Goal: Task Accomplishment & Management: Manage account settings

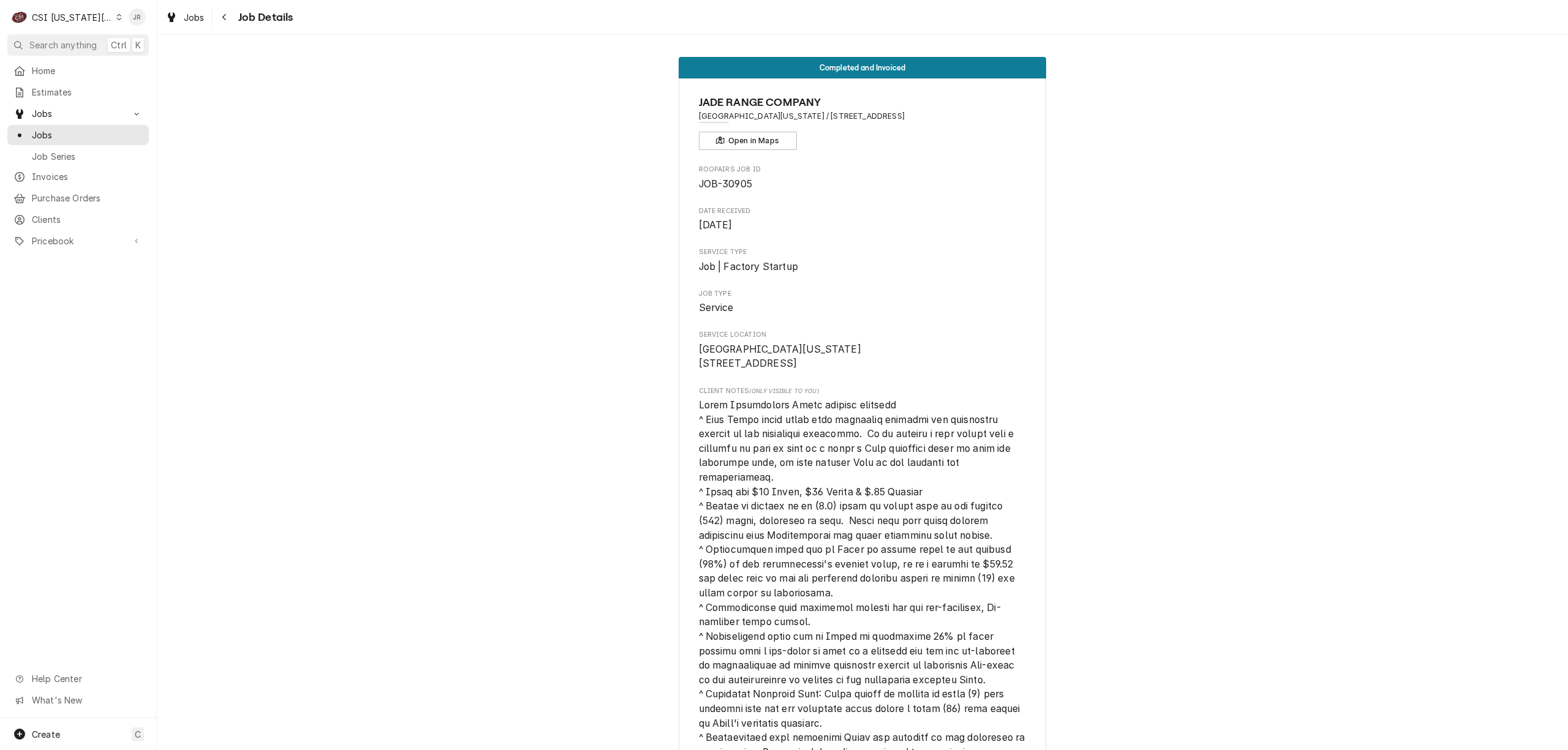
scroll to position [0, 946]
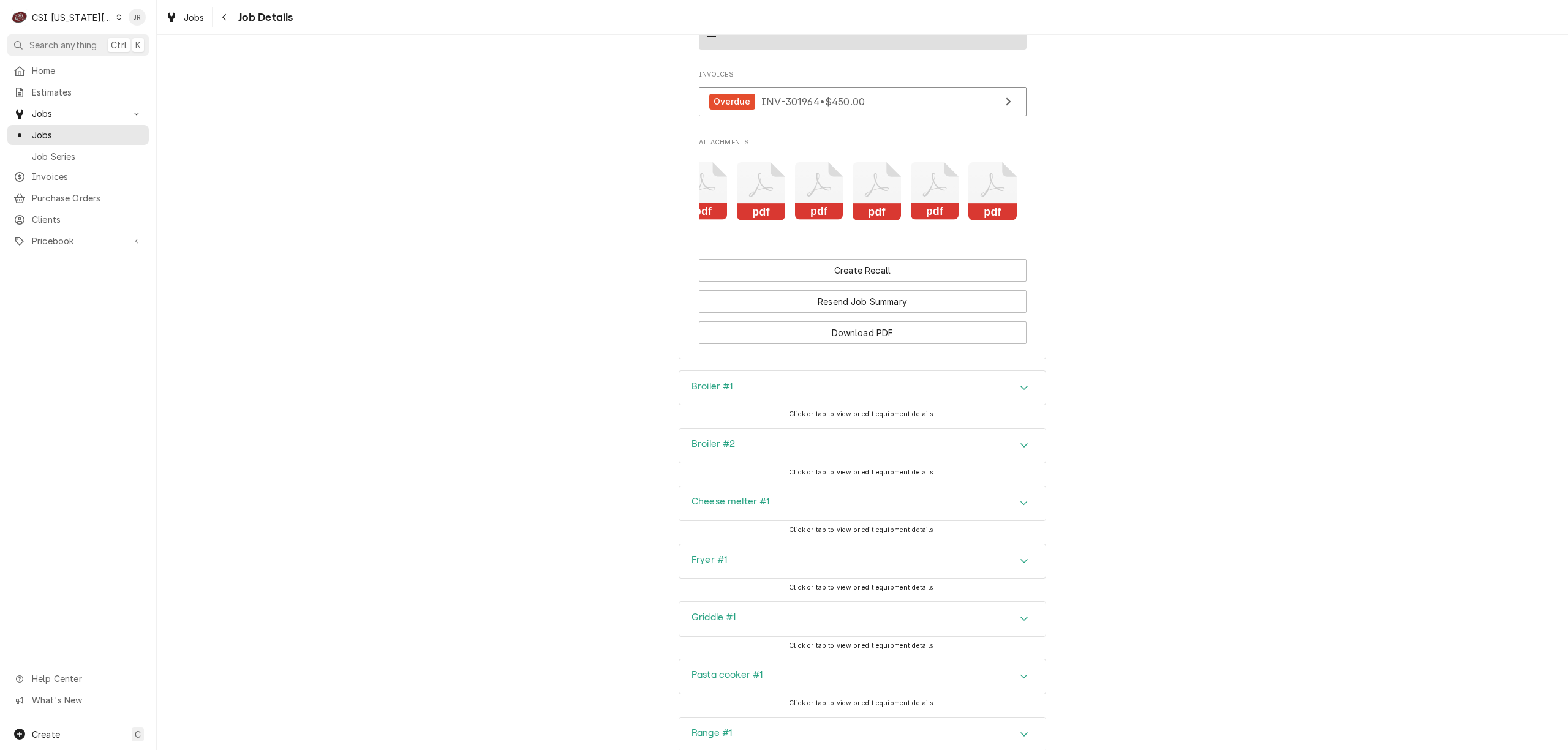
click at [993, 196] on icon "Attachments" at bounding box center [993, 191] width 48 height 58
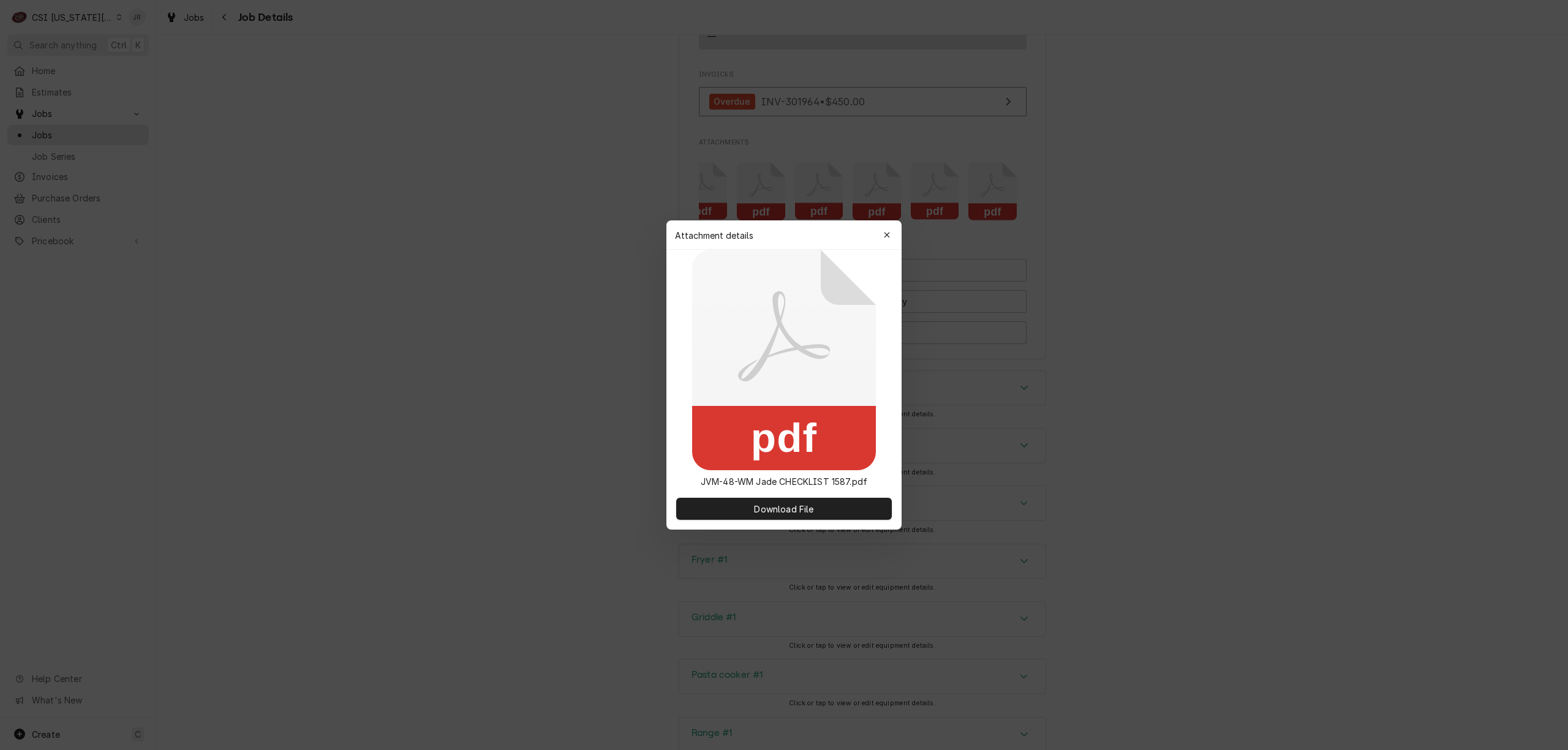
click at [993, 196] on div at bounding box center [784, 375] width 1568 height 750
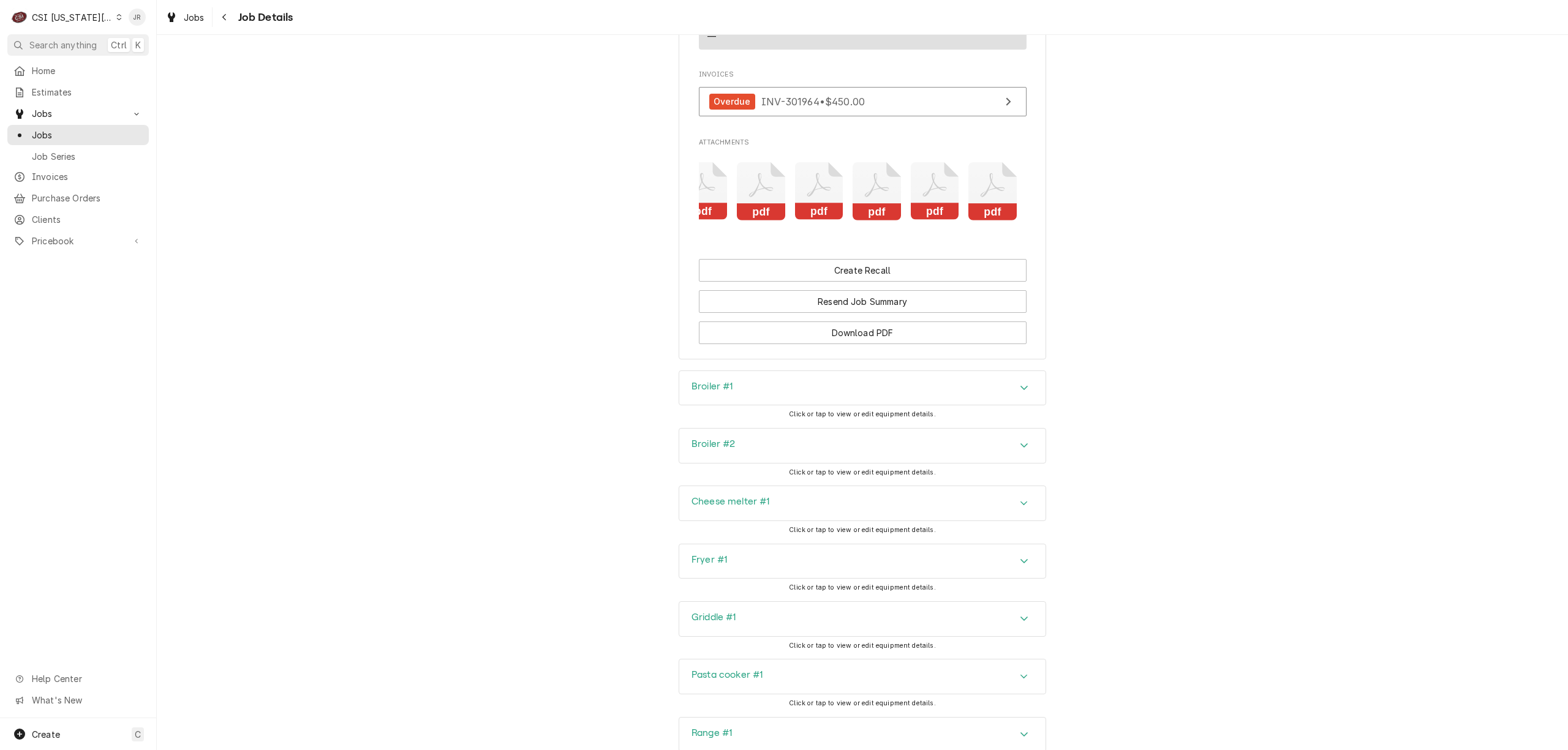
click at [993, 195] on icon "Attachments" at bounding box center [993, 191] width 48 height 58
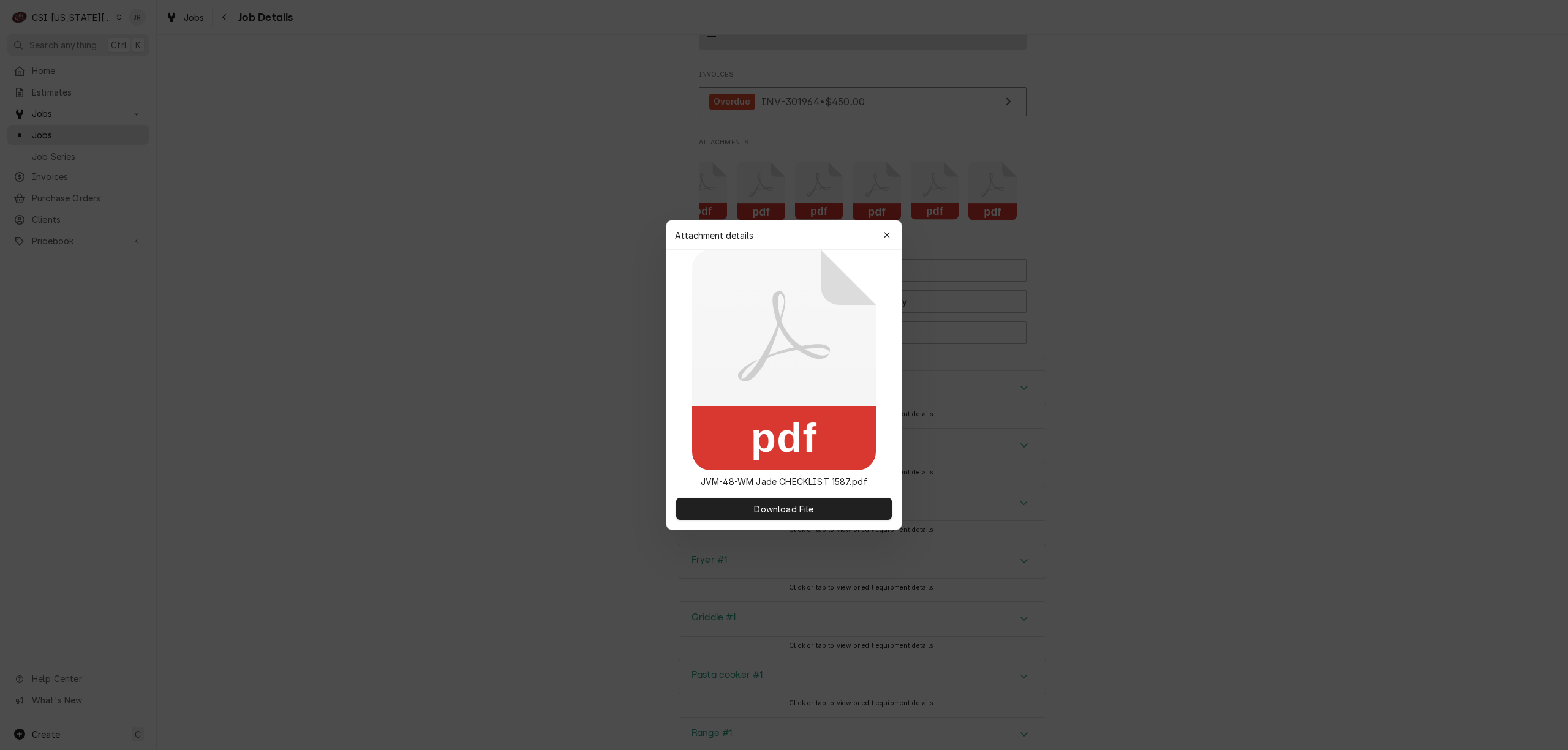
click at [992, 195] on div at bounding box center [784, 375] width 1568 height 750
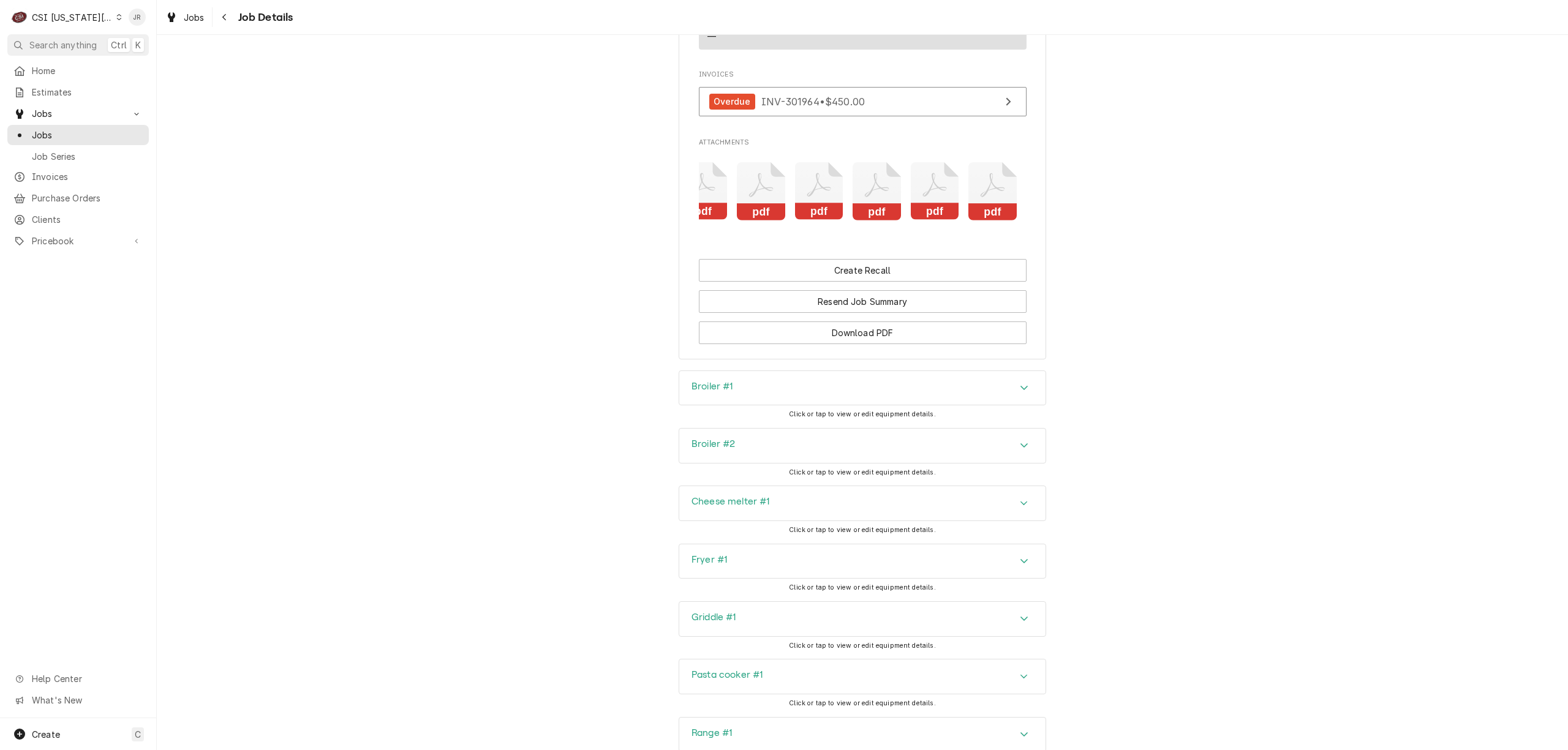
click at [983, 174] on icon "Attachments" at bounding box center [993, 191] width 48 height 58
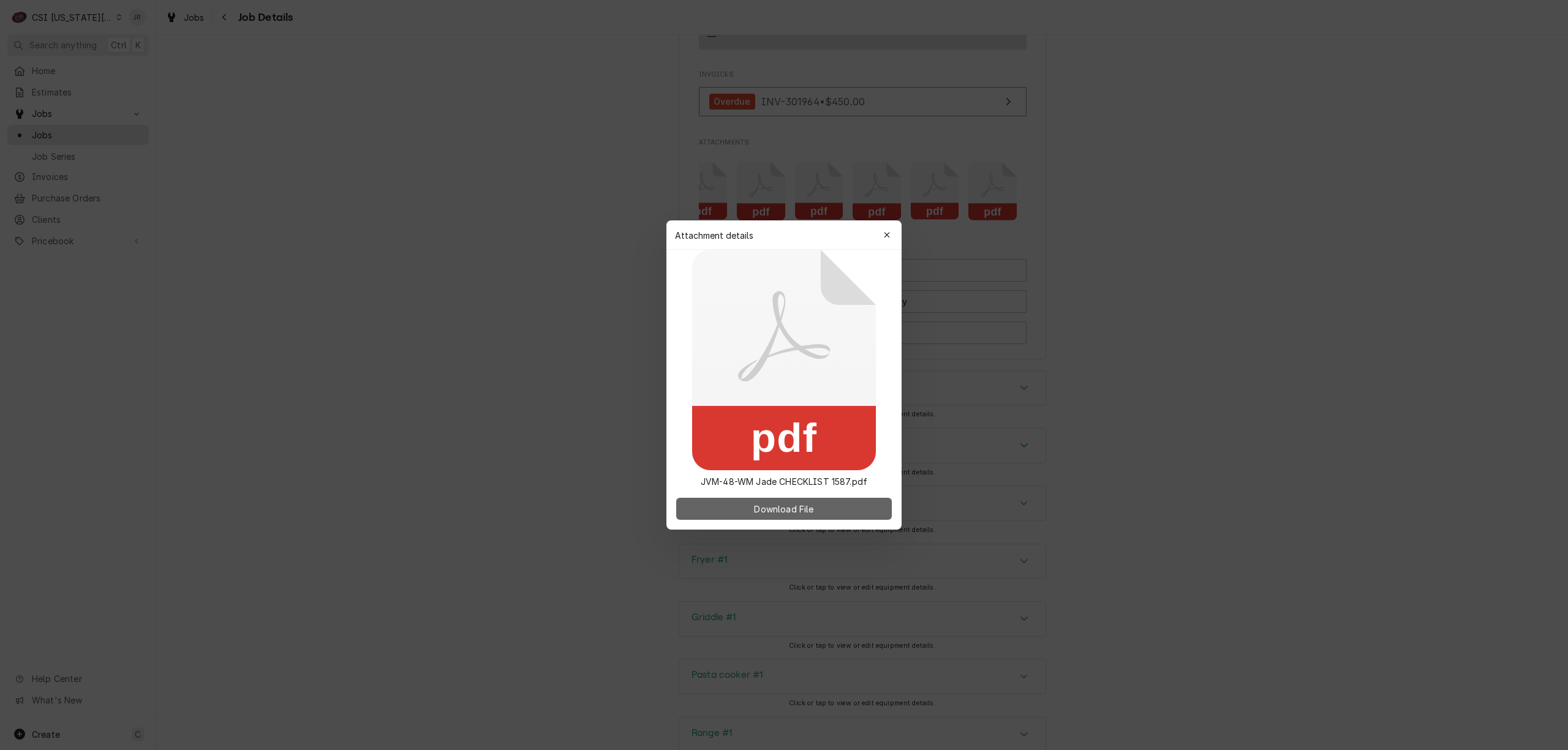
click at [805, 507] on span "Download File" at bounding box center [784, 509] width 64 height 13
click at [887, 238] on div "button" at bounding box center [886, 234] width 12 height 12
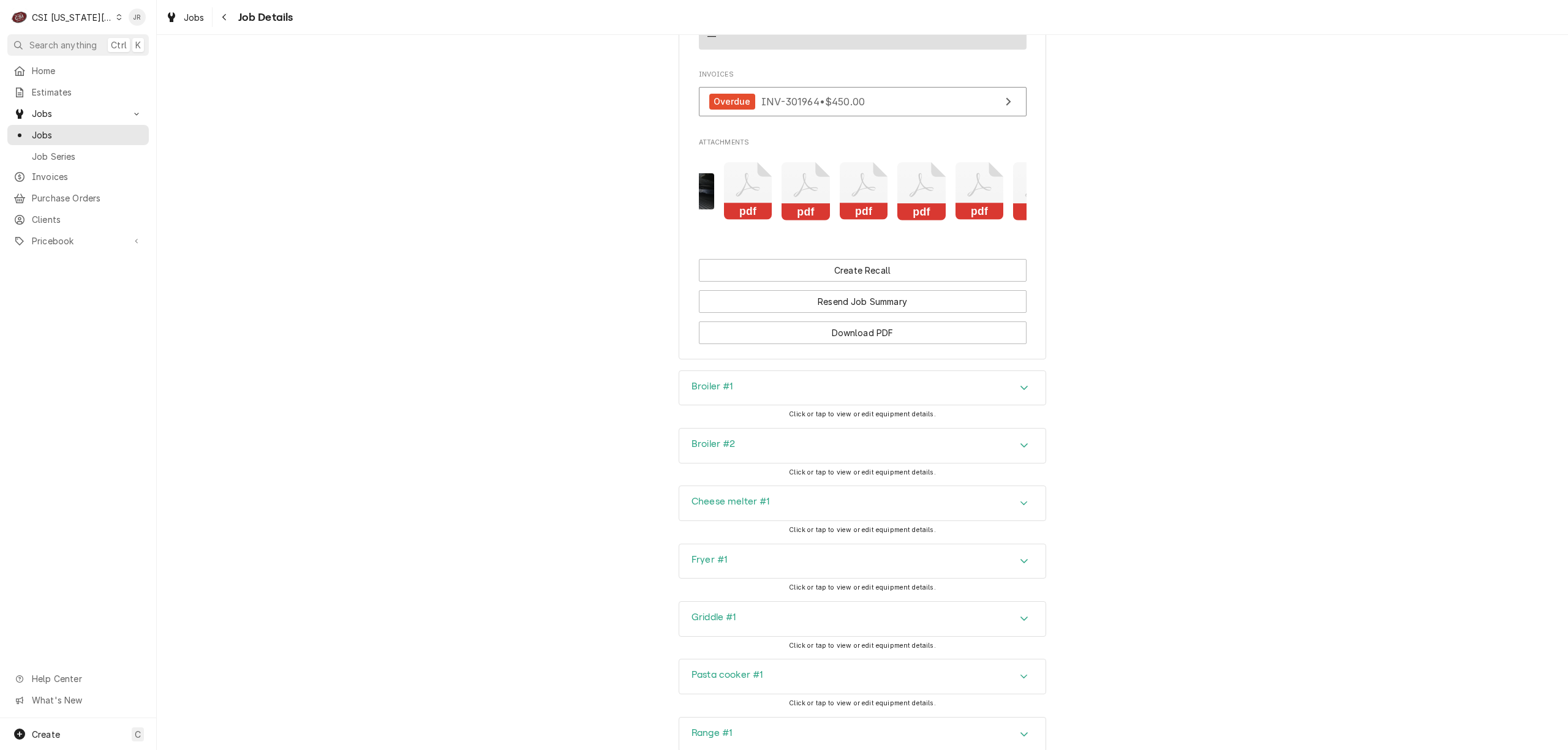
scroll to position [0, 662]
click at [768, 198] on icon "Attachments" at bounding box center [755, 191] width 48 height 58
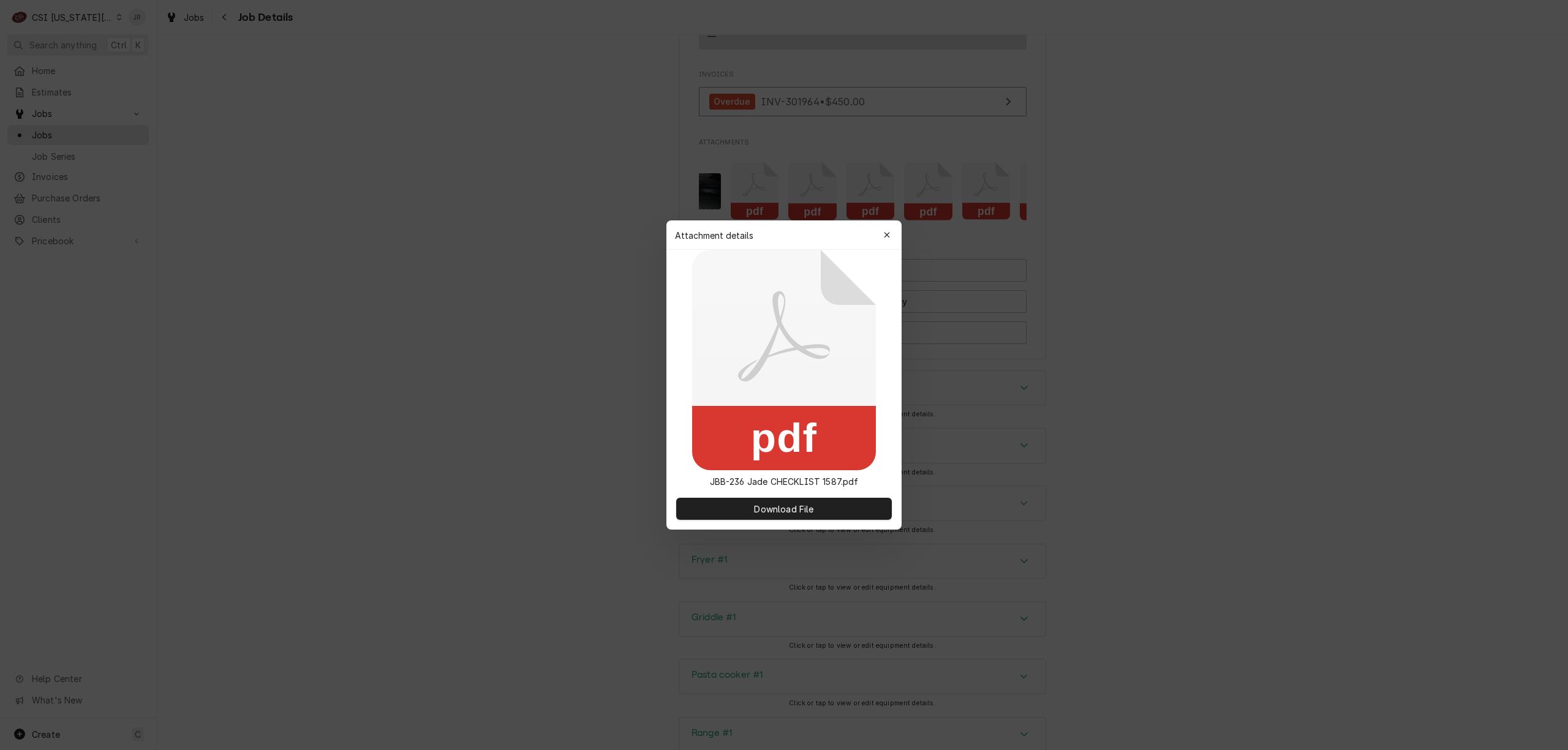
click at [801, 416] on rect at bounding box center [784, 438] width 184 height 64
click at [806, 471] on div "pdf JBB-236 Jade CHECKLIST 1587.pdf" at bounding box center [784, 369] width 235 height 238
click at [806, 470] on div "pdf JBB-236 Jade CHECKLIST 1587.pdf" at bounding box center [784, 369] width 235 height 238
click at [823, 512] on button "Download File" at bounding box center [784, 508] width 216 height 22
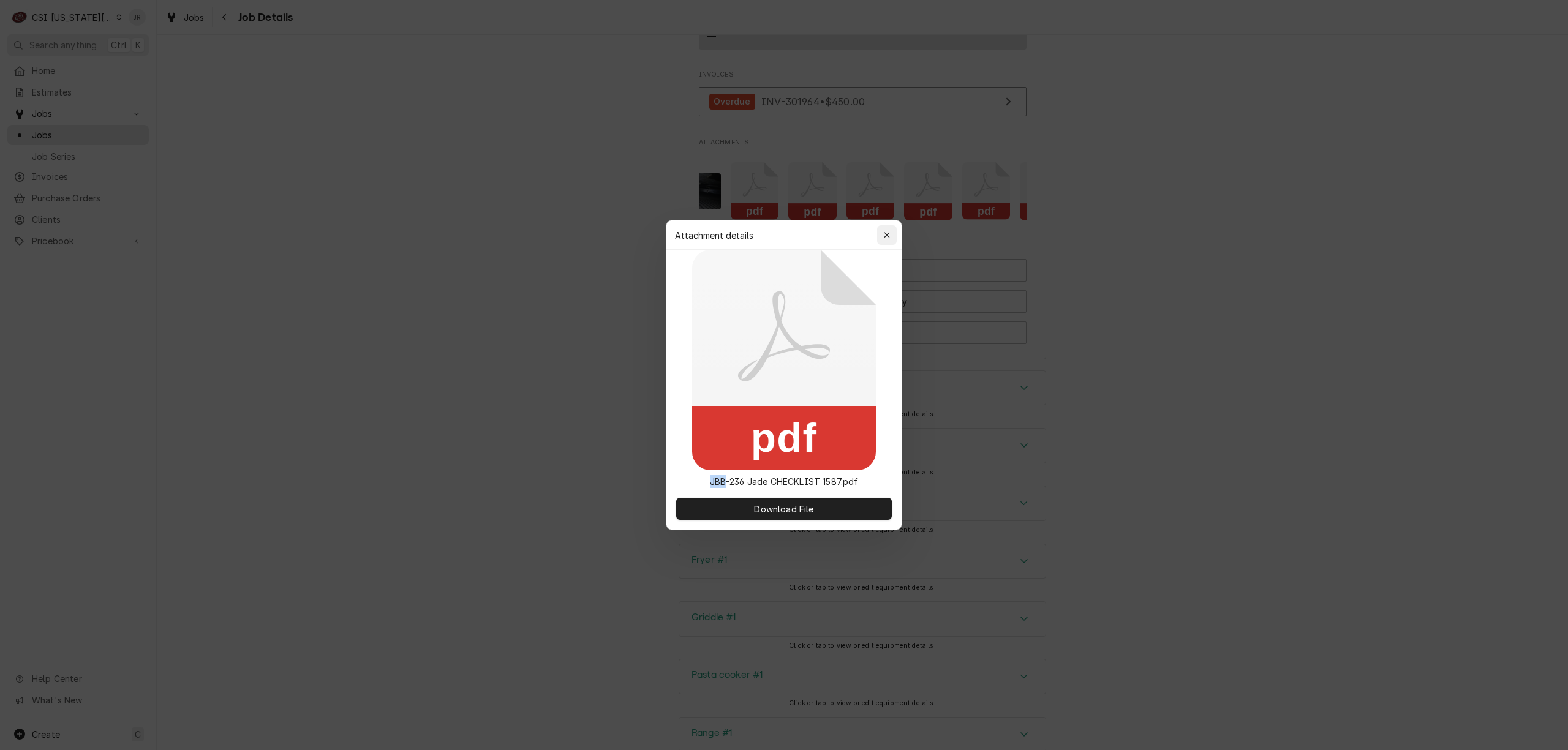
drag, startPoint x: 881, startPoint y: 226, endPoint x: 887, endPoint y: 234, distance: 10.0
click at [882, 226] on button "button" at bounding box center [886, 235] width 19 height 19
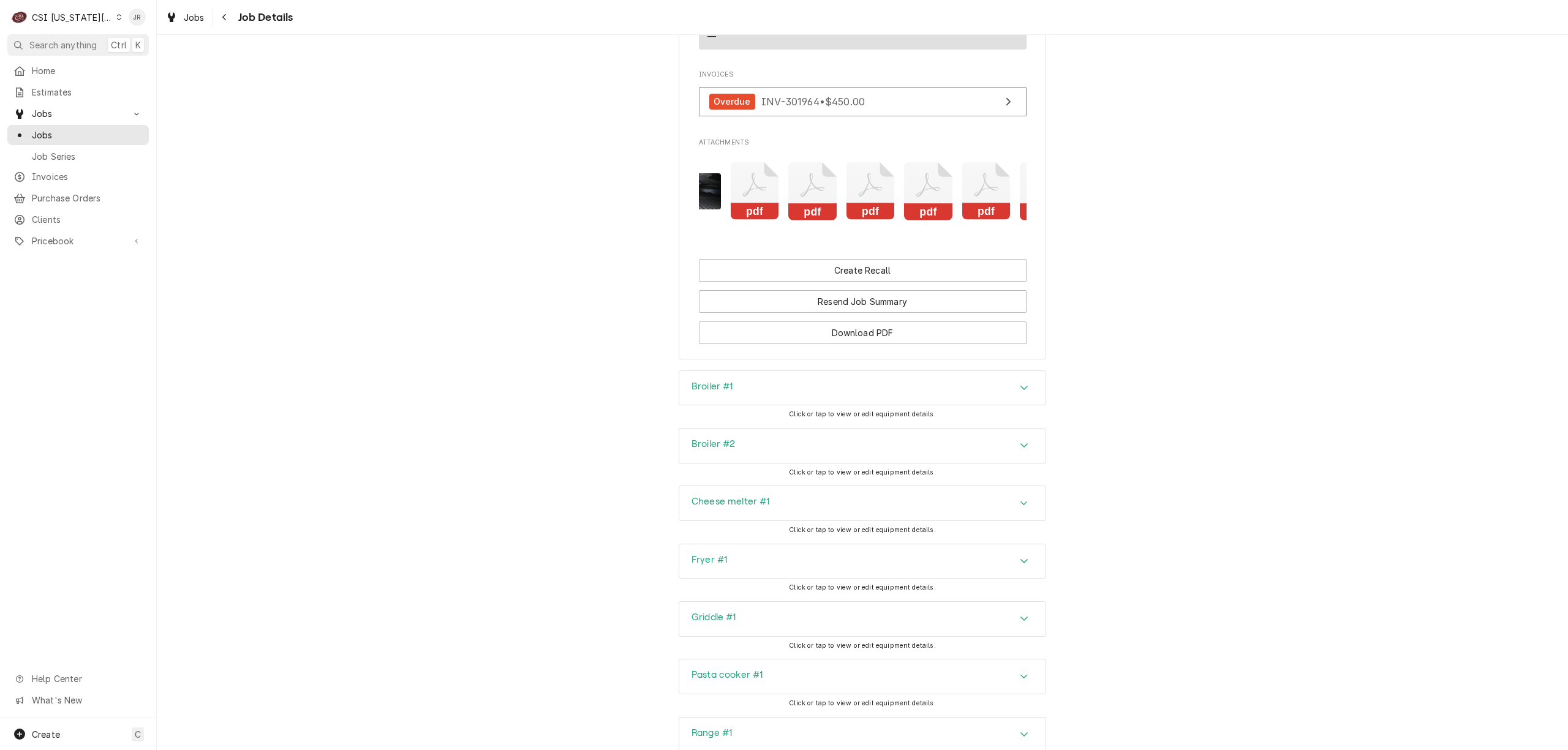
click at [57, 11] on div "CSI Kansas City" at bounding box center [73, 18] width 81 height 13
click at [156, 63] on div "CSI St. Louis" at bounding box center [210, 67] width 179 height 13
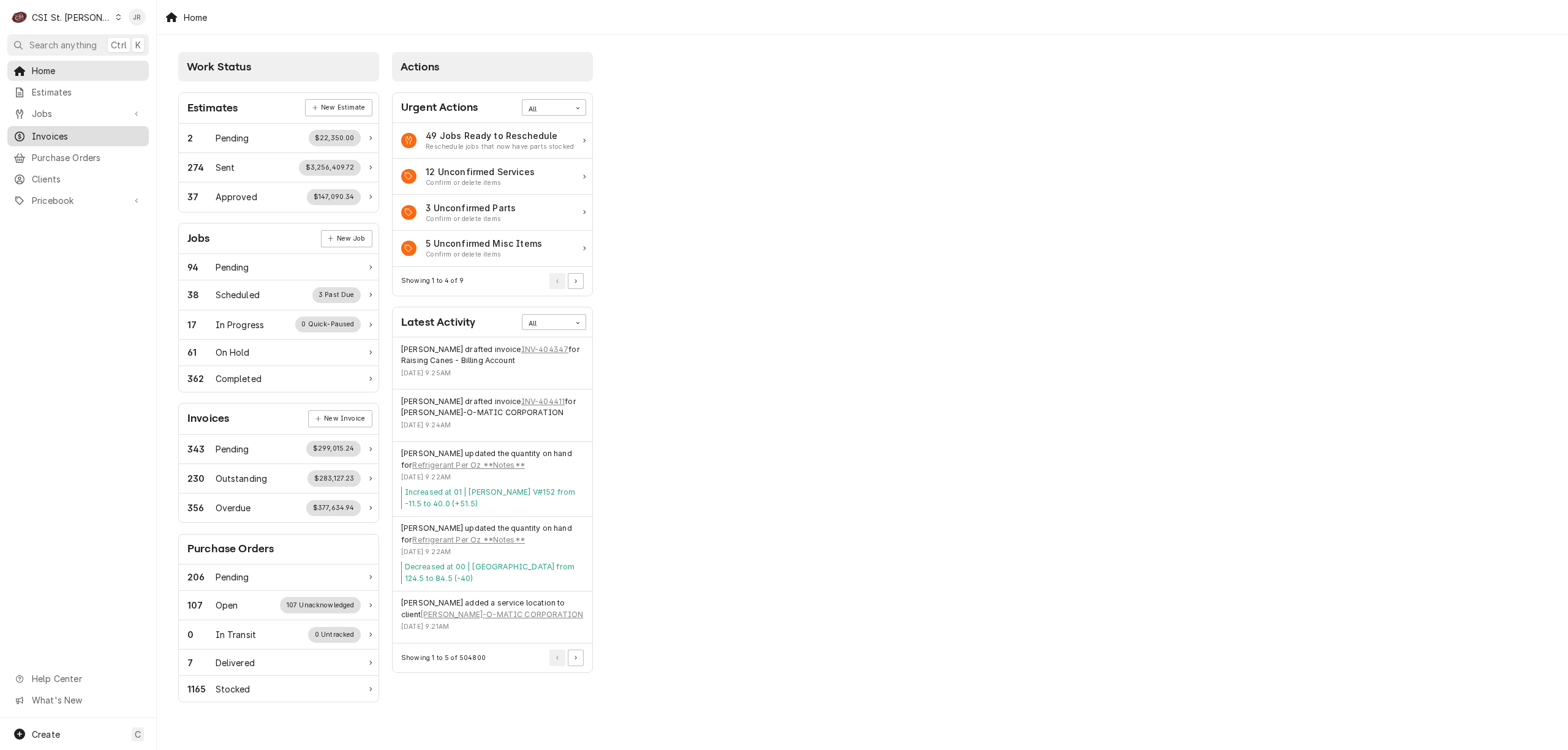
click at [35, 135] on span "Invoices" at bounding box center [88, 136] width 111 height 13
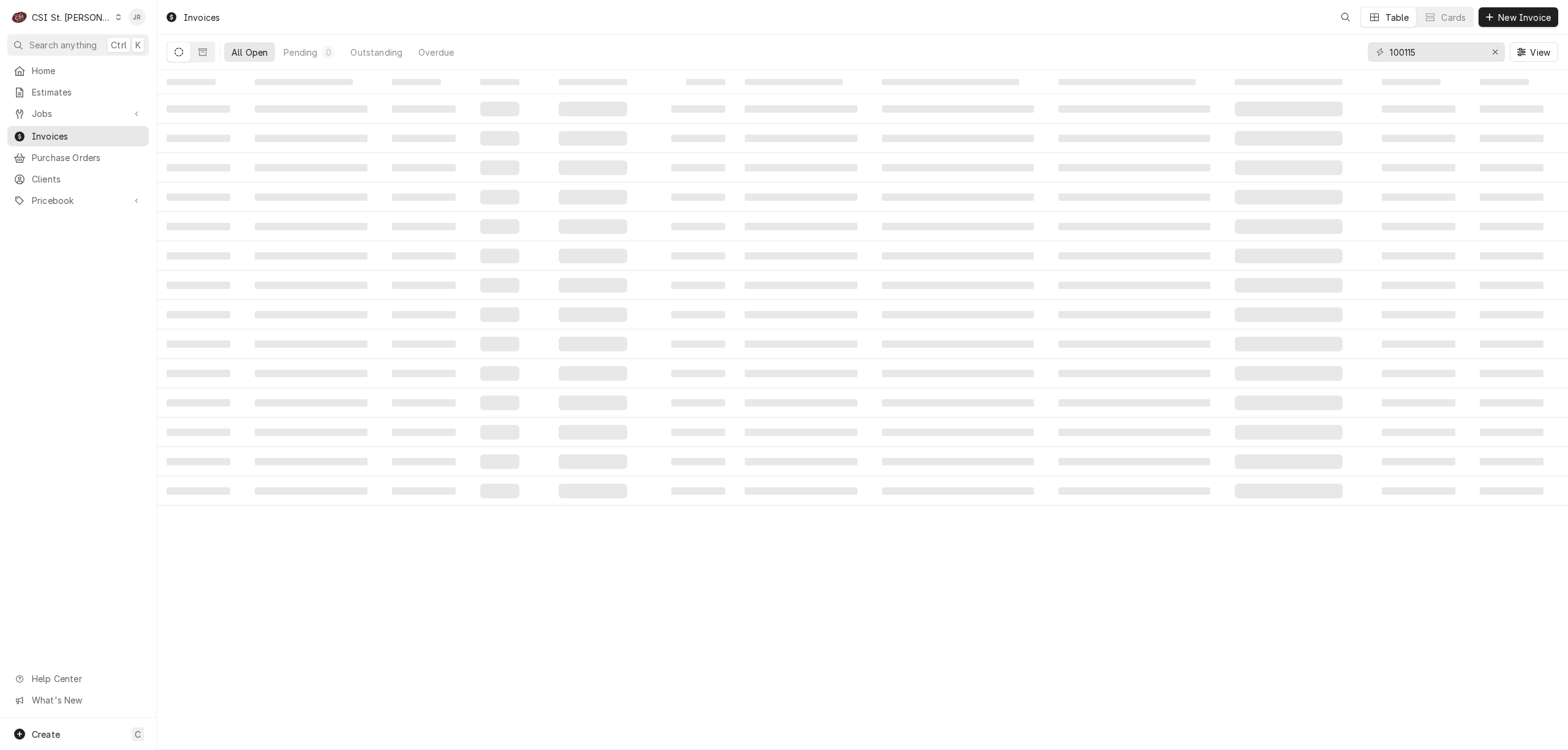
click at [1417, 44] on div "100115 View" at bounding box center [1462, 52] width 190 height 35
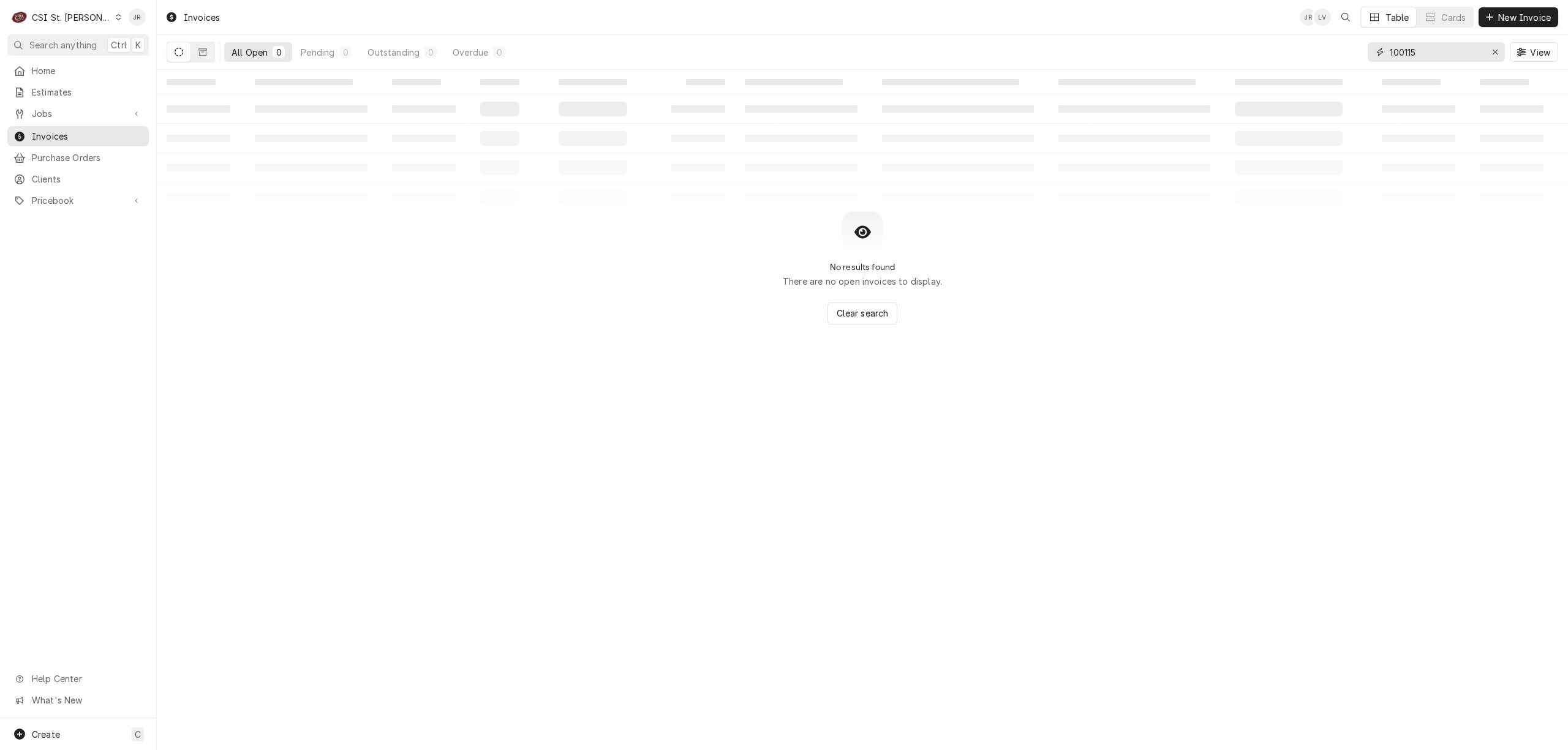
click at [1414, 48] on input "100115" at bounding box center [1436, 52] width 92 height 19
paste input "403764"
type input "403764"
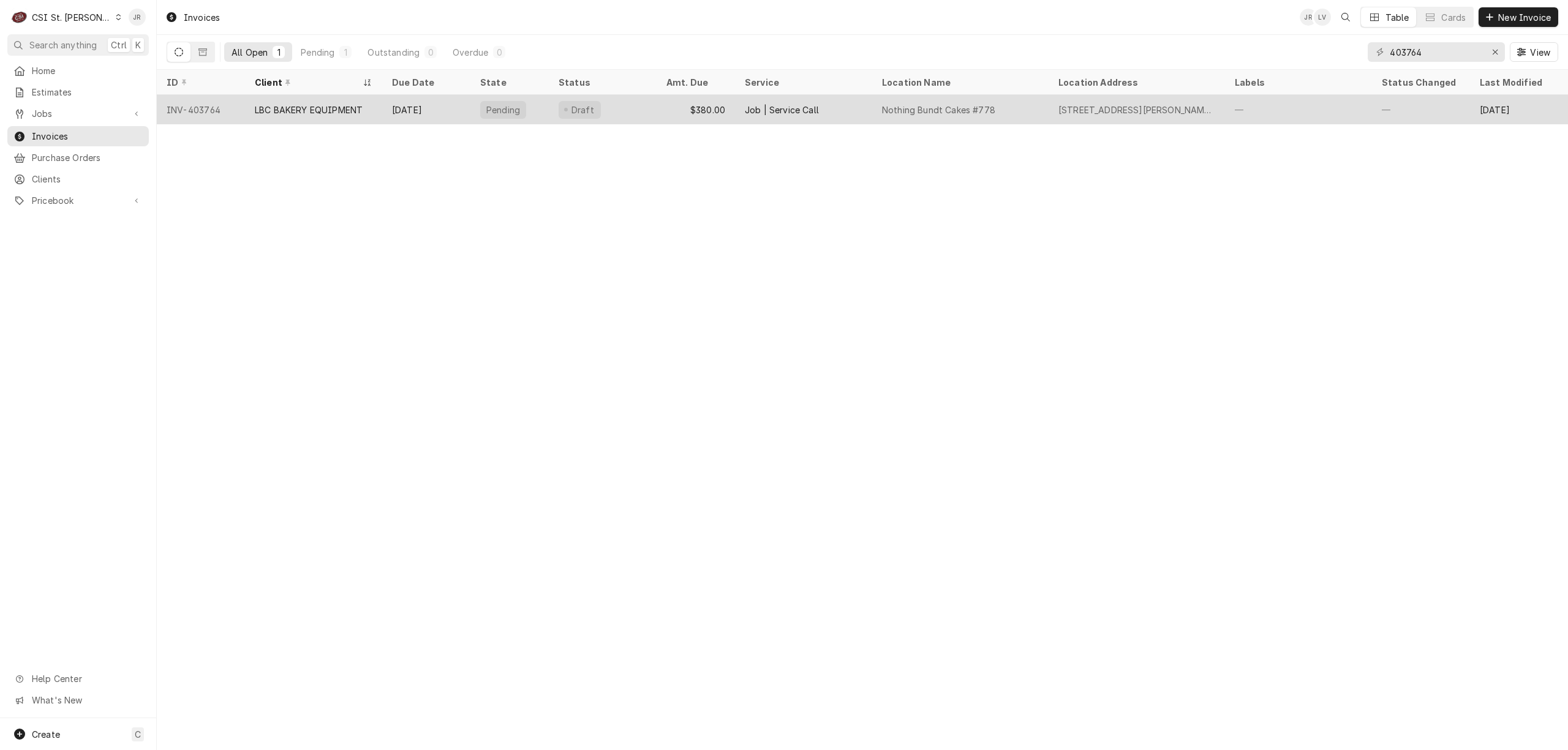
click at [346, 103] on div "LBC BAKERY EQUIPMENT" at bounding box center [309, 110] width 108 height 13
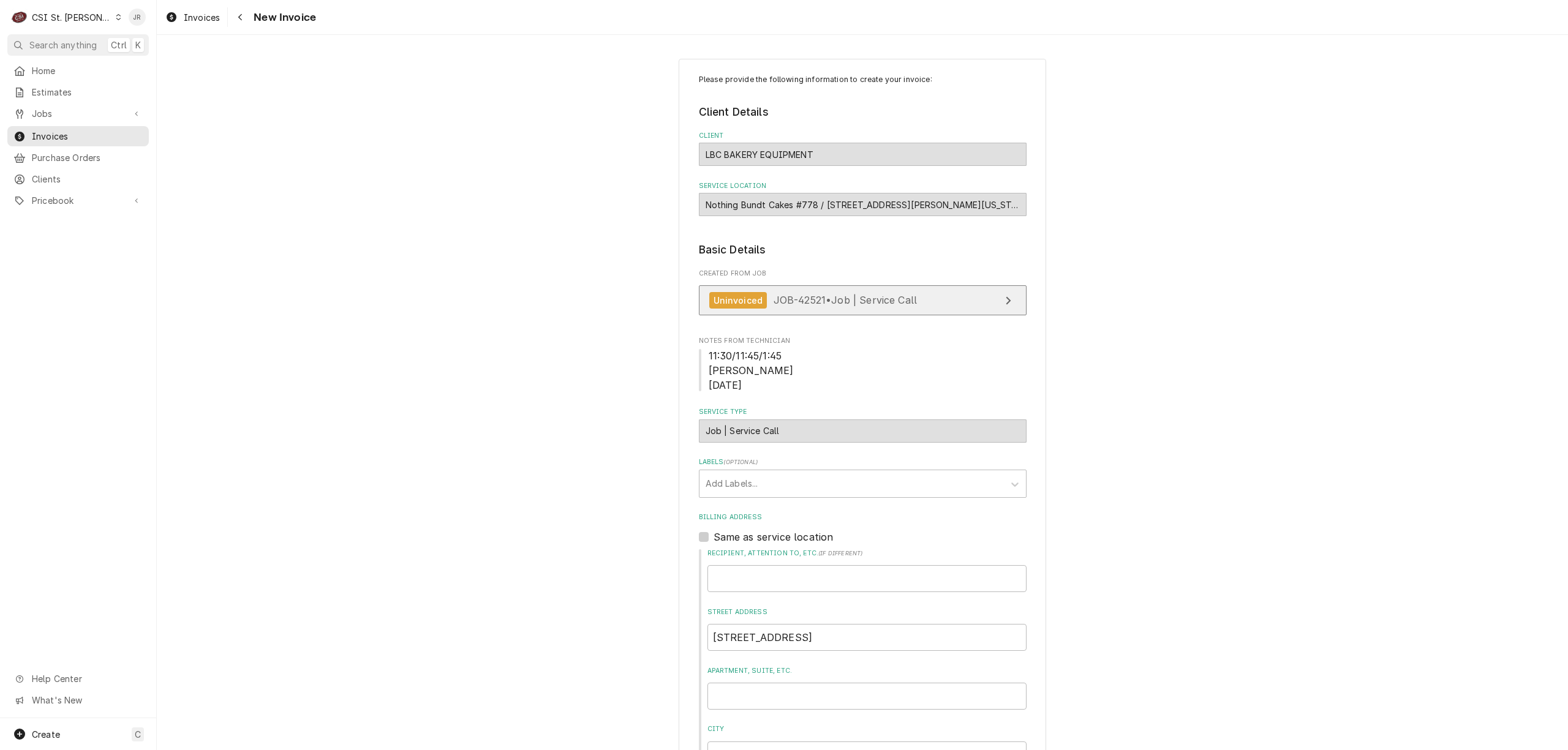
click at [858, 304] on span "JOB-42521 • Job | Service Call" at bounding box center [845, 300] width 144 height 12
click at [743, 456] on fieldset "Basic Details Created From Job Uninvoiced JOB-42521 • Job | Service Call Notes …" at bounding box center [862, 621] width 328 height 760
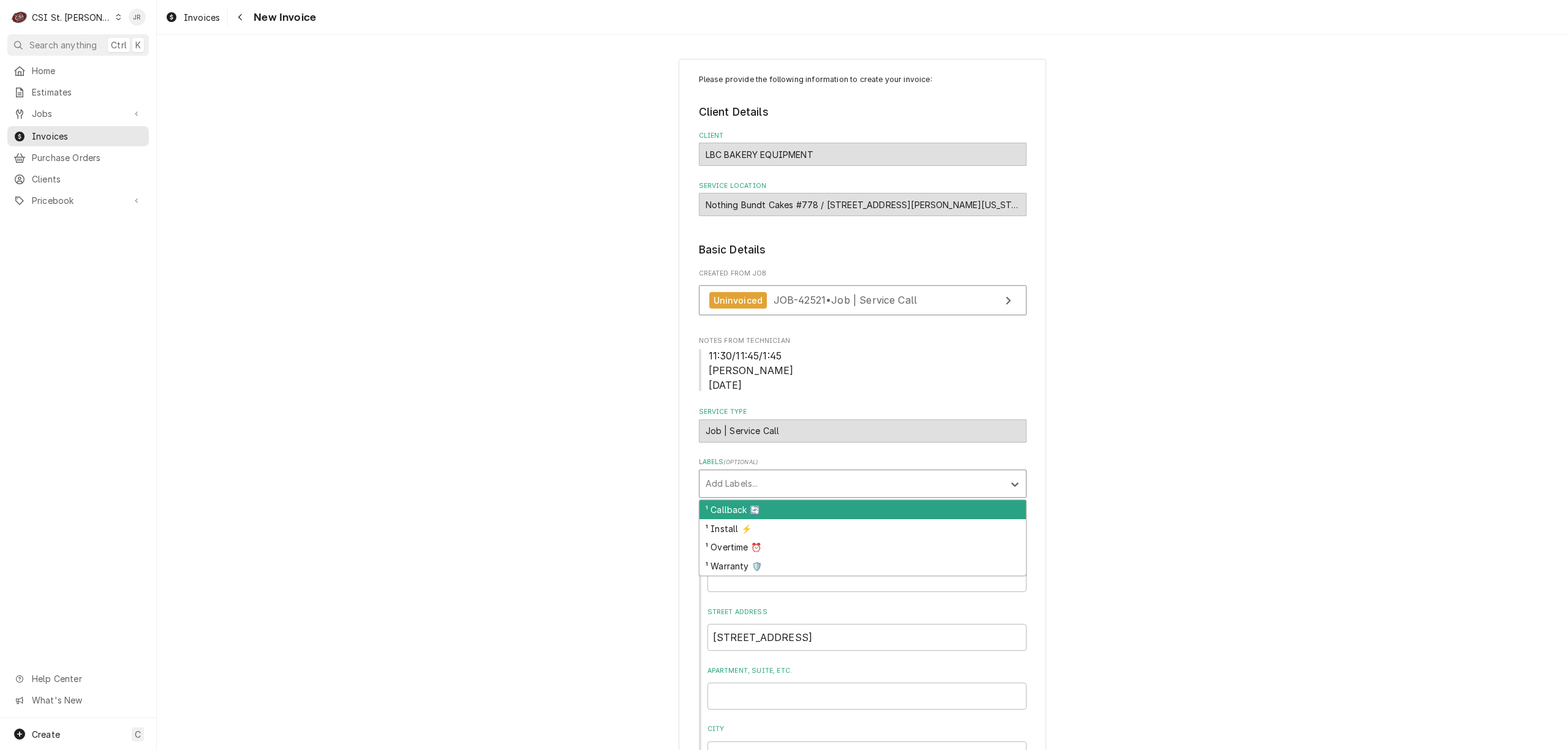
click at [800, 490] on div "Labels" at bounding box center [852, 483] width 292 height 22
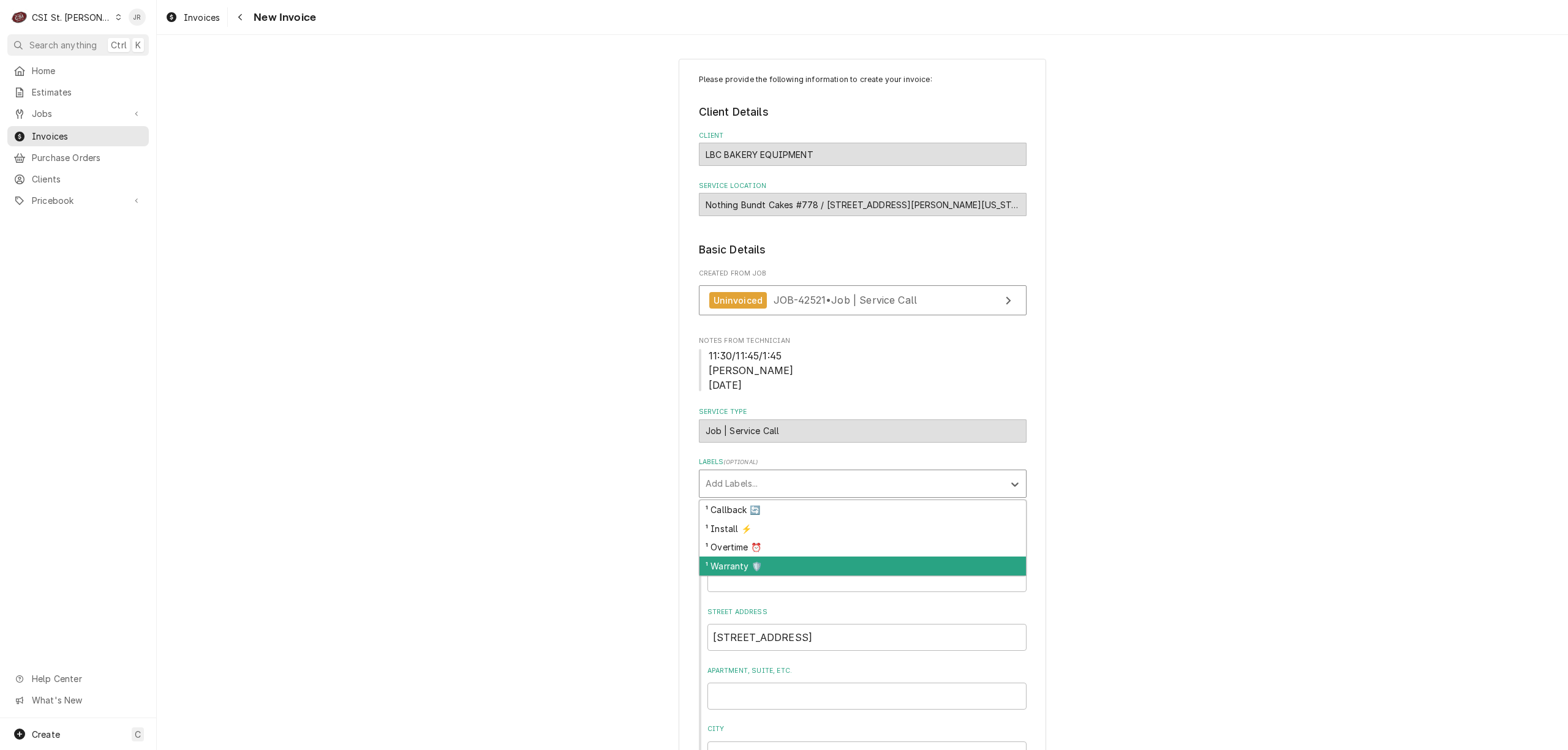
click at [760, 561] on div "¹ Warranty 🛡️" at bounding box center [862, 566] width 326 height 19
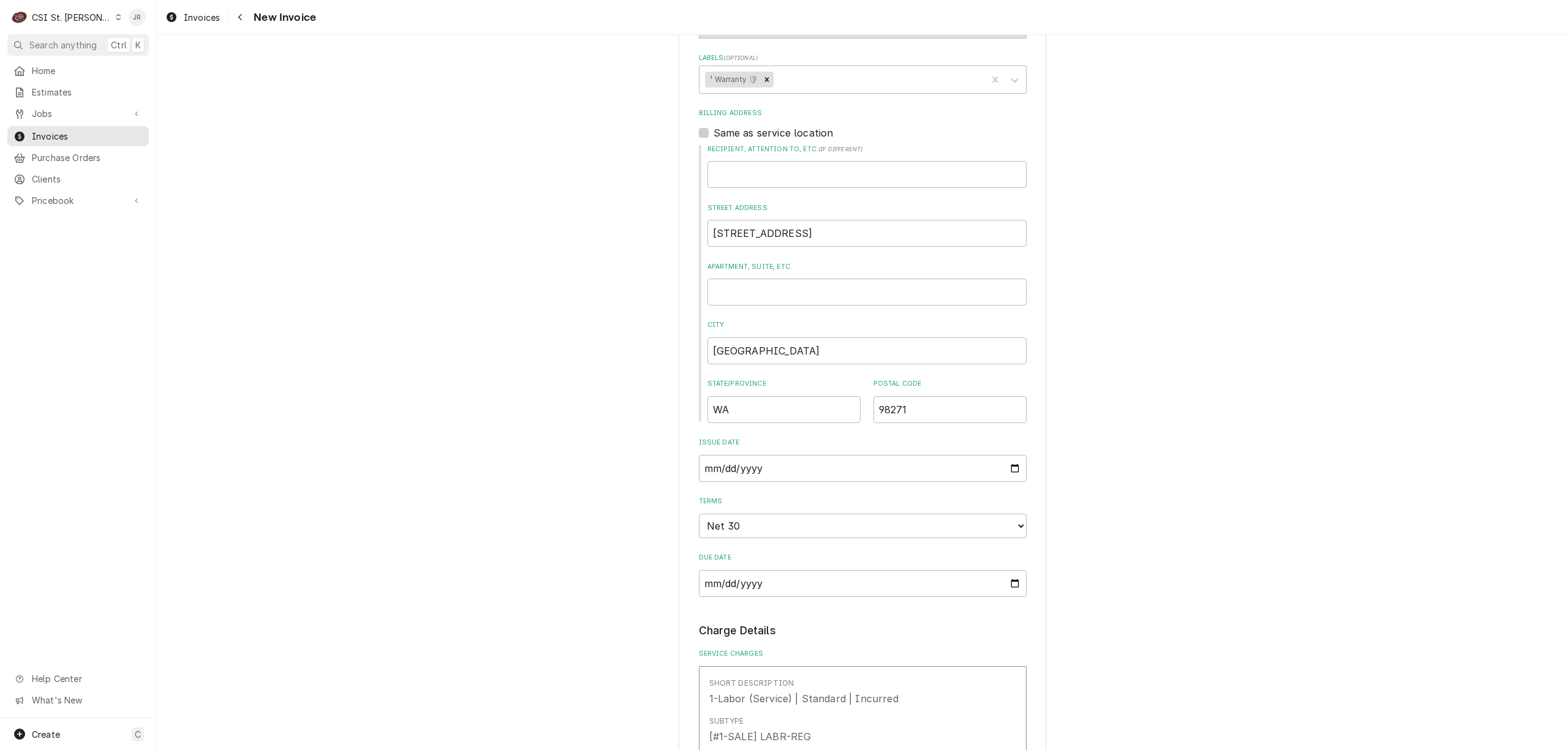
scroll to position [490, 0]
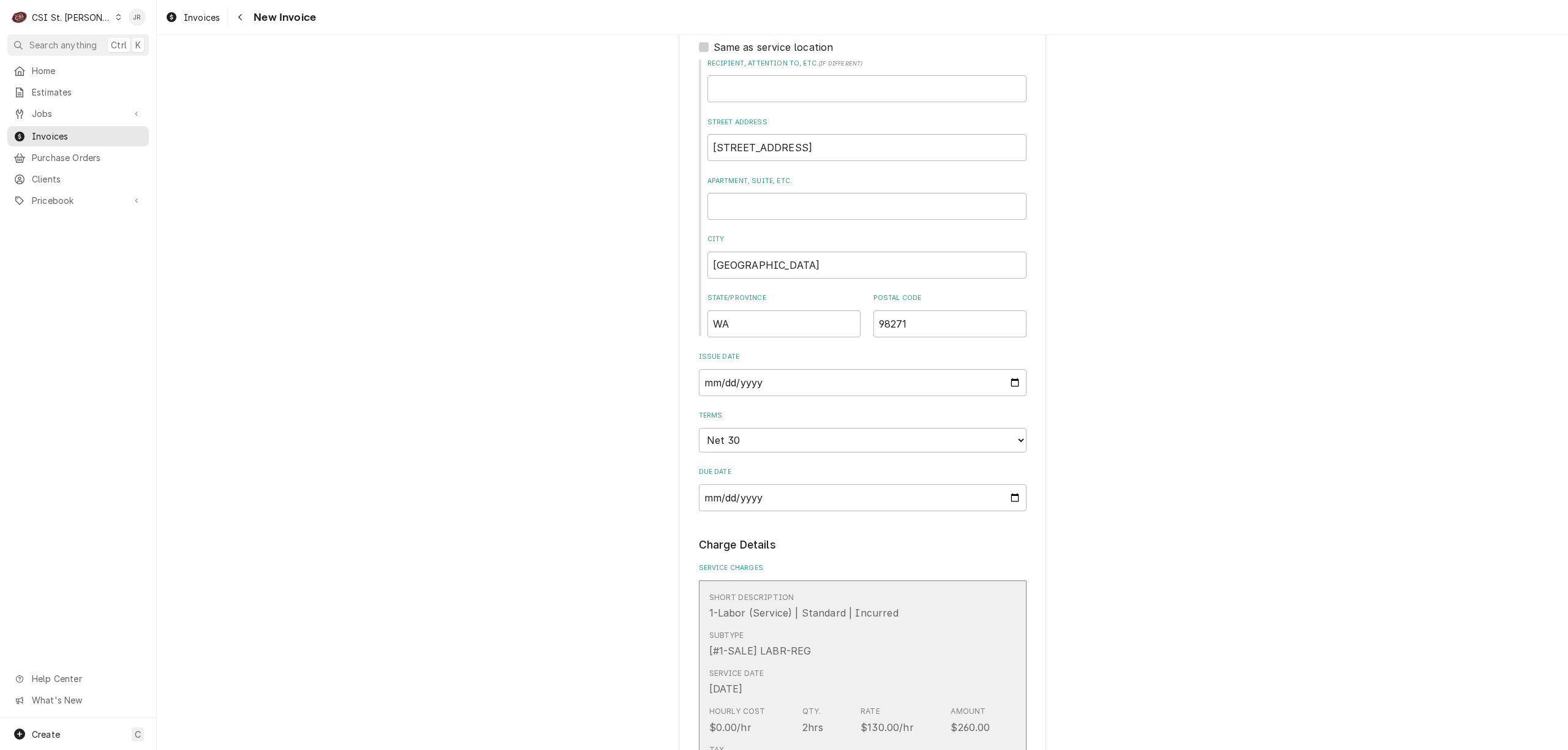
click at [906, 601] on div "Short Description 1-Labor (Service) | Standard | Incurred" at bounding box center [849, 606] width 281 height 38
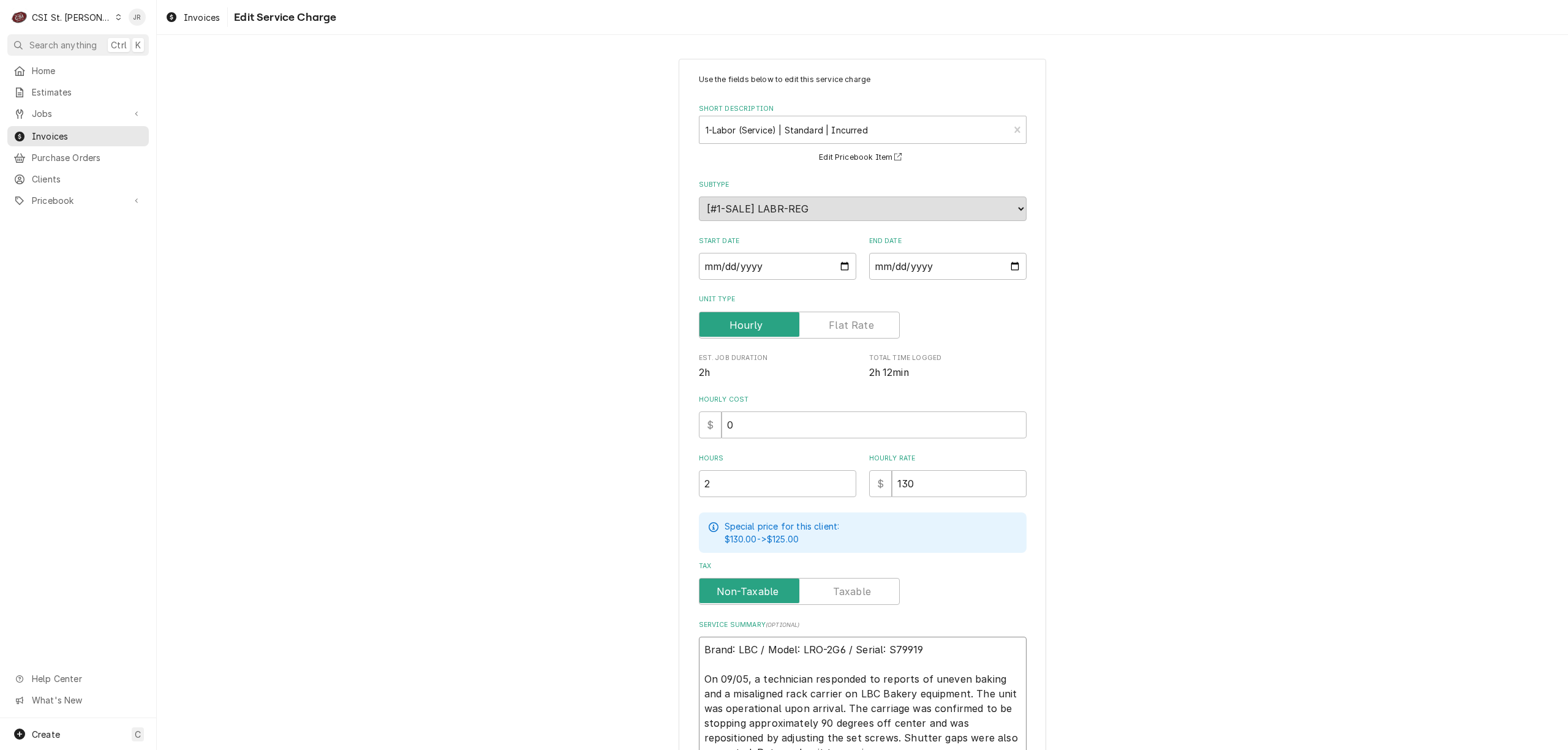
click at [947, 654] on textarea "Brand: LBC / Model: LRO-2G6 / Serial: S79919 On 09/05, a technician responded t…" at bounding box center [862, 702] width 328 height 129
type textarea "x"
type textarea "Brand: LBC / Model: LRO-2G6 / Serial: S79919 On 09/05, a technician responded t…"
paste textarea "WA#44036"
type textarea "x"
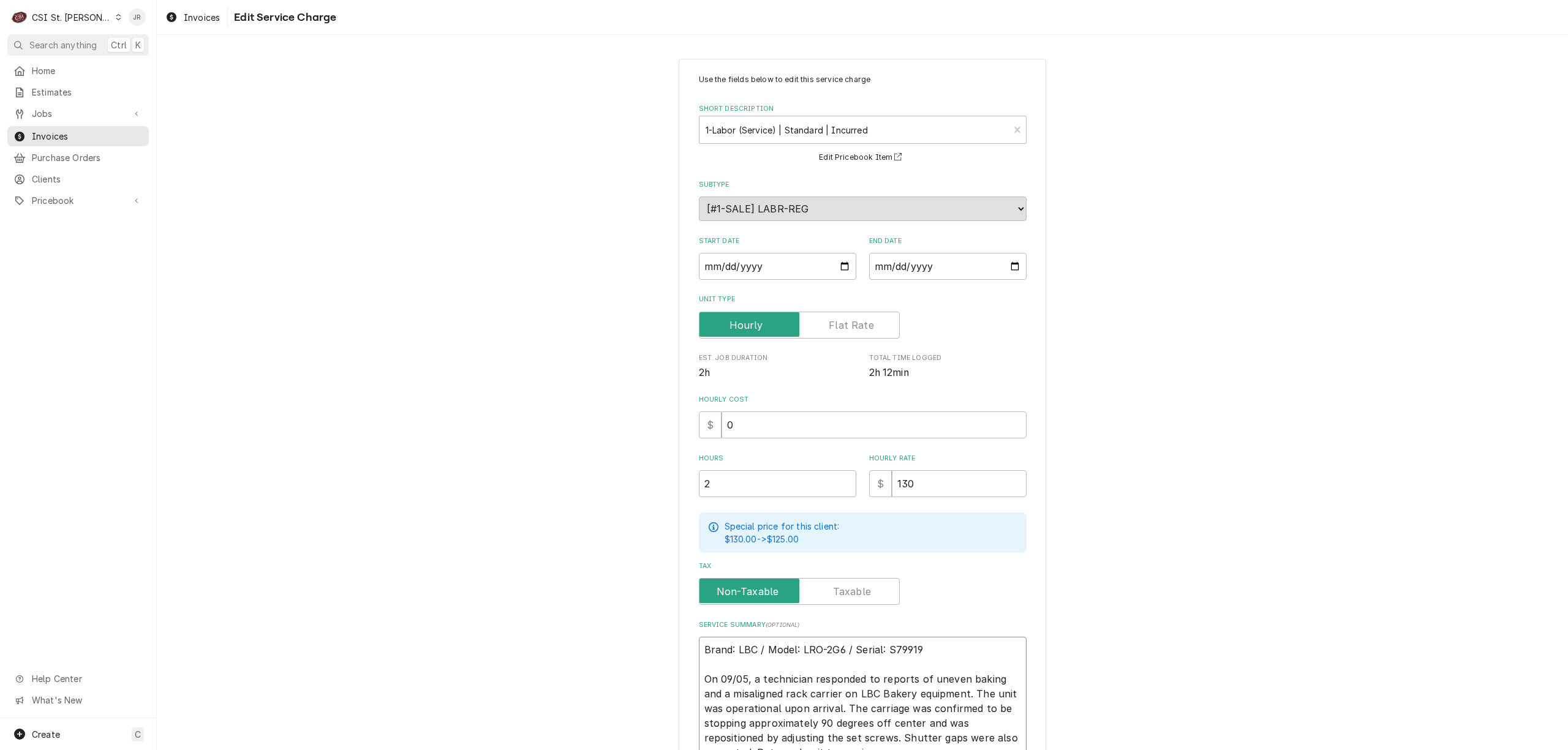
type textarea "WA#44036 Brand: LBC / Model: LRO-2G6 / Serial: S79919 On 09/05, a technician re…"
type textarea "x"
type textarea "WA #44036 Brand: LBC / Model: LRO-2G6 / Serial: S79919 On 09/05, a technician r…"
type textarea "x"
type textarea "WA #44036 Brand: LBC / Model: LRO-2G6 / Serial: S79919 On 09/05, a technician r…"
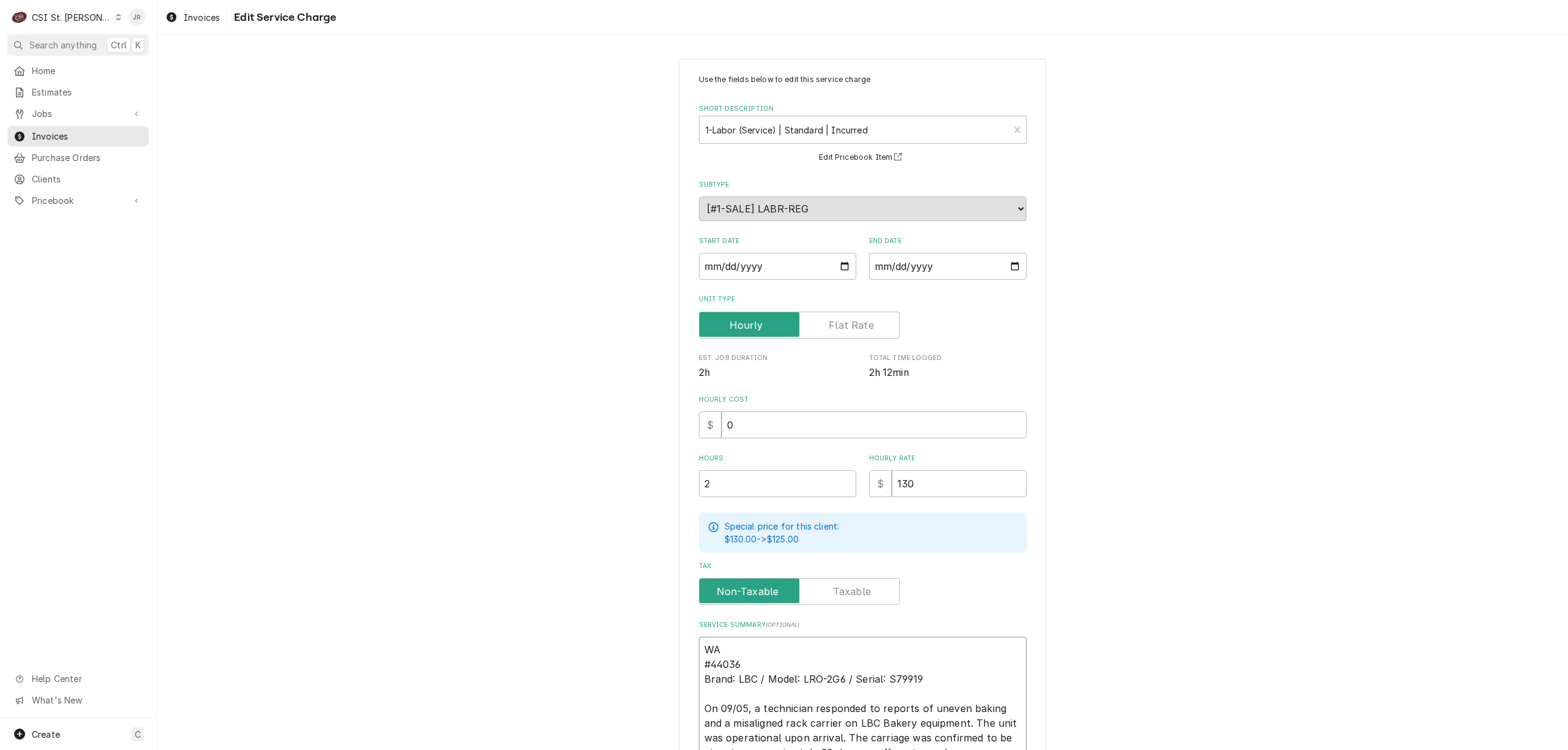
type textarea "x"
type textarea "WA #44036 Brand: LBC / Model: LRO-2G6 / Serial: S79919 On 09/05, a technician r…"
type textarea "x"
type textarea "WA #44036 LBC / Model: LRO-2G6 / Serial: S79919 On 09/05, a technician responde…"
type textarea "x"
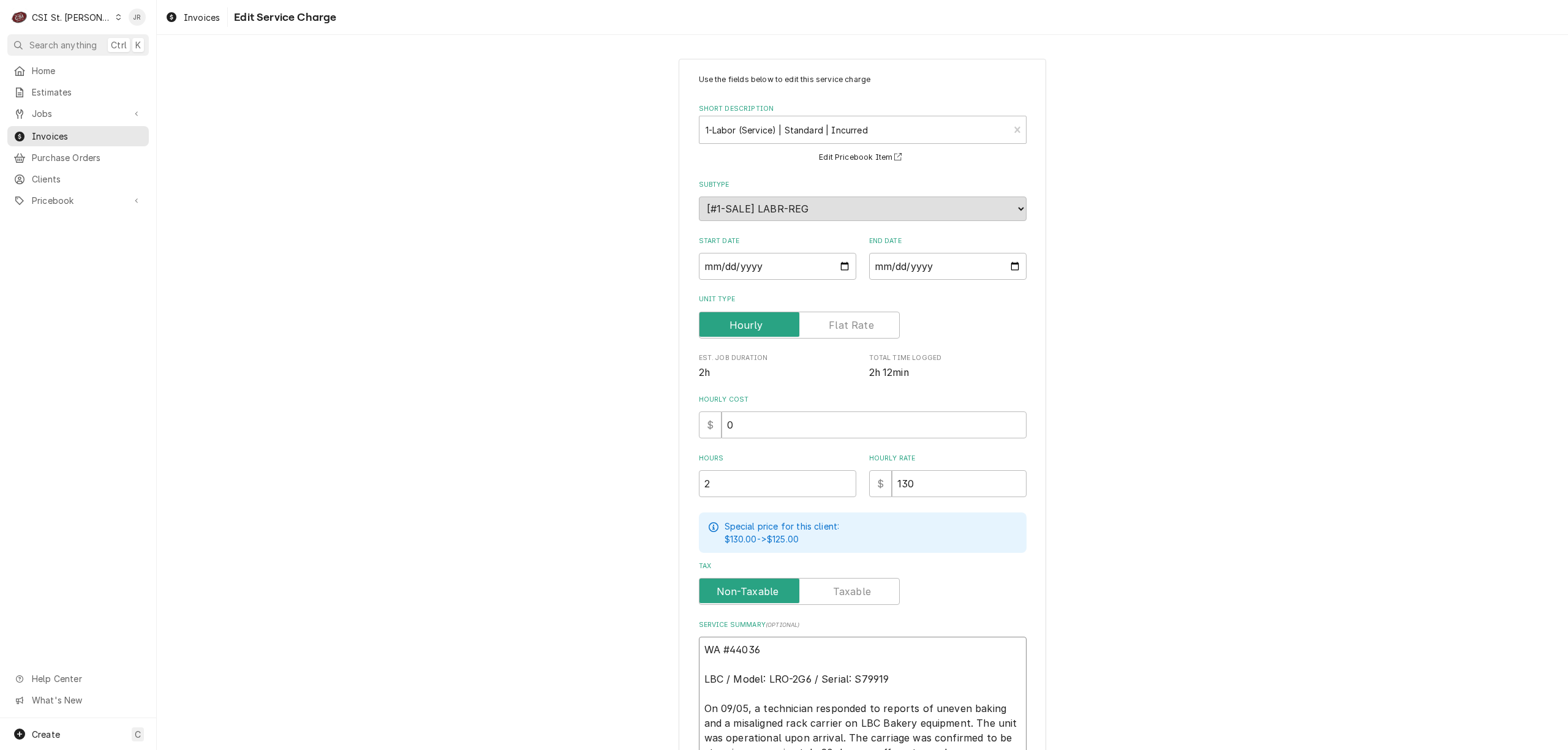
type textarea "WA #44036 LBC / Model: LRO-2G6 / Serial: S79919 On 09/05, a technician responde…"
drag, startPoint x: 944, startPoint y: 481, endPoint x: 665, endPoint y: 441, distance: 281.9
click at [665, 441] on div "Use the fields below to edit this service charge Short Description 1-Labor (Ser…" at bounding box center [862, 474] width 1411 height 854
type textarea "x"
type input "1"
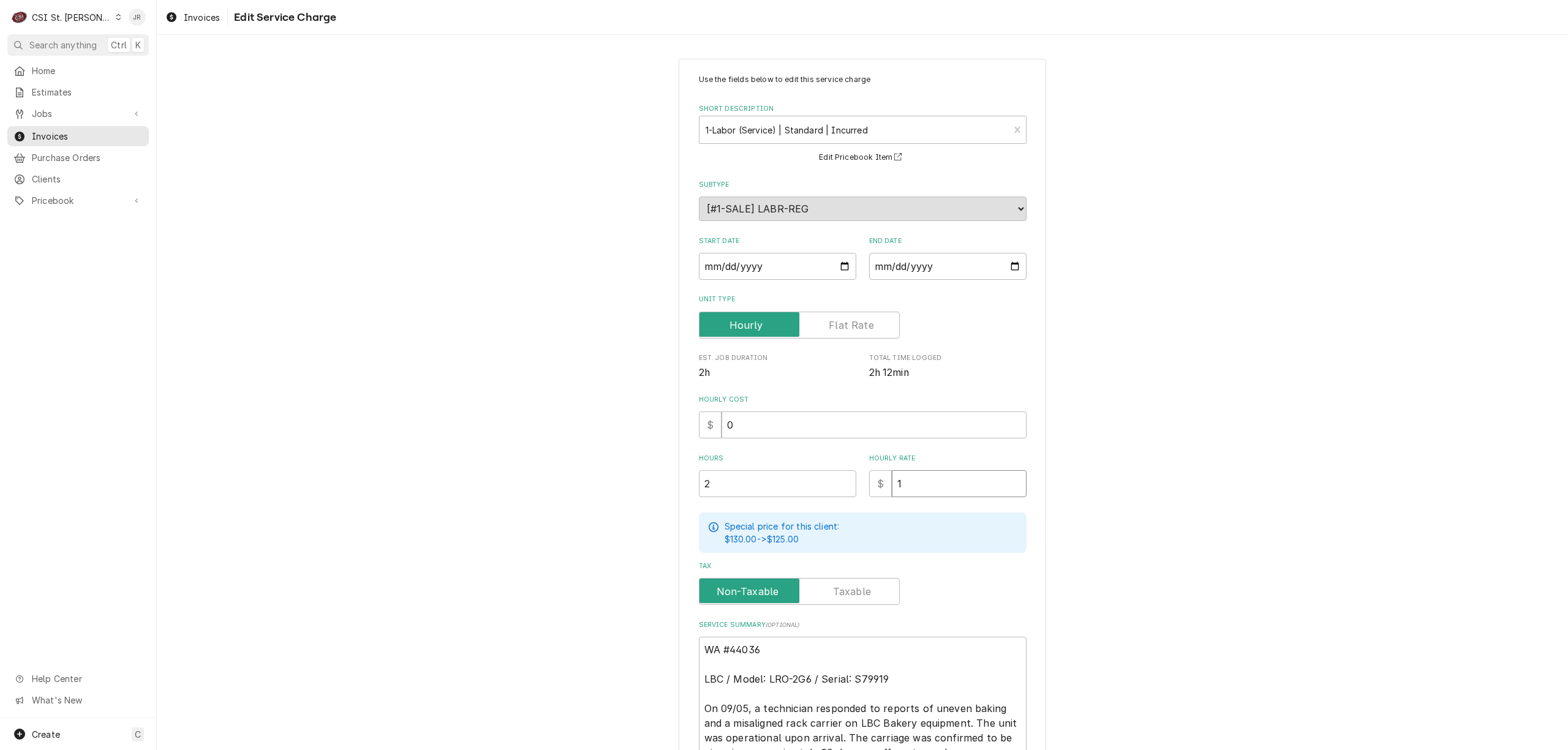
type textarea "x"
type input "12"
type textarea "x"
type input "125"
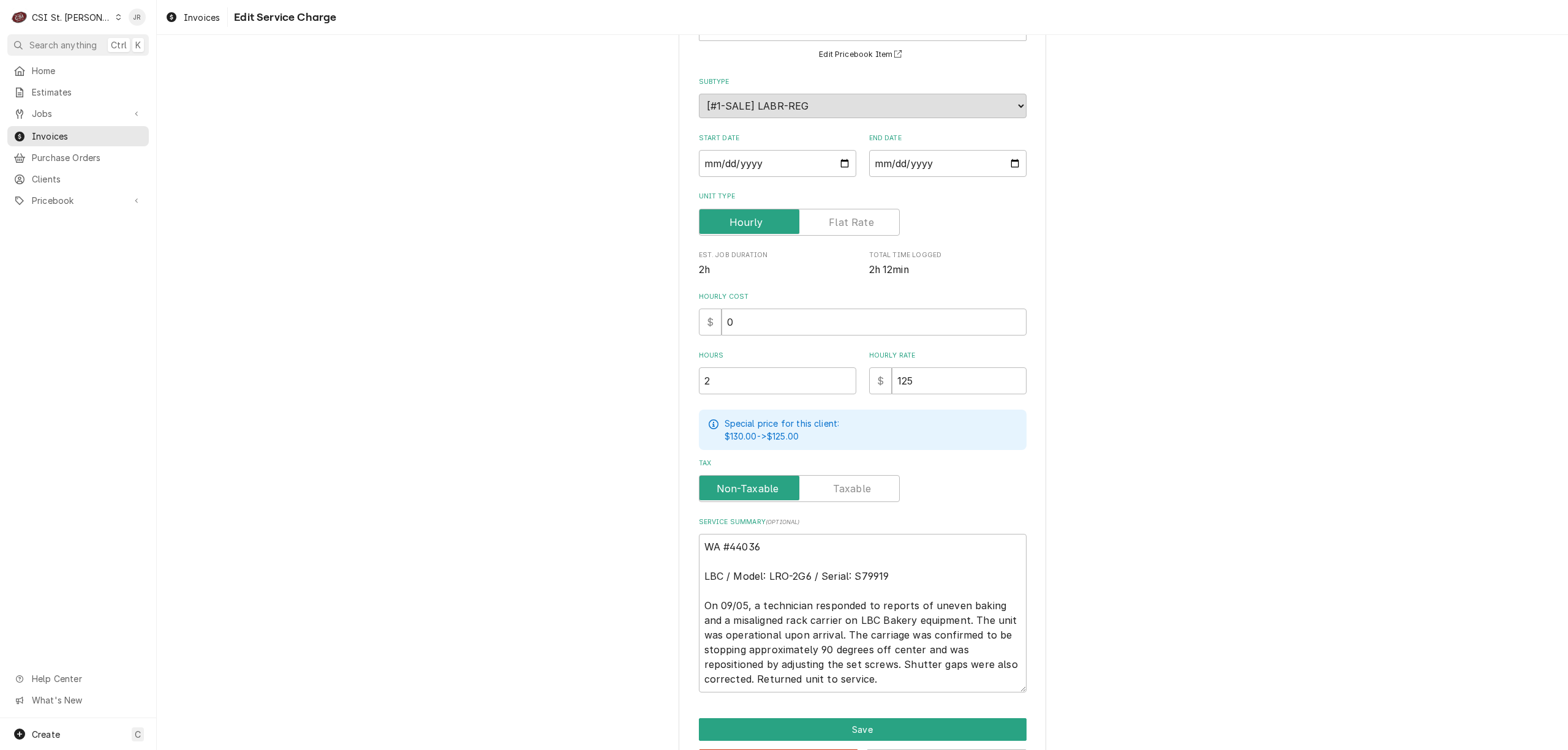
scroll to position [151, 0]
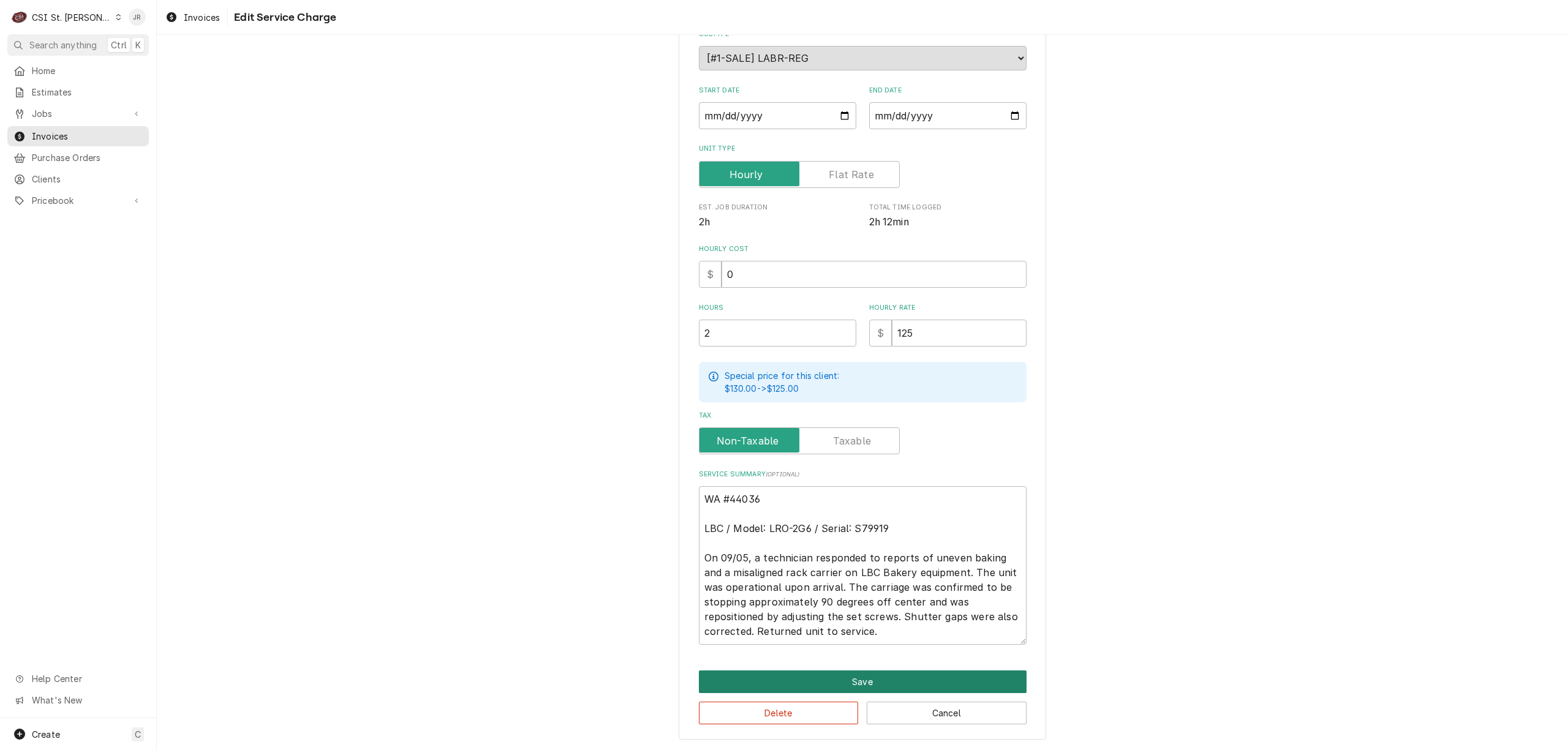
drag, startPoint x: 866, startPoint y: 687, endPoint x: 863, endPoint y: 678, distance: 9.5
click at [863, 678] on button "Save" at bounding box center [862, 682] width 328 height 23
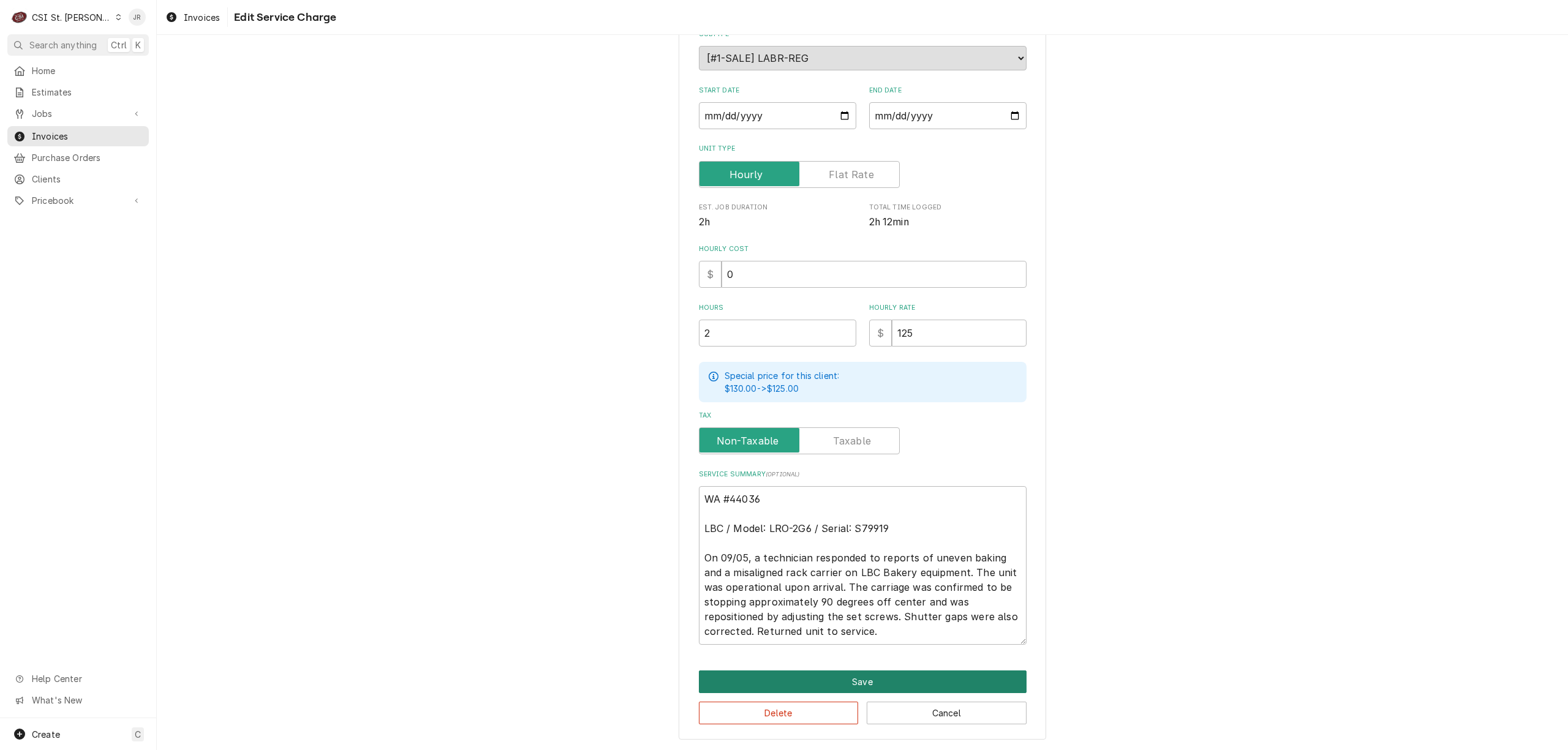
click at [895, 674] on button "Save" at bounding box center [862, 682] width 328 height 23
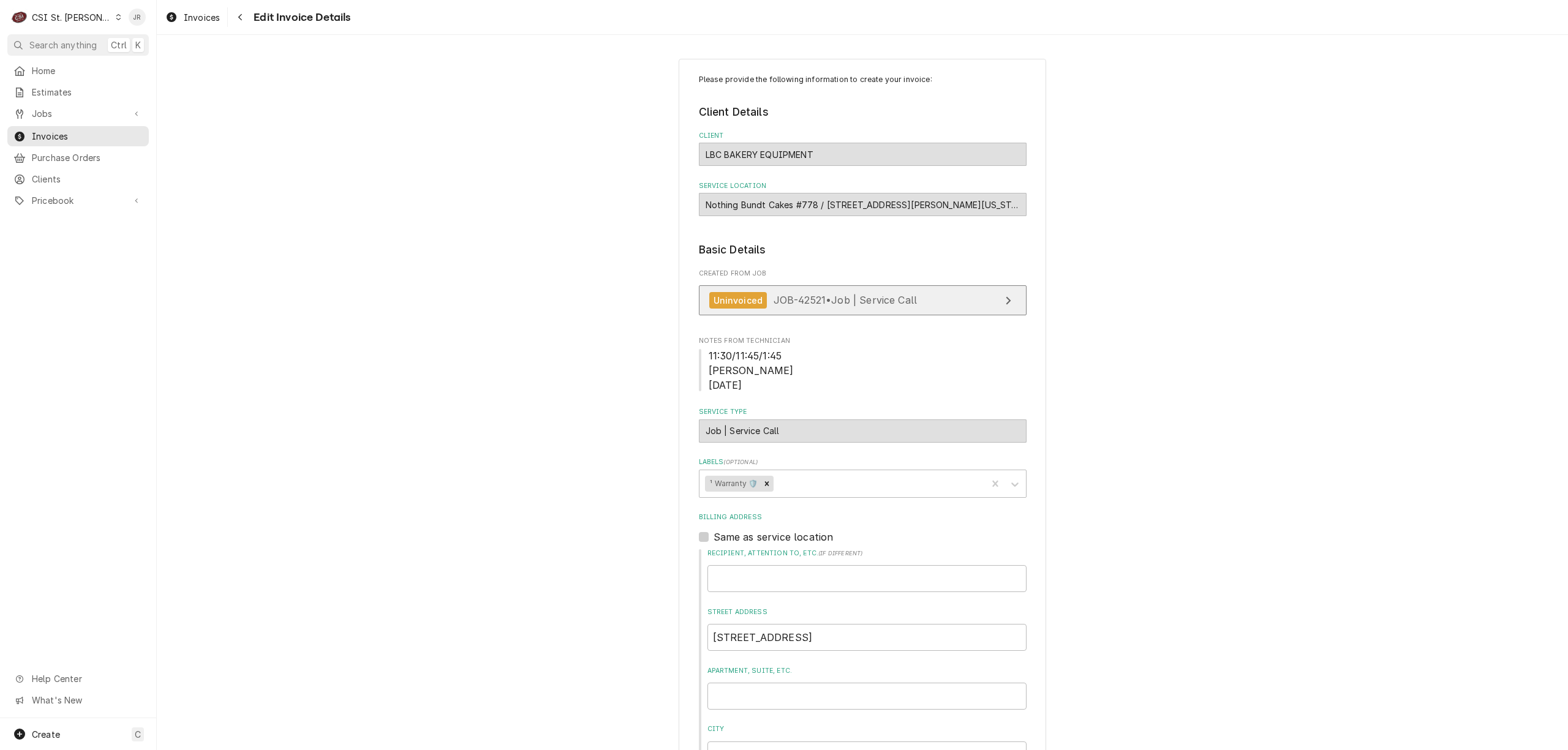
click at [846, 295] on span "JOB-42521 • Job | Service Call" at bounding box center [845, 300] width 144 height 12
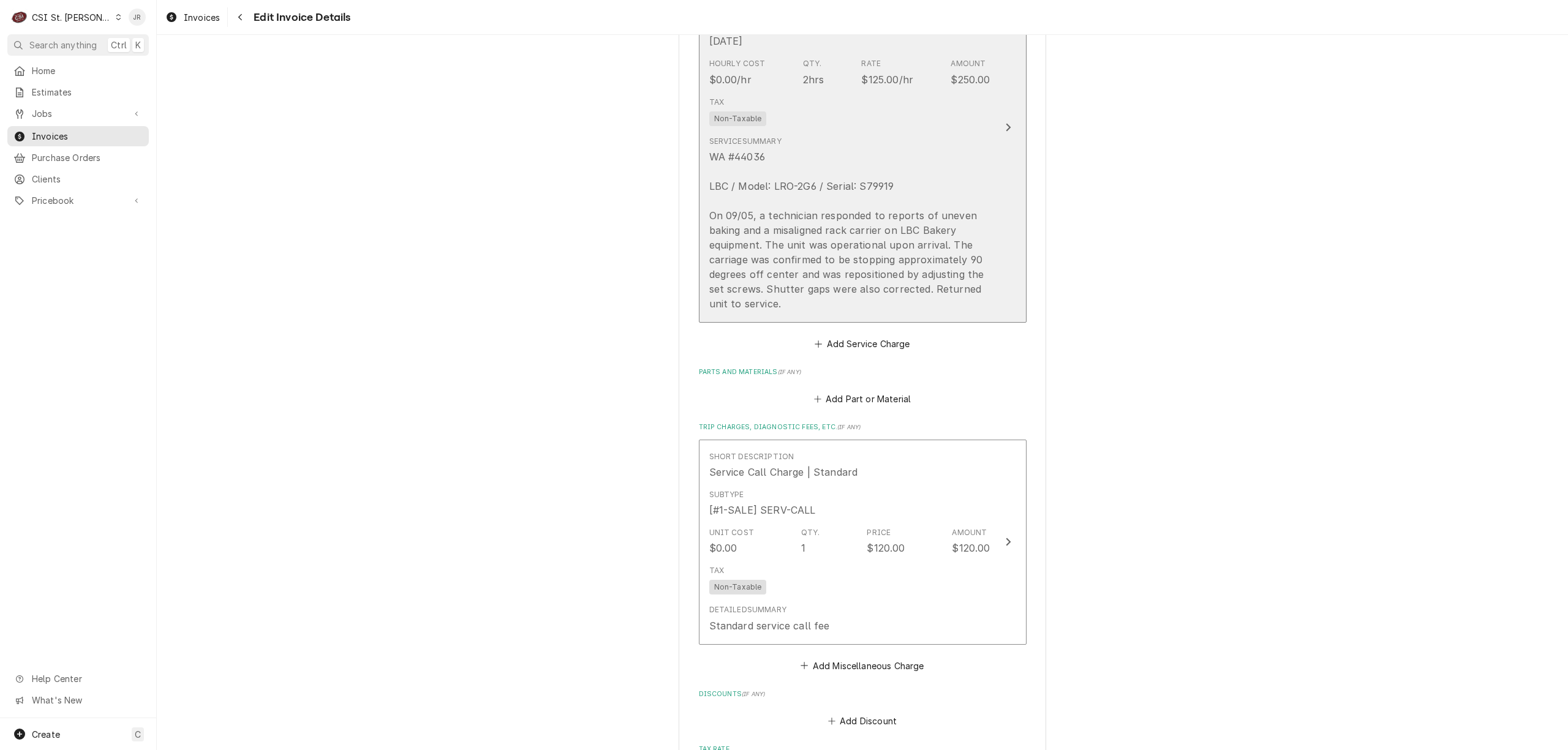
scroll to position [1142, 0]
click at [985, 180] on button "Short Description 1-Labor (Service) | Standard | Incurred Subtype [#1-SALE] LAB…" at bounding box center [862, 122] width 328 height 390
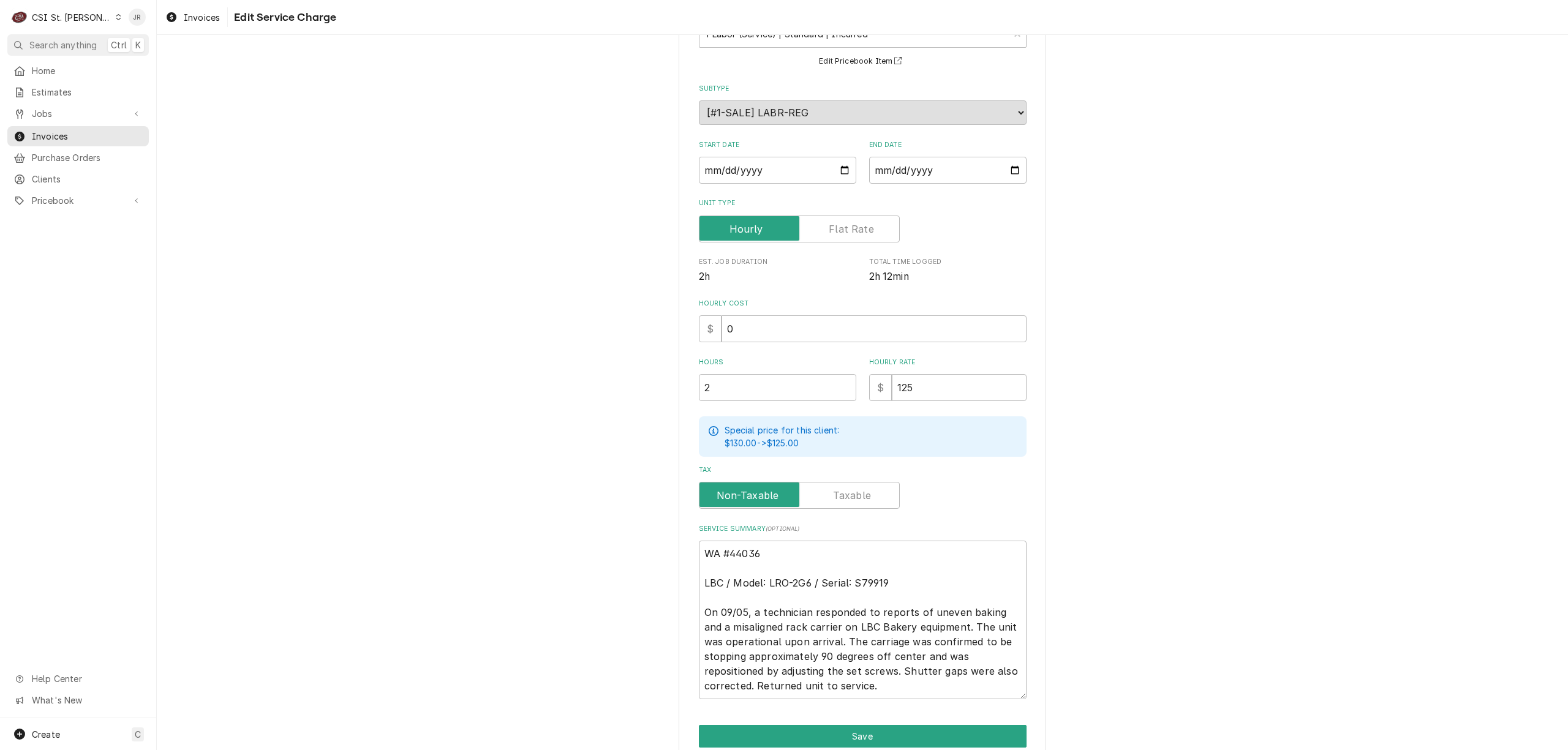
scroll to position [151, 0]
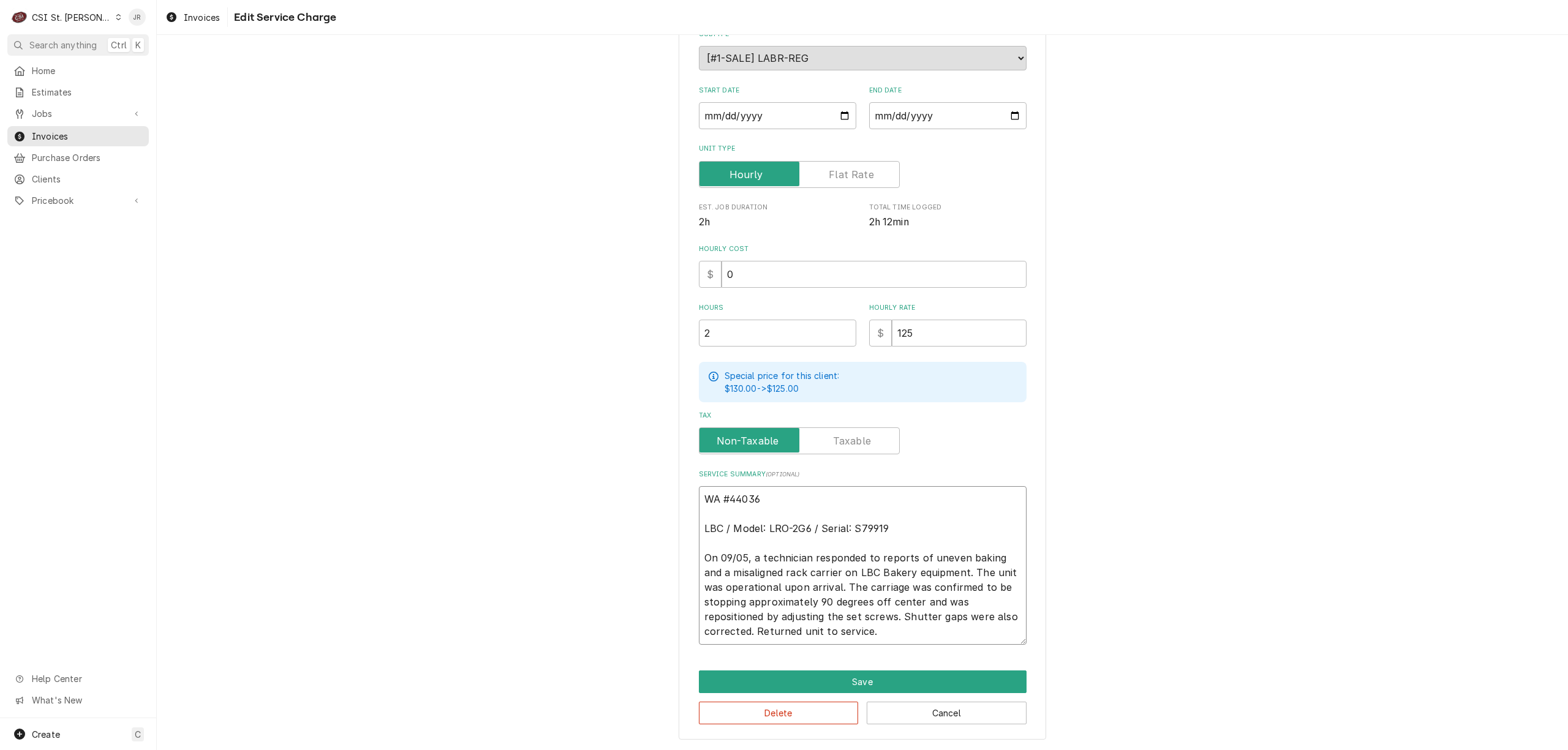
click at [890, 635] on textarea "WA #44036 LBC / Model: LRO-2G6 / Serial: S79919 On 09/05, a technician responde…" at bounding box center [862, 566] width 328 height 159
click at [755, 631] on textarea "WA #44036 LBC / Model: LRO-2G6 / Serial: S79919 On 09/05, a technician responde…" at bounding box center [862, 566] width 328 height 159
type textarea "x"
type textarea "WA #44036 LBC / Model: LRO-2G6 / Serial: S79919 On 09/05, a technician responde…"
type textarea "x"
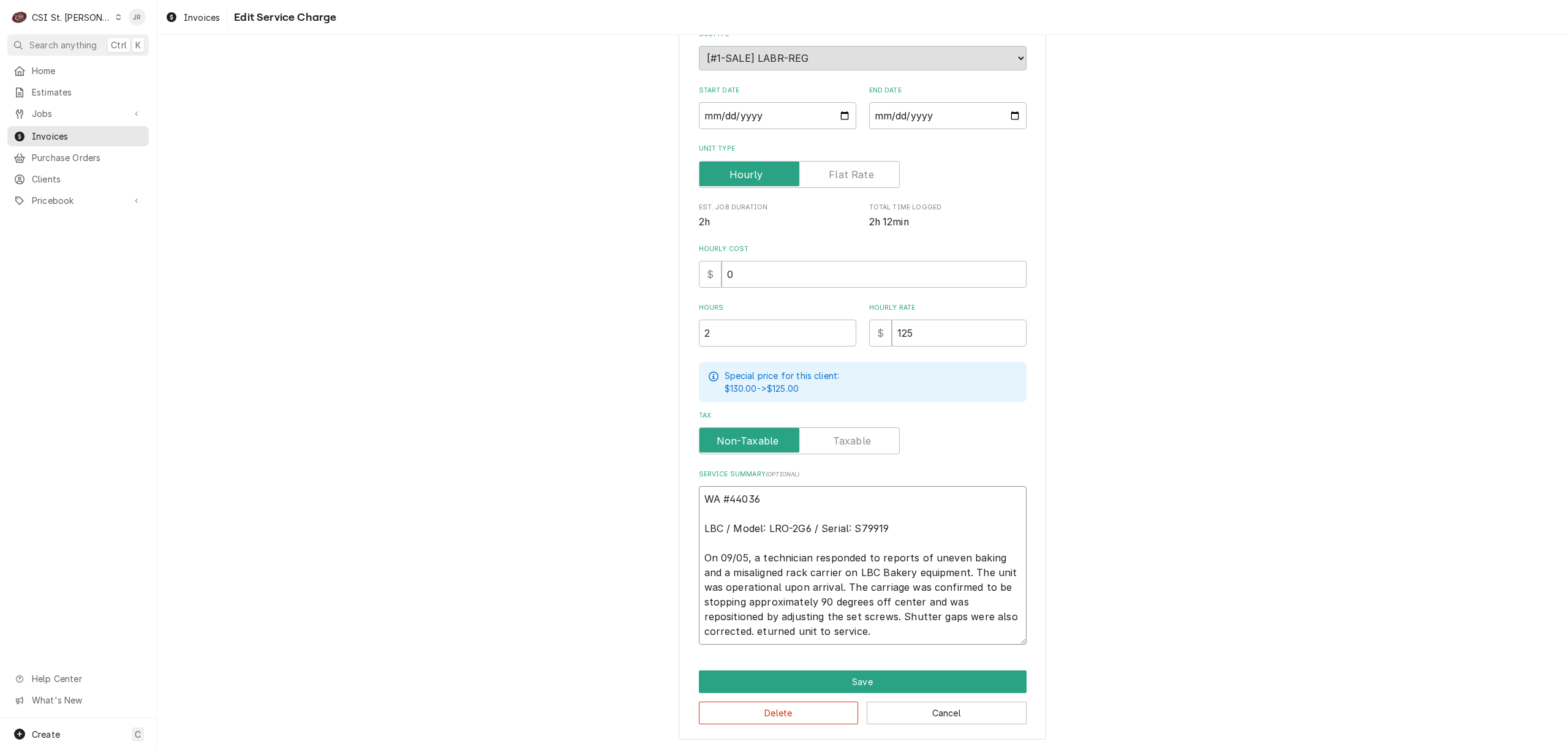
type textarea "WA #44036 LBC / Model: LRO-2G6 / Serial: S79919 On 09/05, a technician responde…"
type textarea "x"
type textarea "WA #44036 LBC / Model: LRO-2G6 / Serial: S79919 On 09/05, a technician responde…"
type textarea "x"
type textarea "WA #44036 LBC / Model: LRO-2G6 / Serial: S79919 On 09/05, a technician responde…"
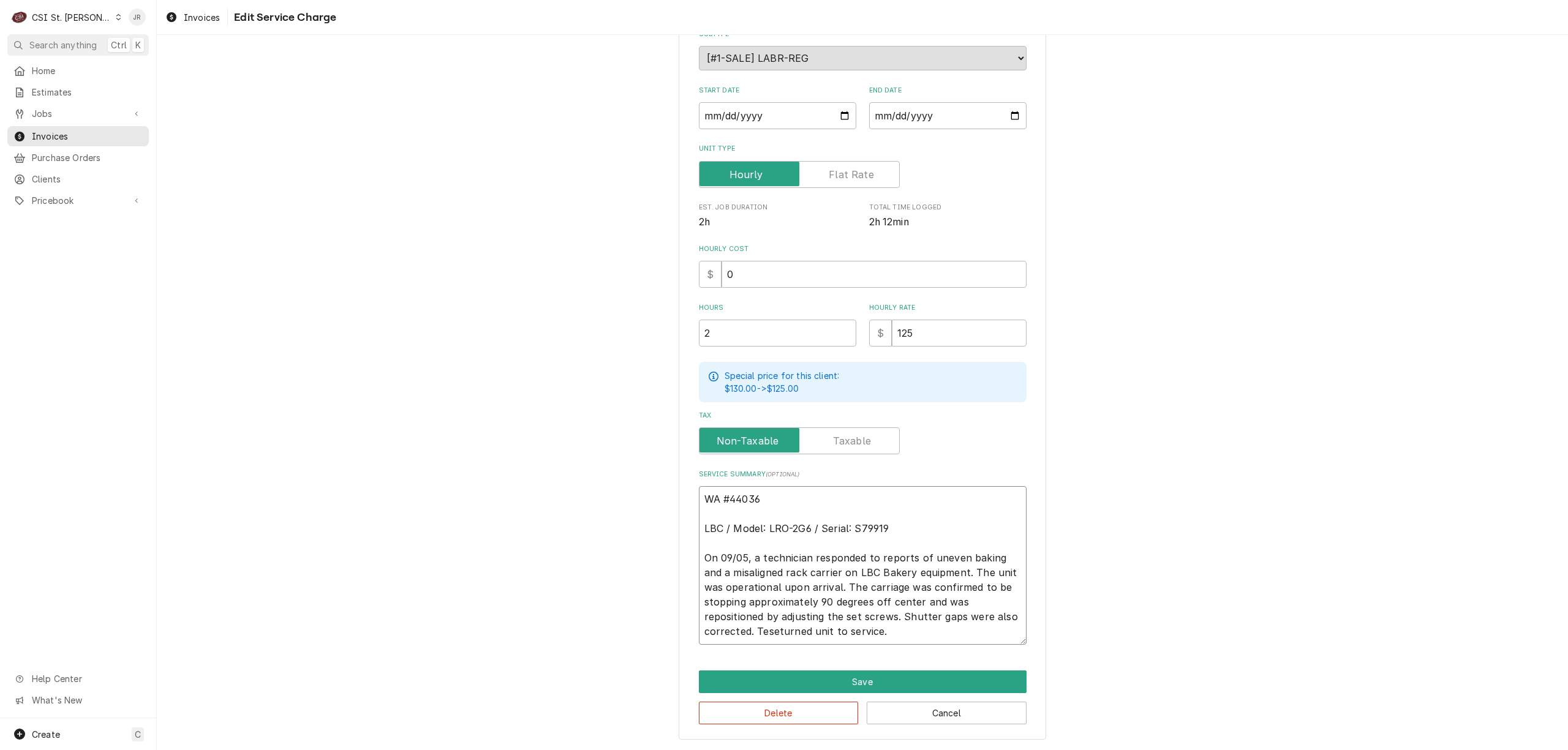
type textarea "x"
type textarea "WA #44036 LBC / Model: LRO-2G6 / Serial: S79919 On 09/05, a technician responde…"
type textarea "x"
type textarea "WA #44036 LBC / Model: LRO-2G6 / Serial: S79919 On 09/05, a technician responde…"
type textarea "x"
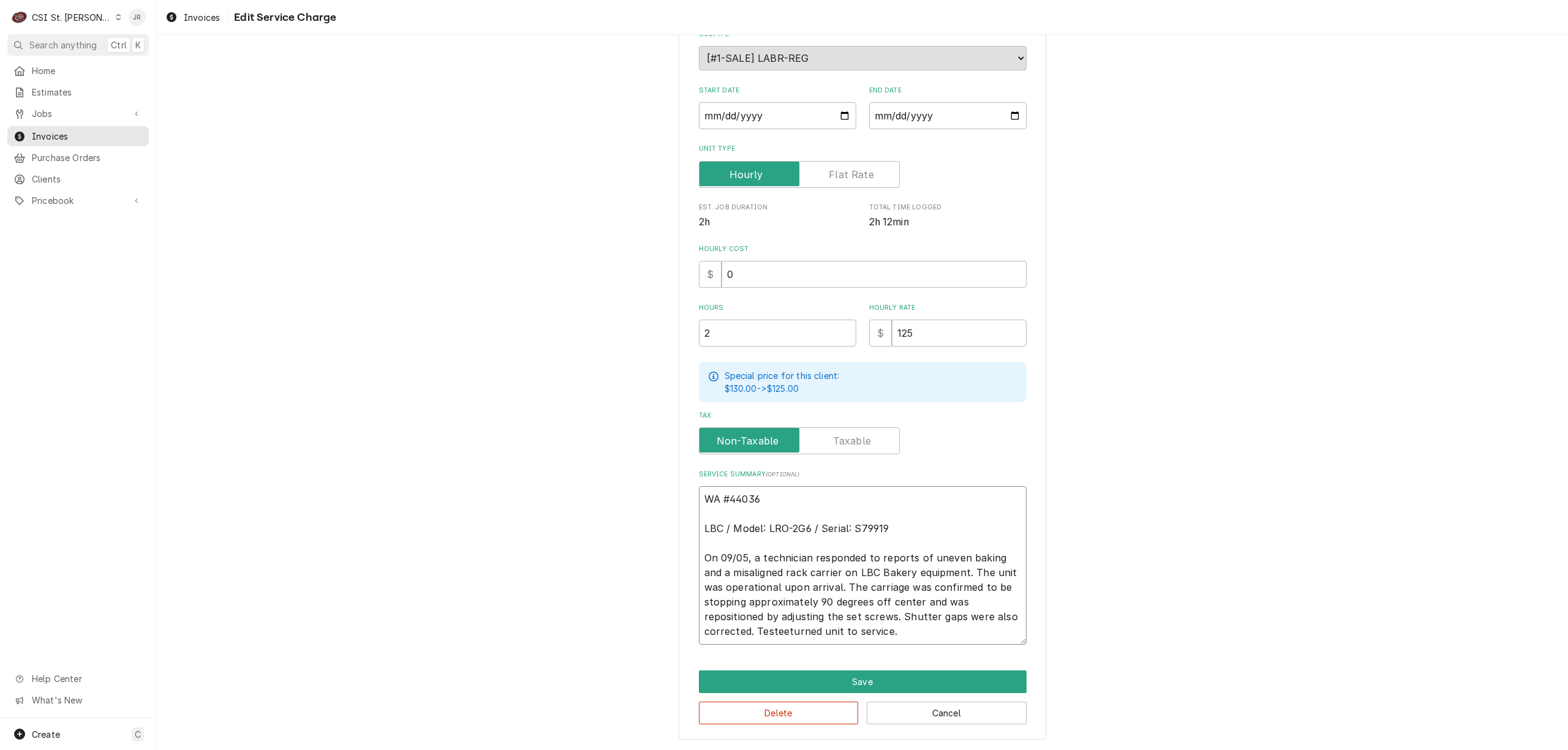
type textarea "WA #44036 LBC / Model: LRO-2G6 / Serial: S79919 On 09/05, a technician responde…"
type textarea "x"
type textarea "WA #44036 LBC / Model: LRO-2G6 / Serial: S79919 On 09/05, a technician responde…"
type textarea "x"
type textarea "WA #44036 LBC / Model: LRO-2G6 / Serial: S79919 On 09/05, a technician responde…"
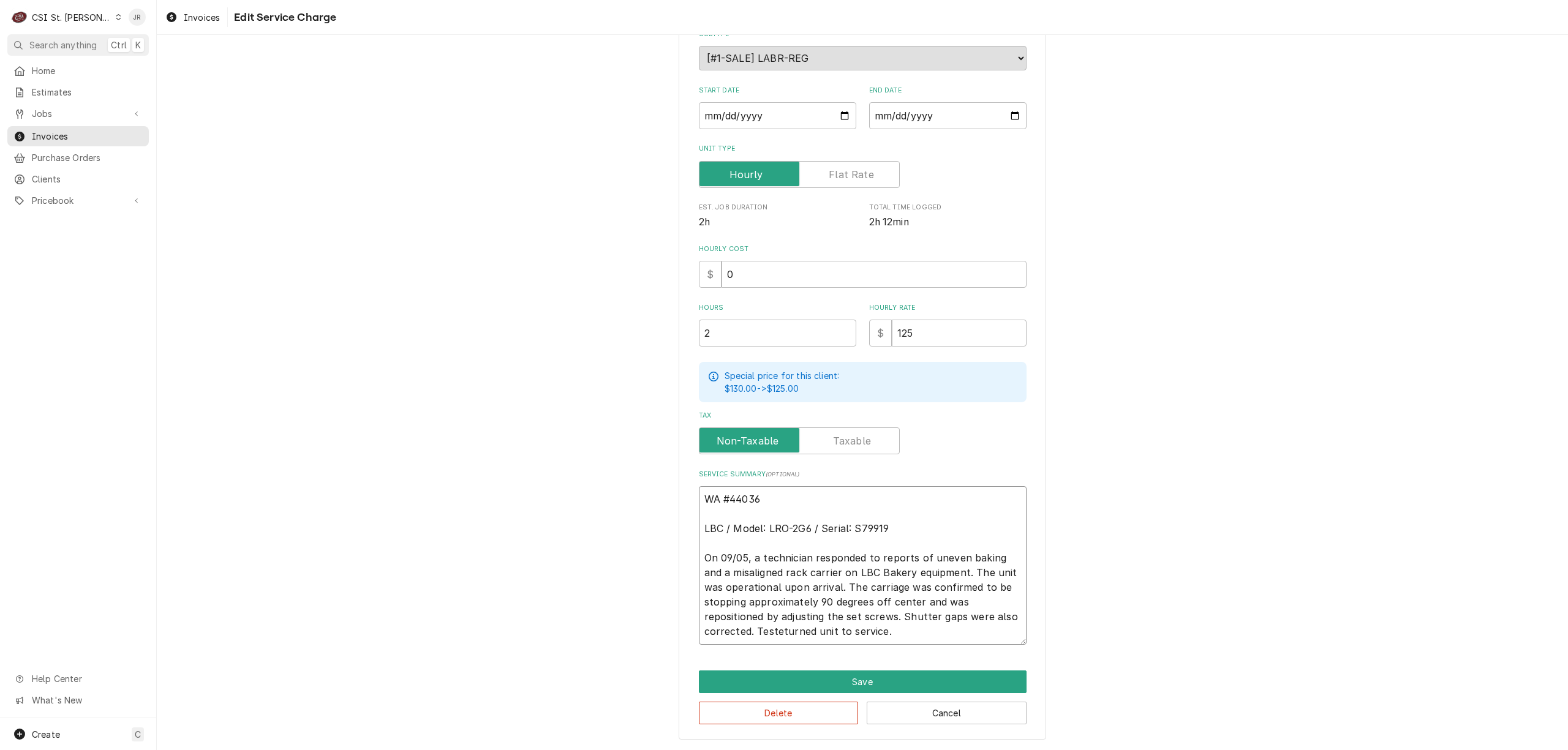
type textarea "x"
type textarea "WA #44036 LBC / Model: LRO-2G6 / Serial: S79919 On 09/05, a technician responde…"
type textarea "x"
type textarea "WA #44036 LBC / Model: LRO-2G6 / Serial: S79919 On 09/05, a technician responde…"
type textarea "x"
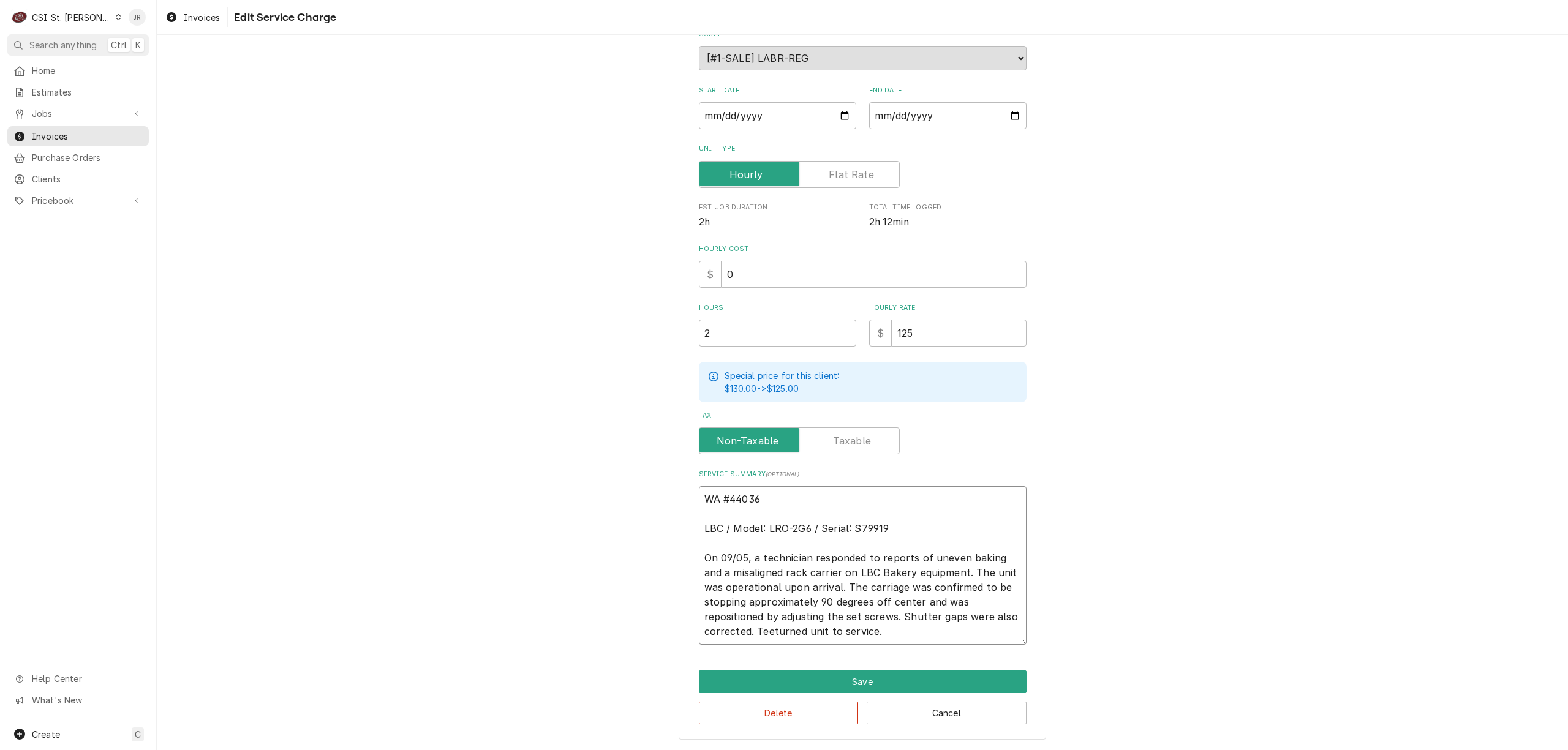
type textarea "WA #44036 LBC / Model: LRO-2G6 / Serial: S79919 On 09/05, a technician responde…"
type textarea "x"
type textarea "WA #44036 LBC / Model: LRO-2G6 / Serial: S79919 On 09/05, a technician responde…"
type textarea "x"
type textarea "WA #44036 LBC / Model: LRO-2G6 / Serial: S79919 On 09/05, a technician responde…"
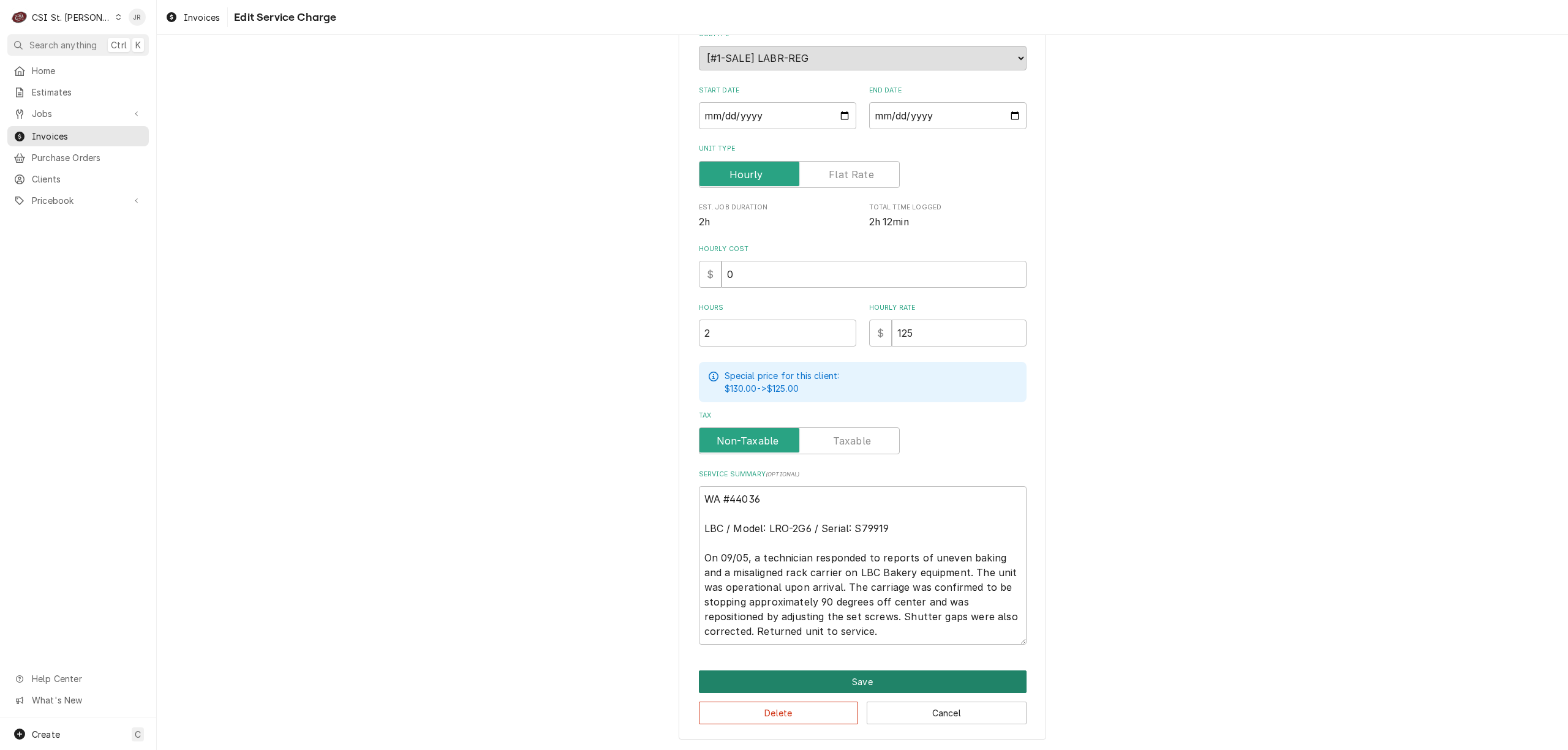
click at [848, 679] on button "Save" at bounding box center [862, 682] width 328 height 23
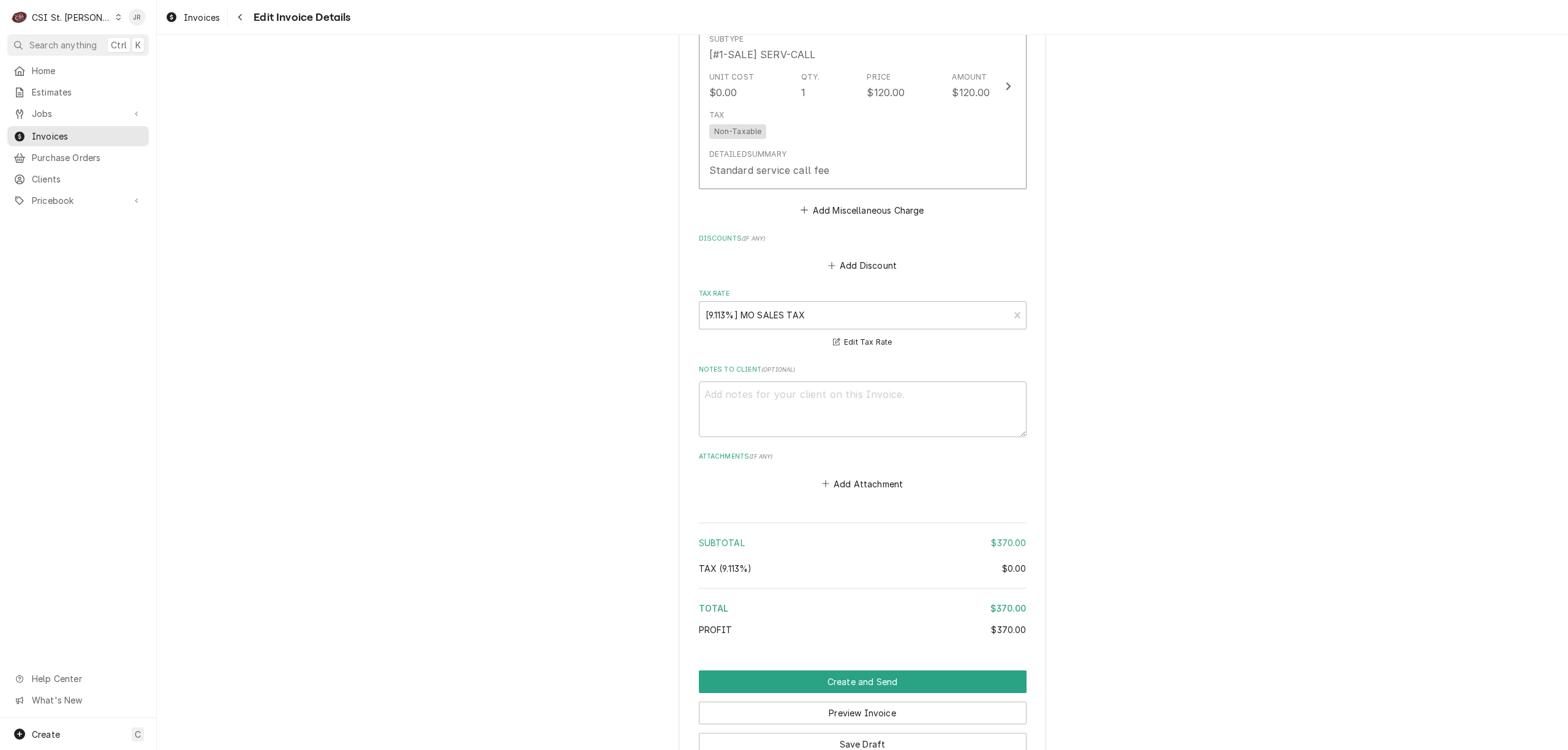
scroll to position [1686, 0]
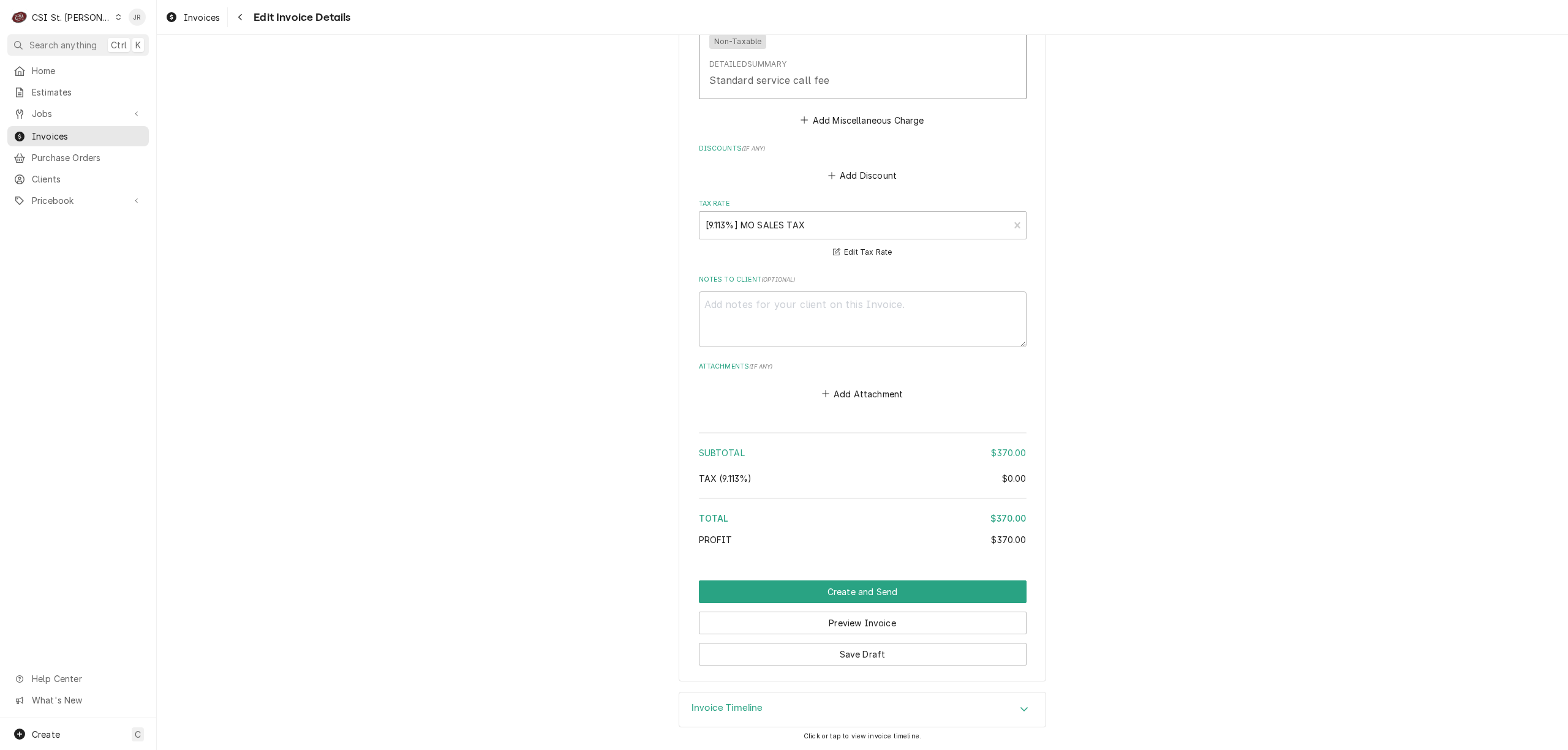
click at [738, 703] on h3 "Invoice Timeline" at bounding box center [727, 708] width 72 height 11
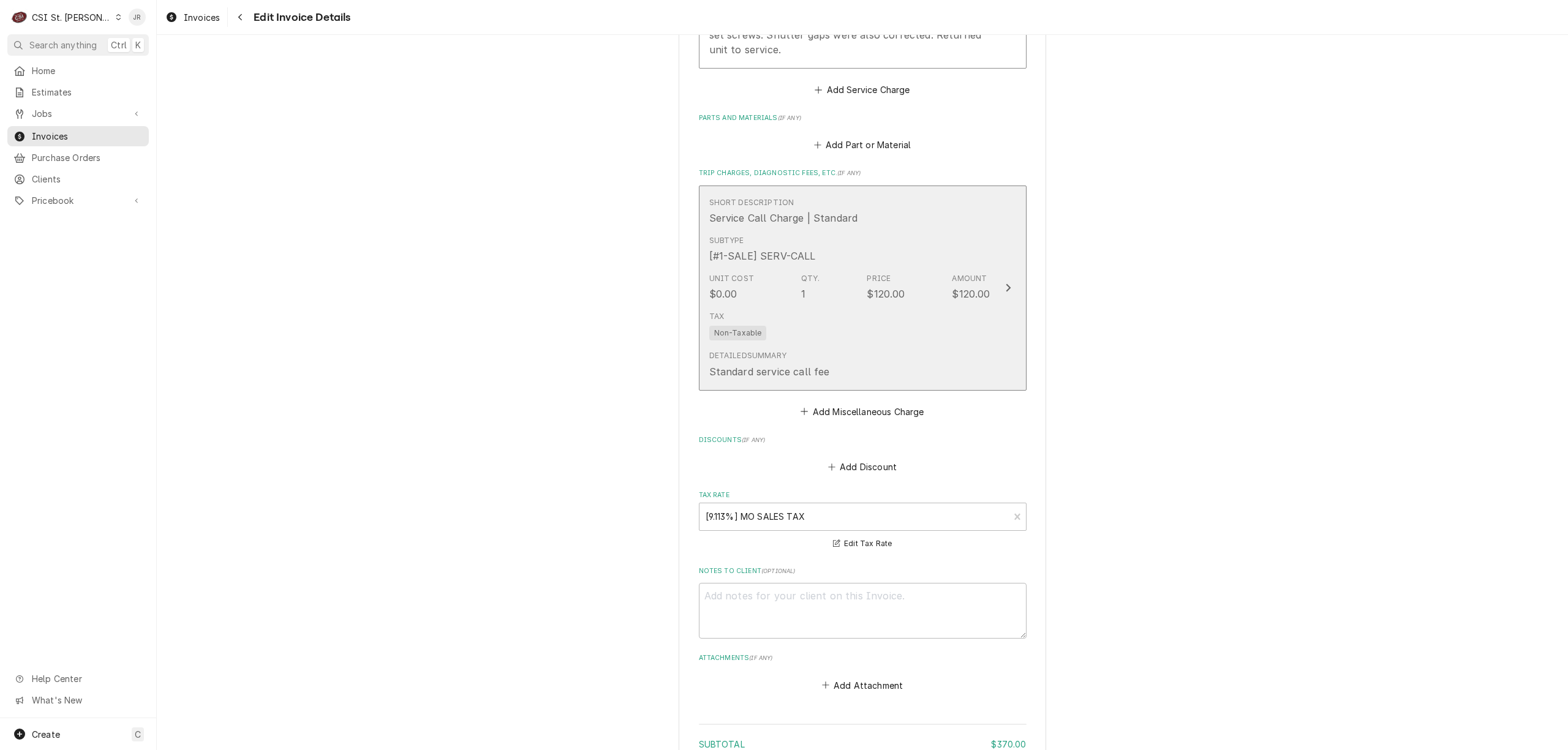
click at [941, 275] on div "Unit Cost $0.00 Qty. 1 Price $120.00 Amount $120.00" at bounding box center [849, 287] width 281 height 38
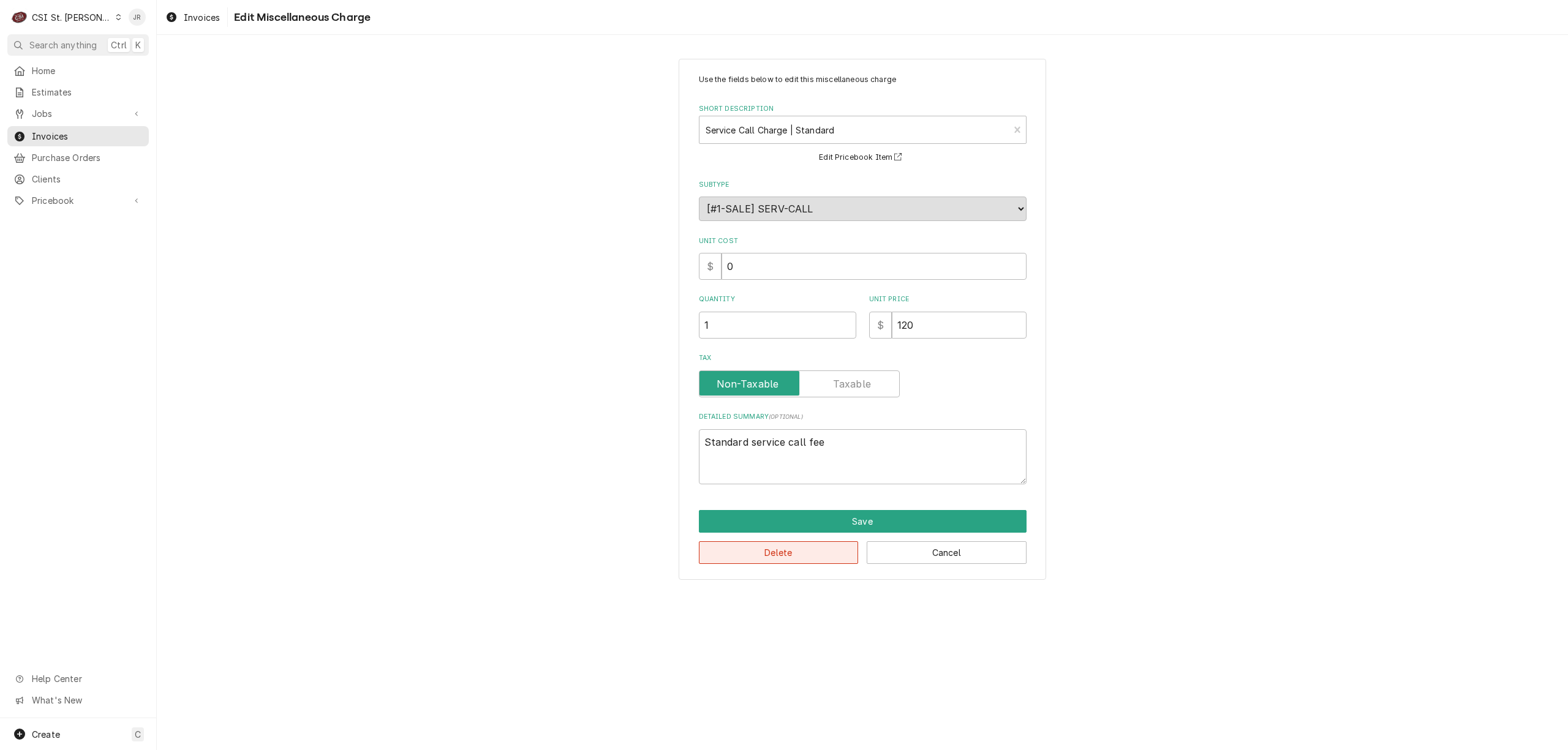
click at [778, 554] on button "Delete" at bounding box center [778, 553] width 160 height 23
type textarea "x"
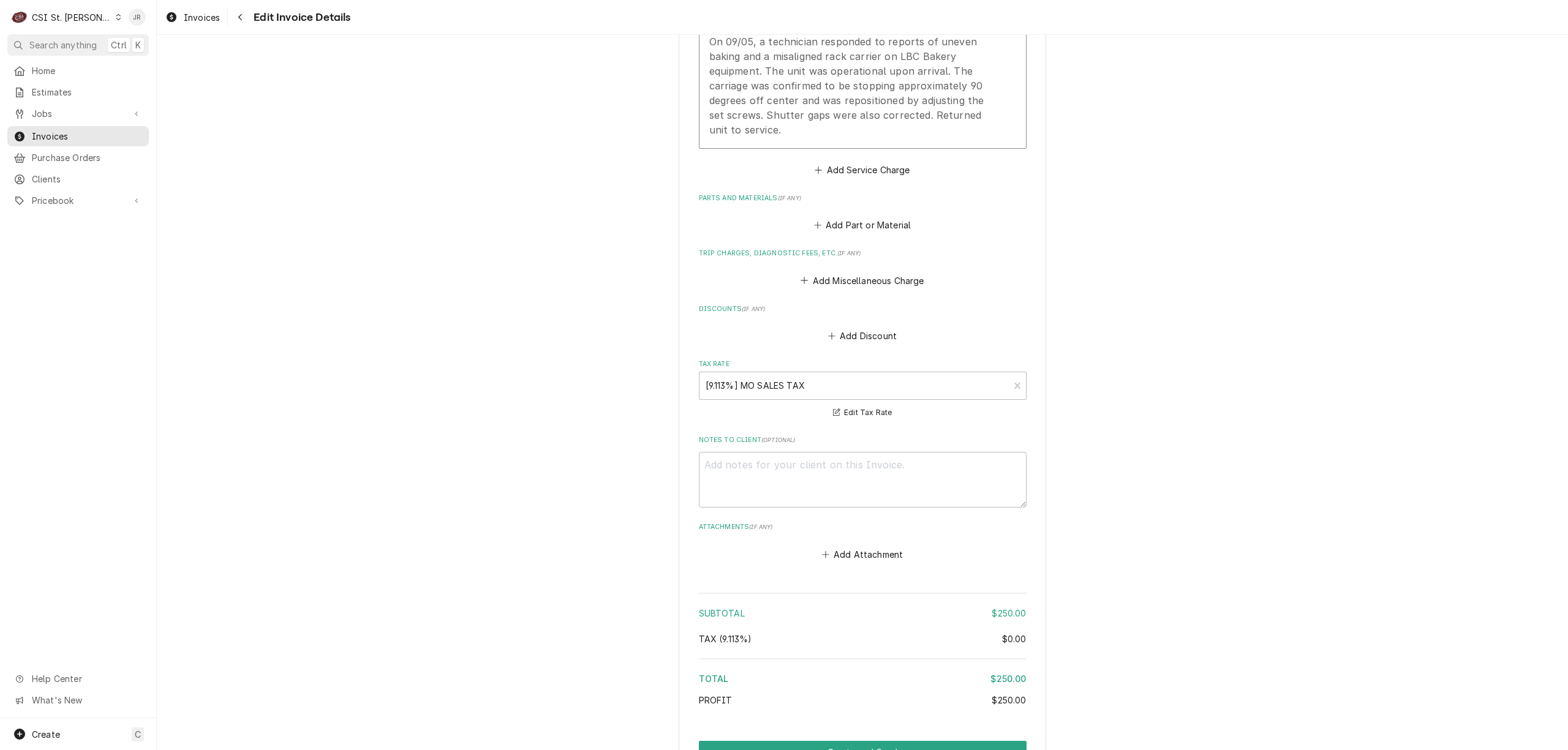
scroll to position [1088, 0]
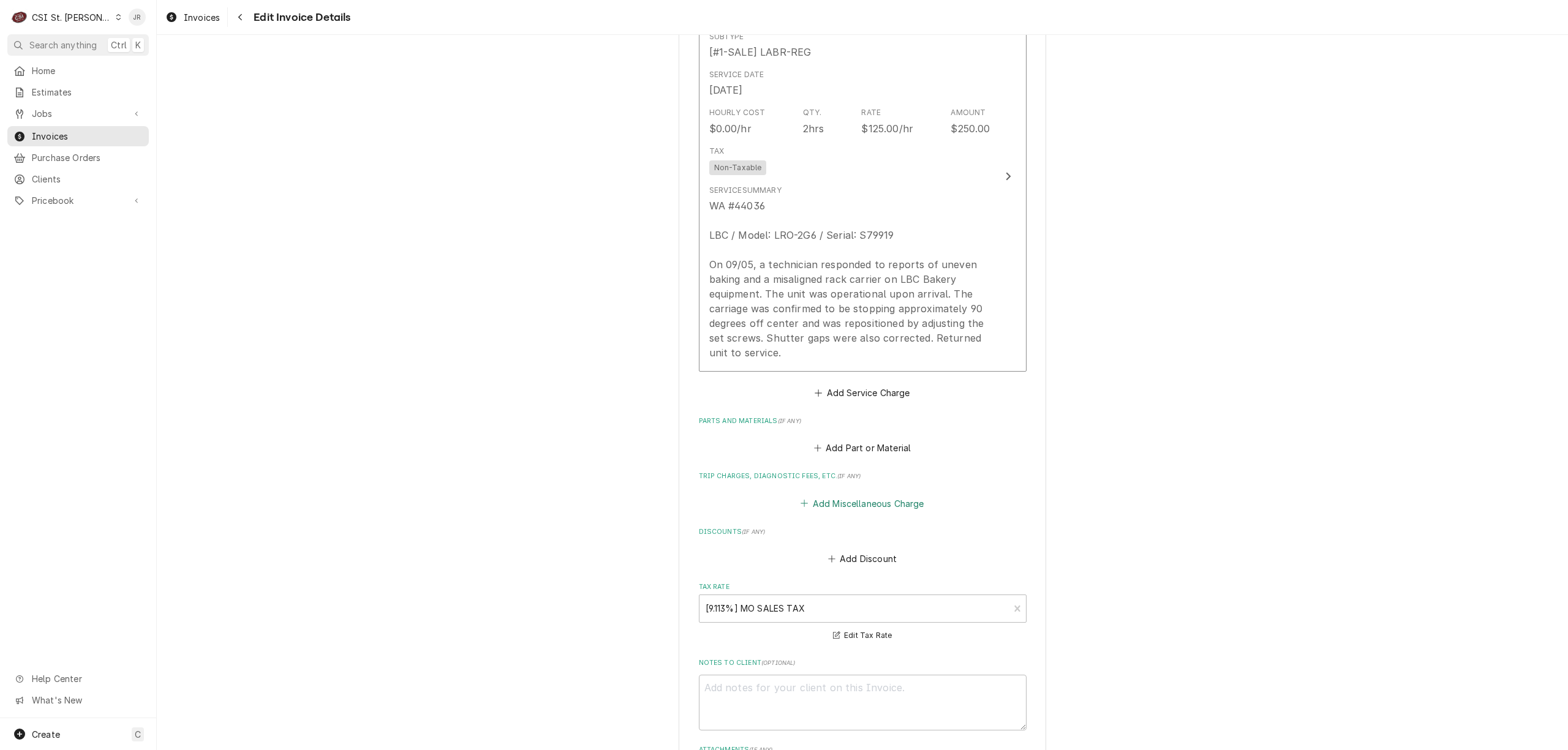
click at [848, 502] on button "Add Miscellaneous Charge" at bounding box center [862, 503] width 127 height 17
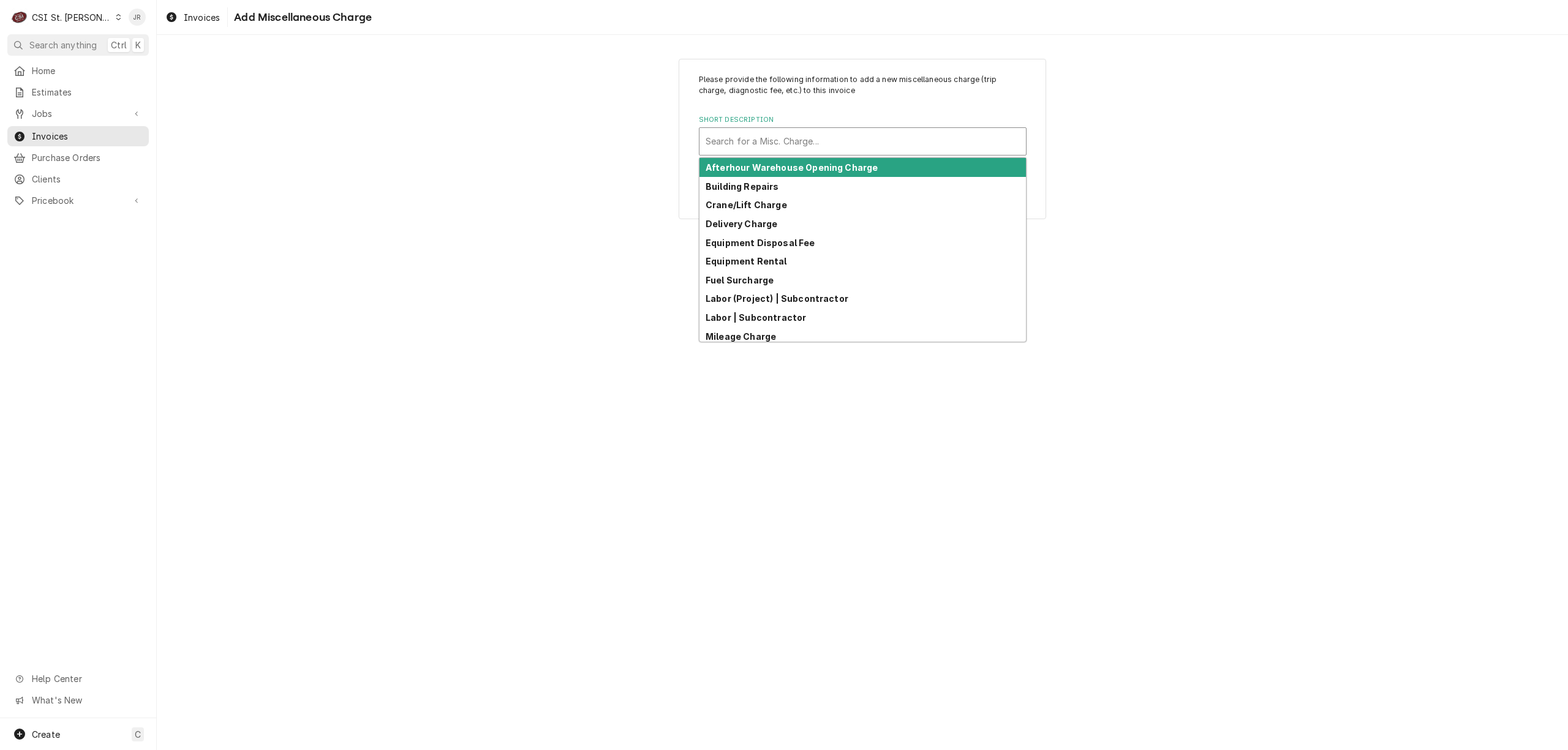
click at [821, 141] on div "Short Description" at bounding box center [863, 141] width 314 height 22
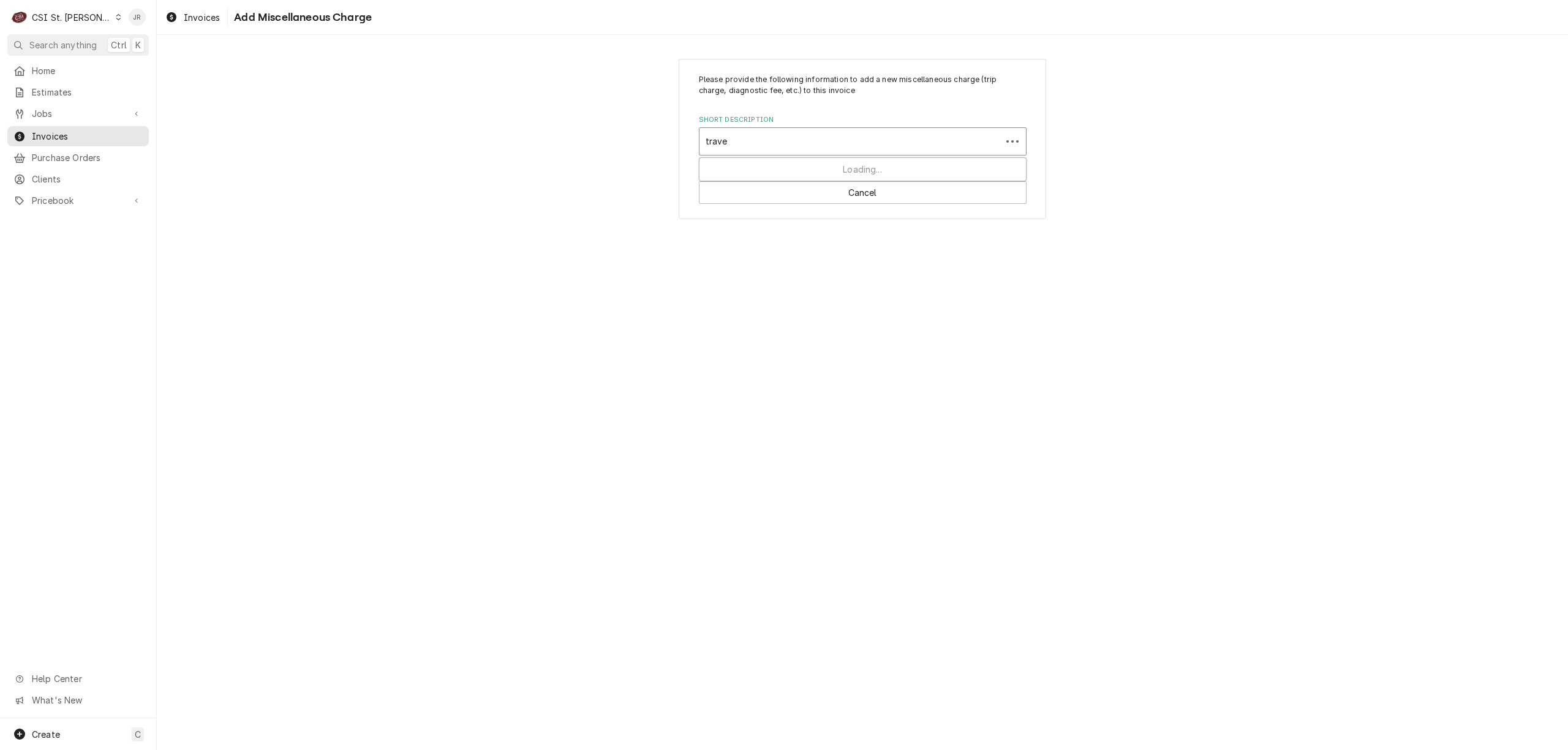
type input "travel"
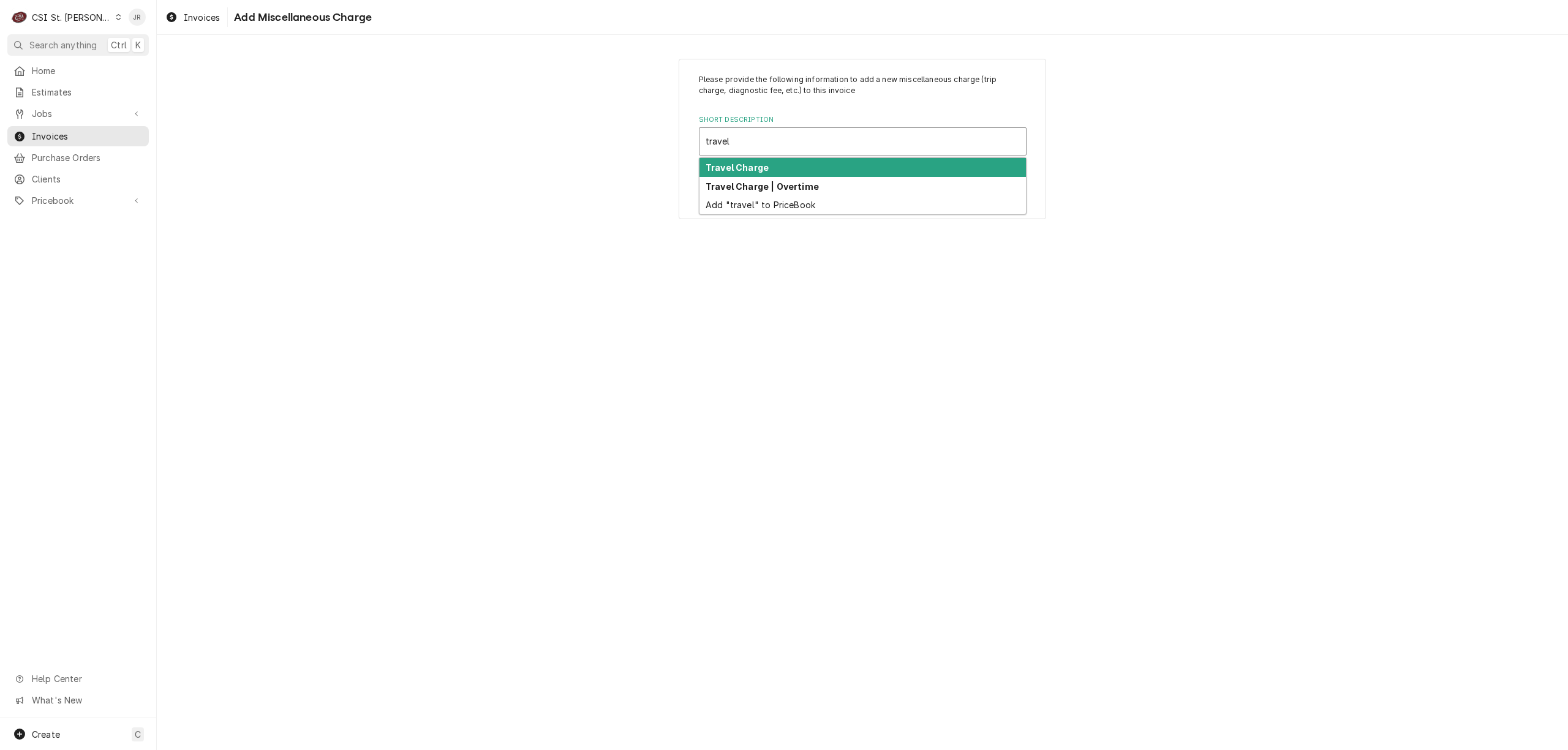
click at [803, 172] on div "Travel Charge" at bounding box center [862, 168] width 326 height 19
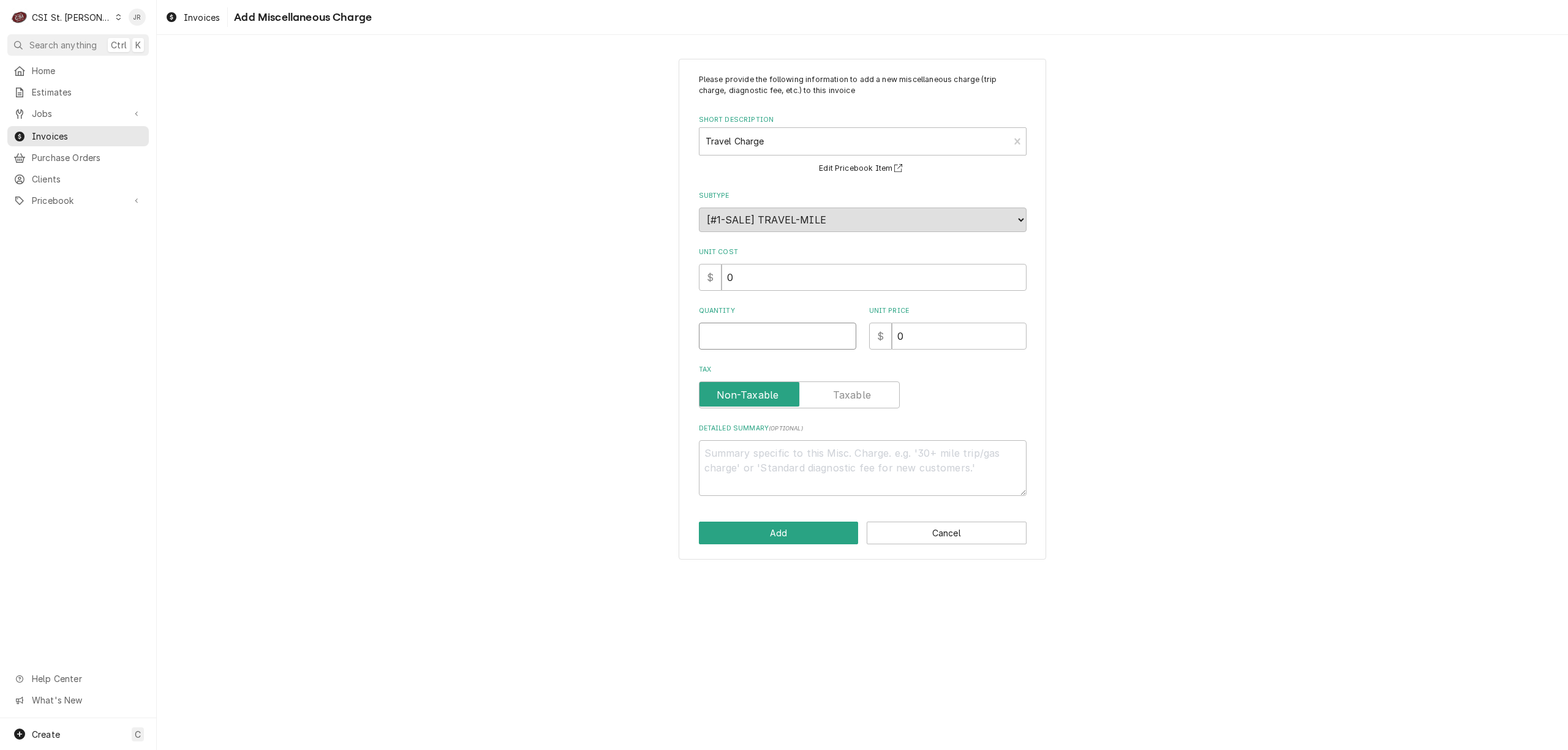
click at [753, 339] on input "Quantity" at bounding box center [777, 336] width 157 height 27
type textarea "x"
type input "1"
drag, startPoint x: 961, startPoint y: 346, endPoint x: 782, endPoint y: 331, distance: 179.6
click at [782, 331] on div "Please provide the following information to add a new miscellaneous charge (tri…" at bounding box center [862, 285] width 328 height 422
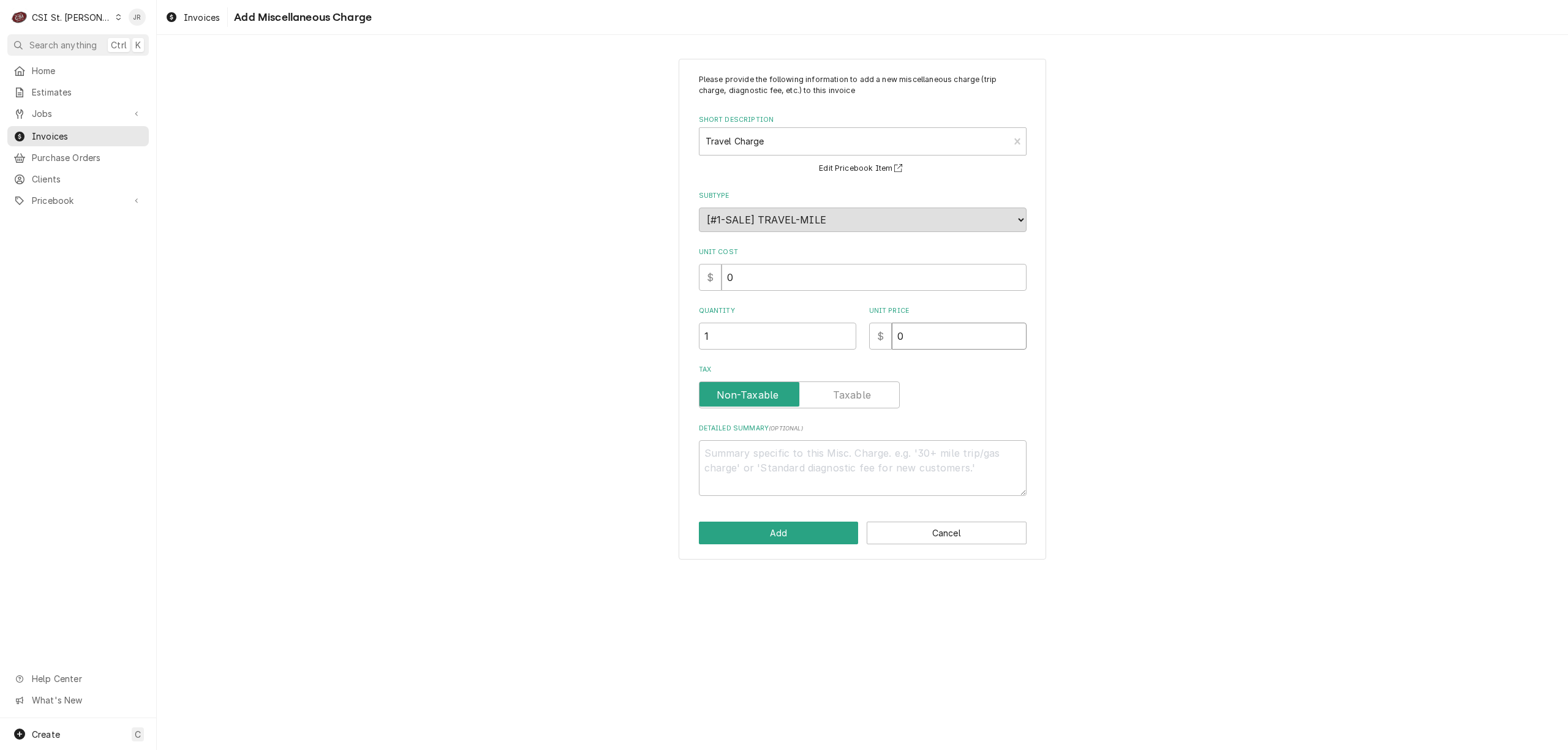
type textarea "x"
type input "1"
type textarea "x"
type input "12"
type textarea "x"
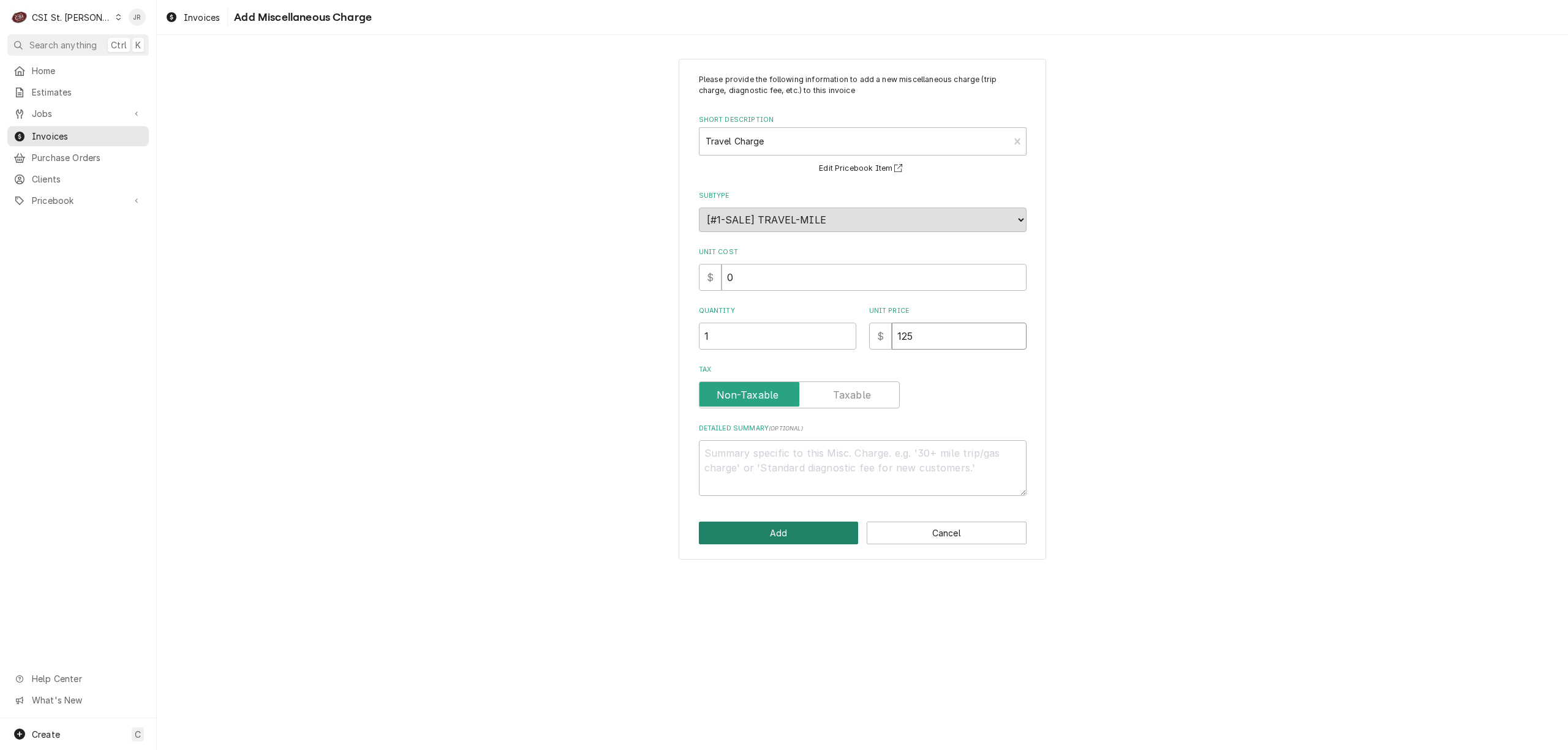
type input "125"
click at [760, 532] on button "Add" at bounding box center [778, 533] width 160 height 23
type textarea "x"
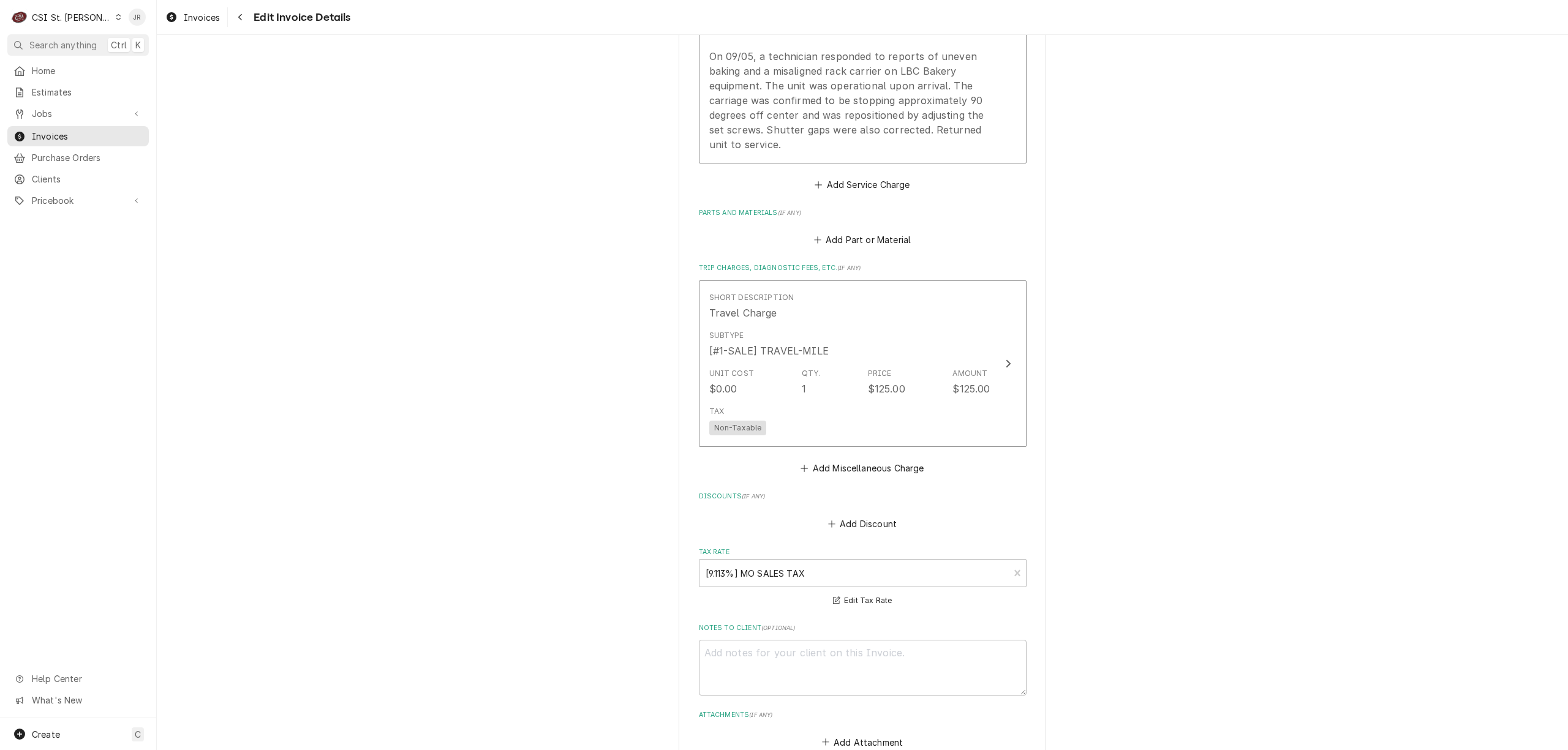
scroll to position [1565, 0]
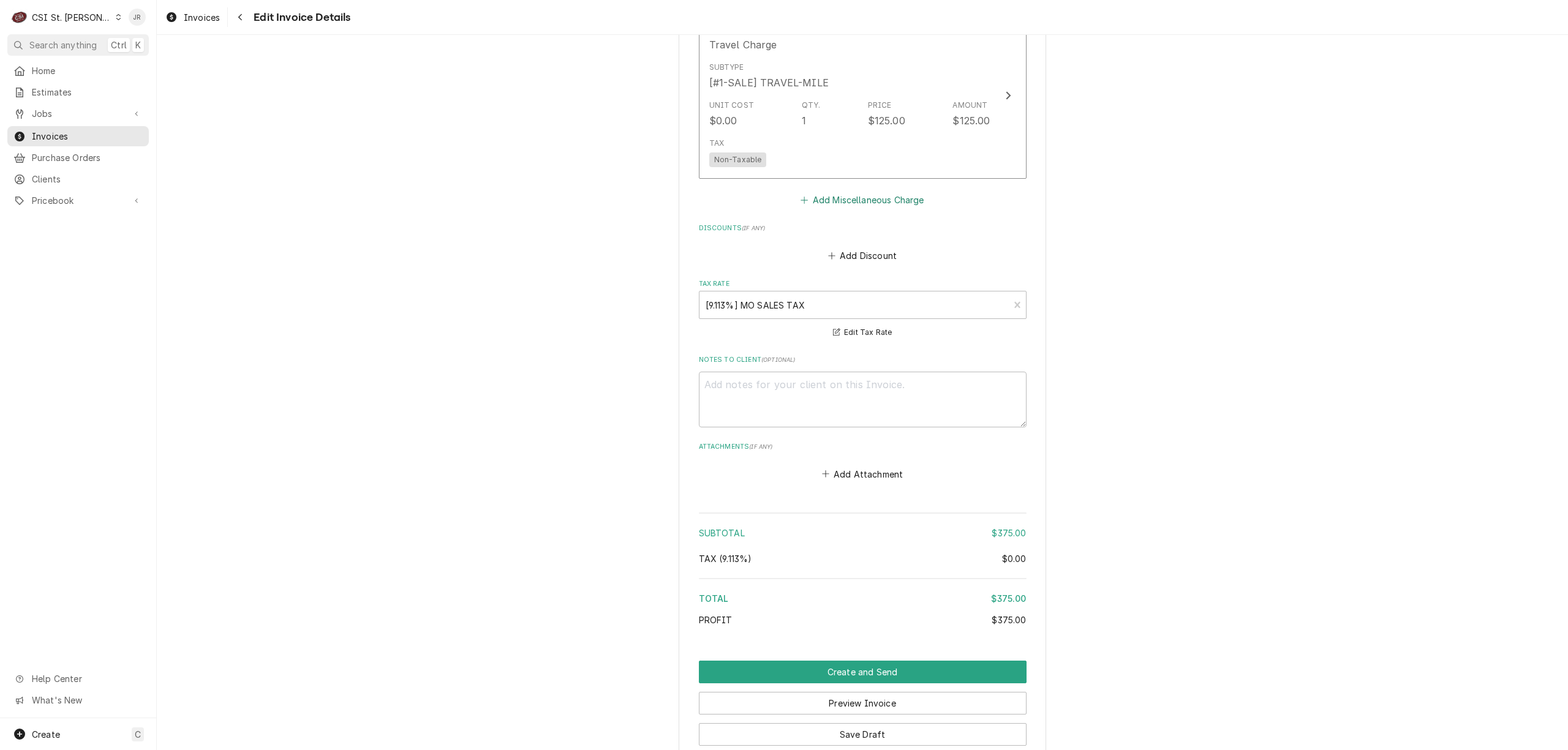
click at [848, 197] on button "Add Miscellaneous Charge" at bounding box center [862, 200] width 127 height 17
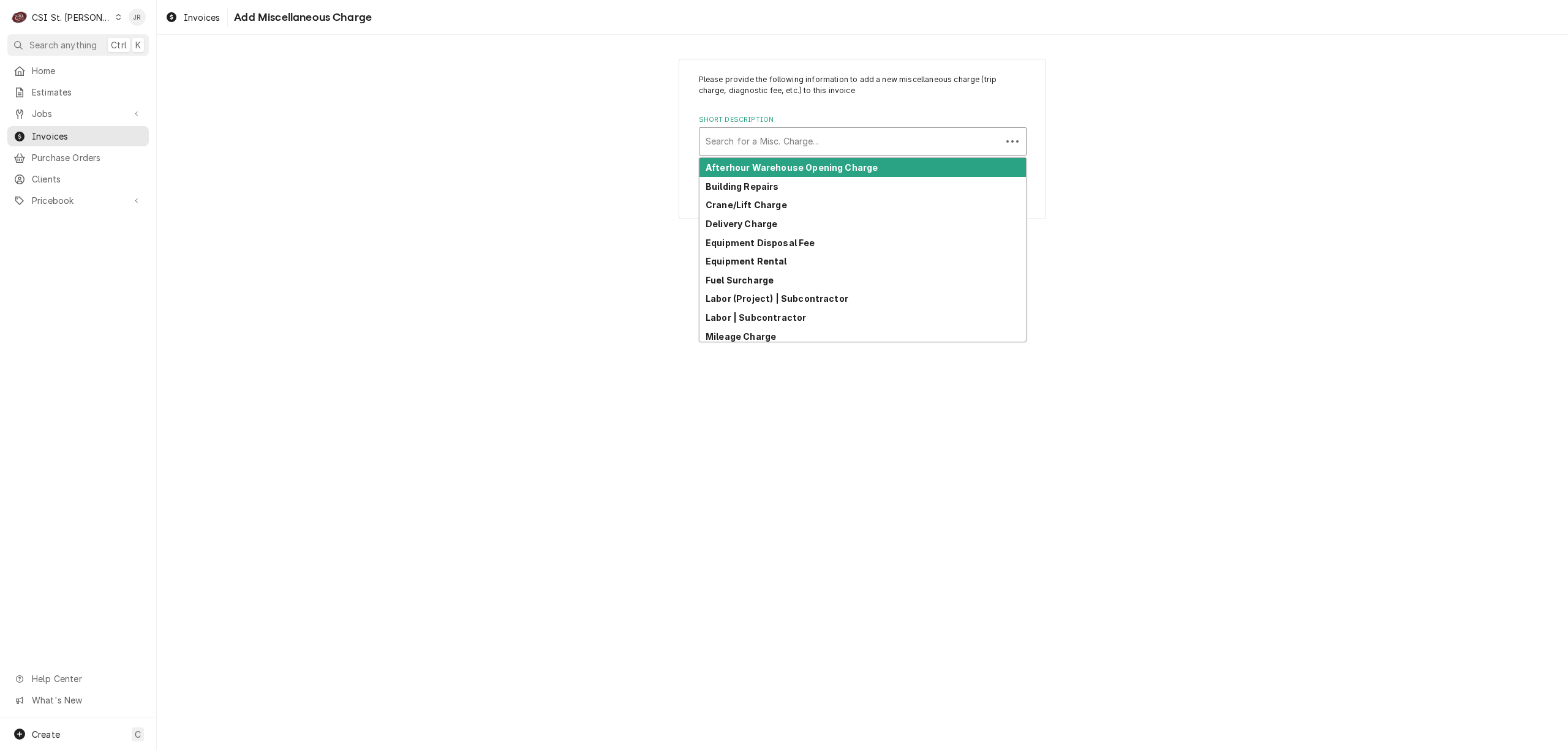
click at [751, 149] on div "Short Description" at bounding box center [851, 141] width 290 height 22
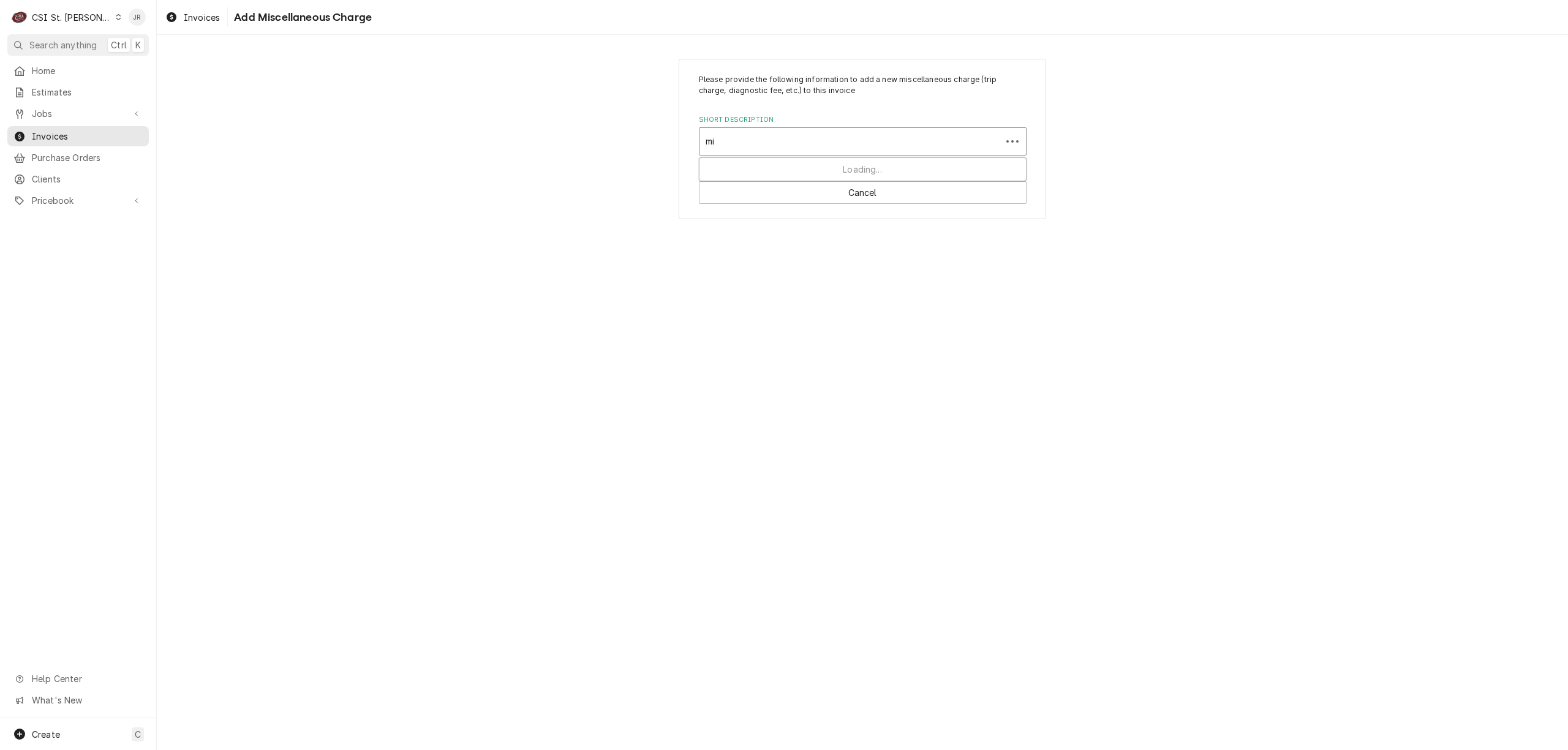
type input "mil"
click at [762, 160] on div "Mileage Charge" at bounding box center [862, 168] width 326 height 19
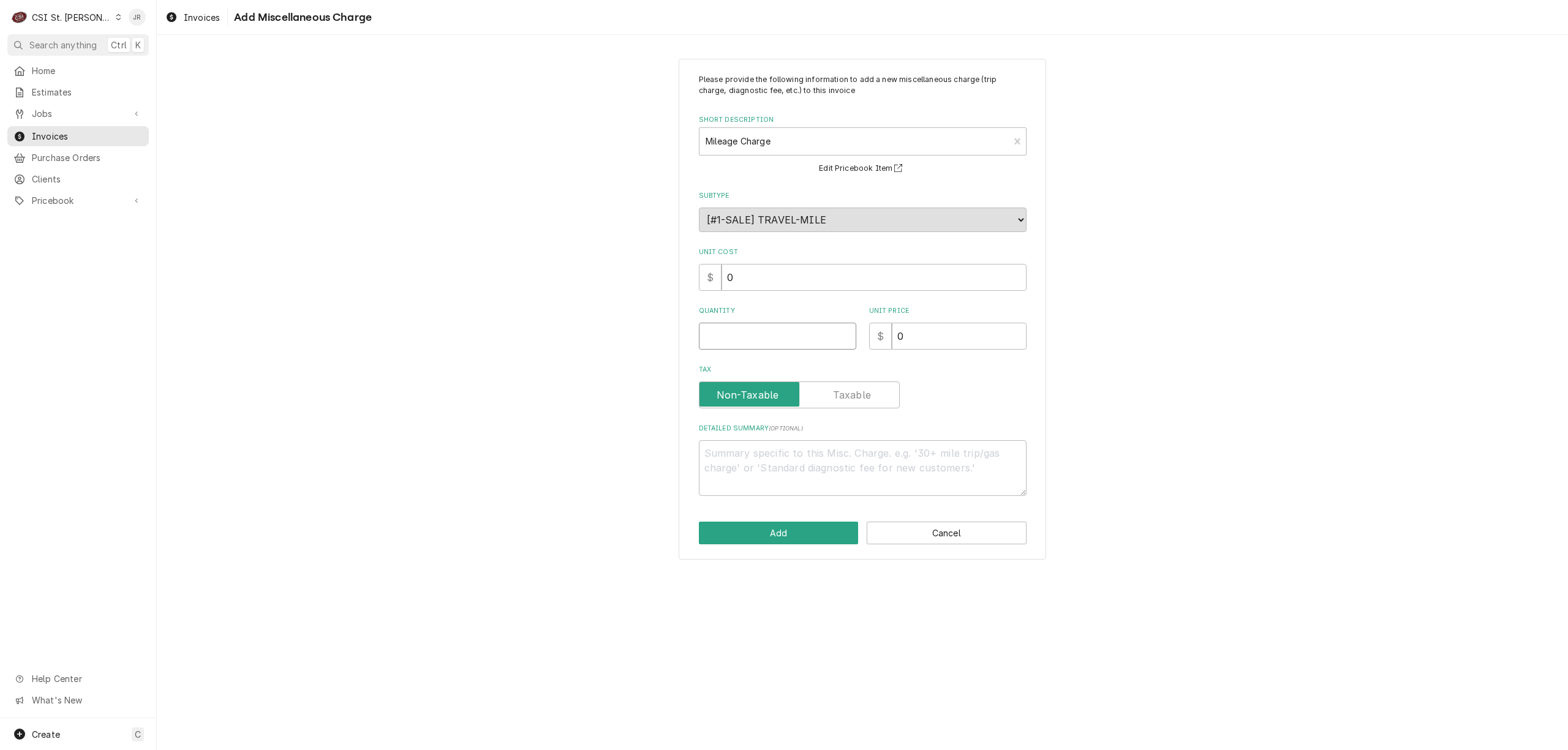
click at [798, 339] on input "Quantity" at bounding box center [777, 336] width 157 height 27
type textarea "x"
type input "3"
type textarea "x"
type input "36"
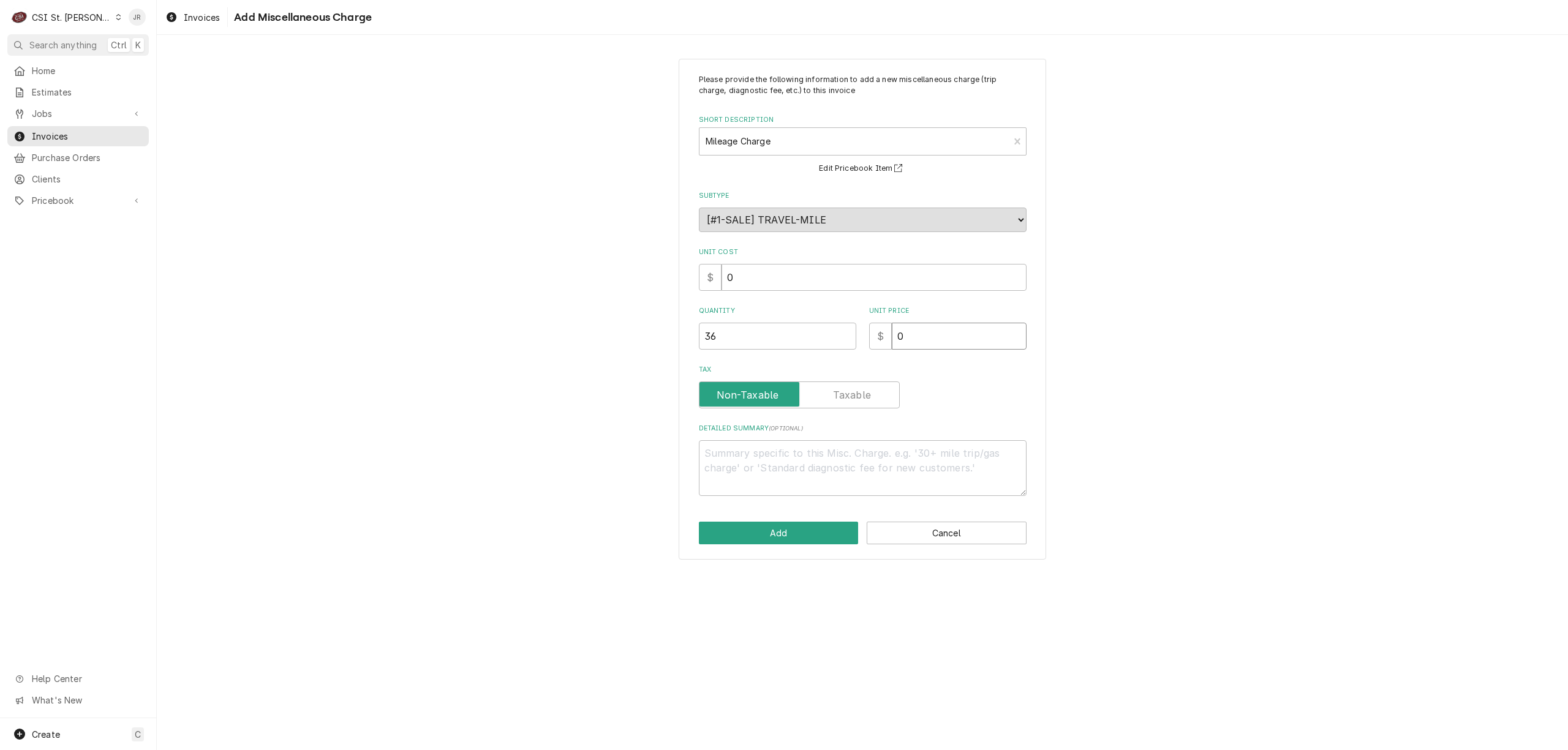
type textarea "x"
type input "1"
type textarea "x"
type input "1.2"
type textarea "x"
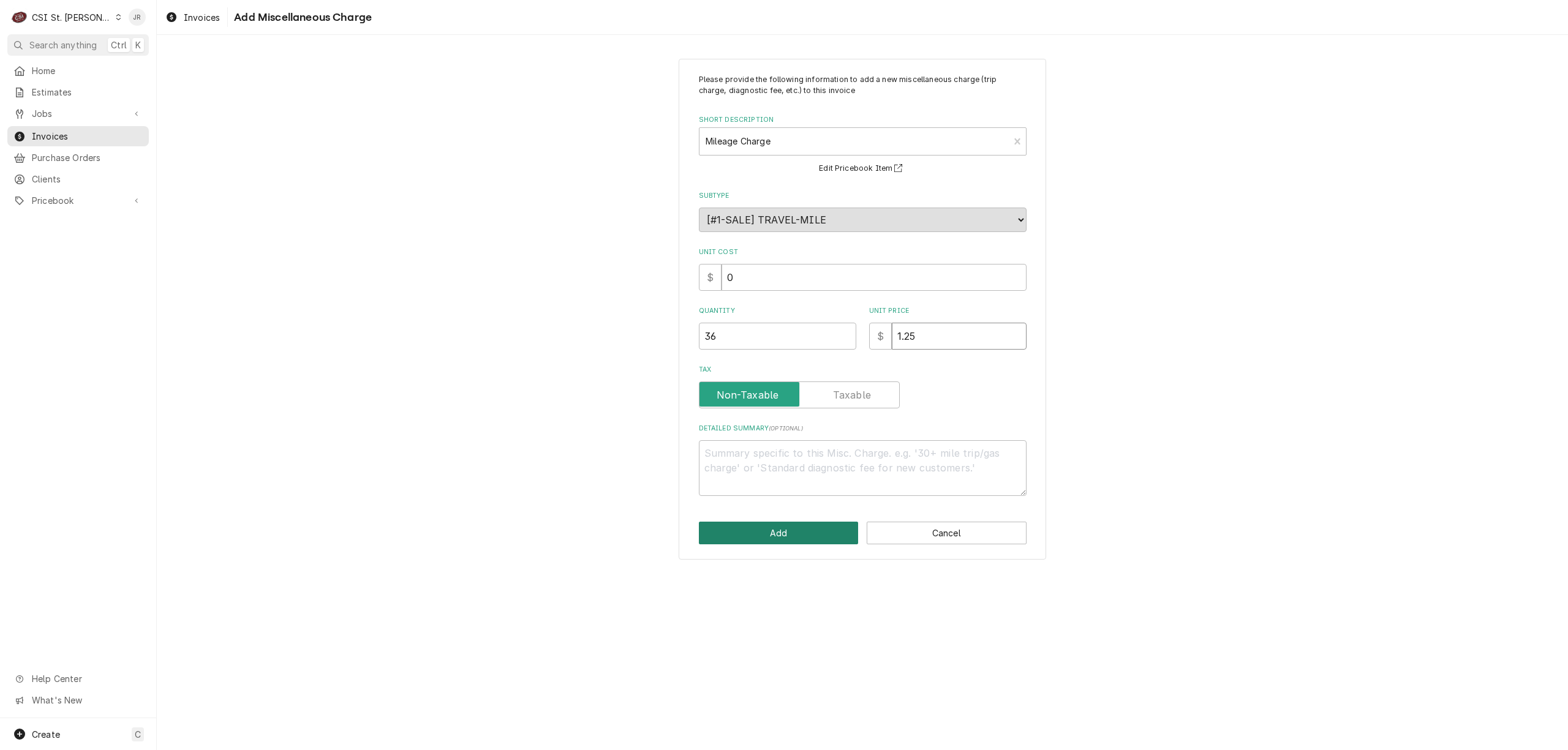
type input "1.25"
click at [804, 528] on button "Add" at bounding box center [778, 533] width 160 height 23
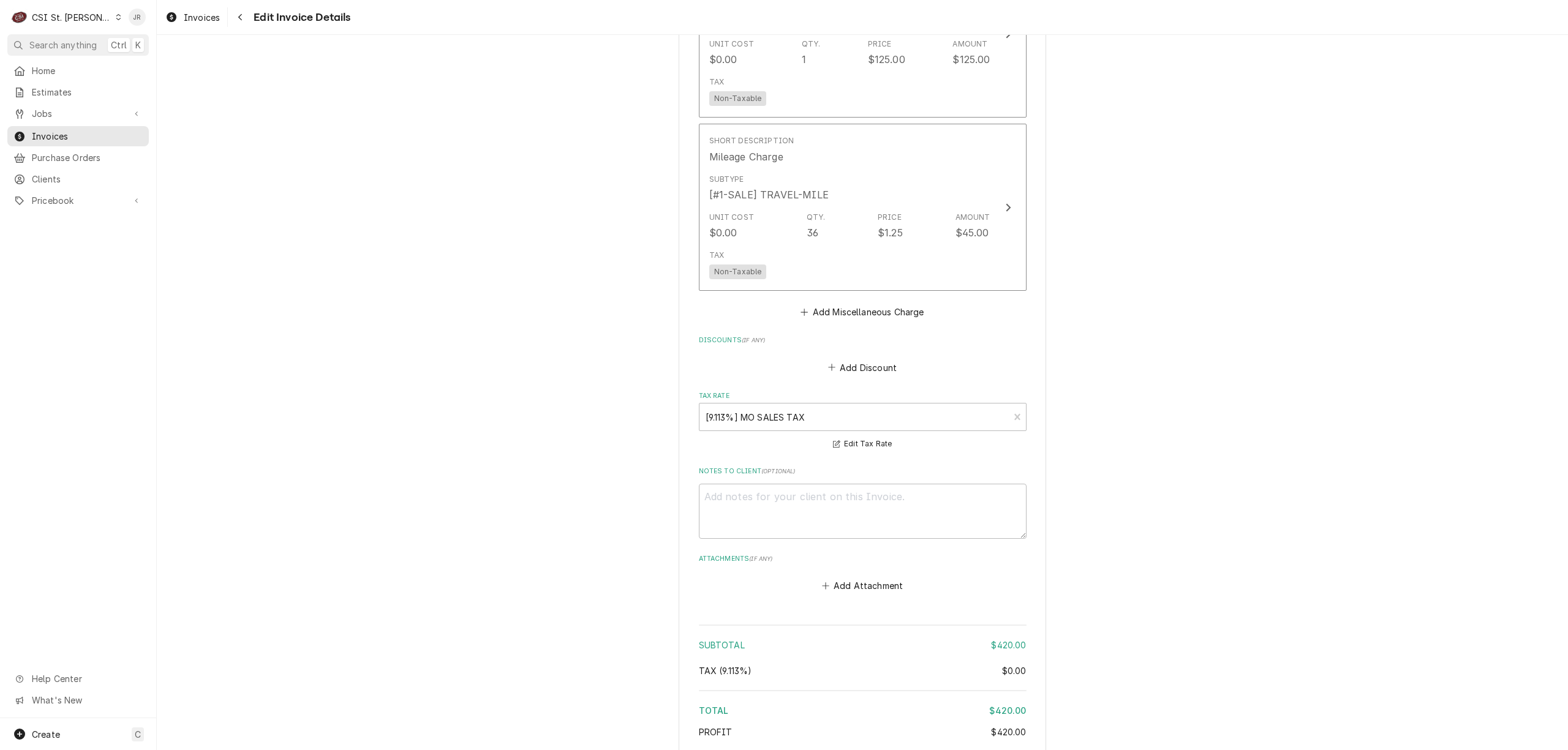
scroll to position [1821, 0]
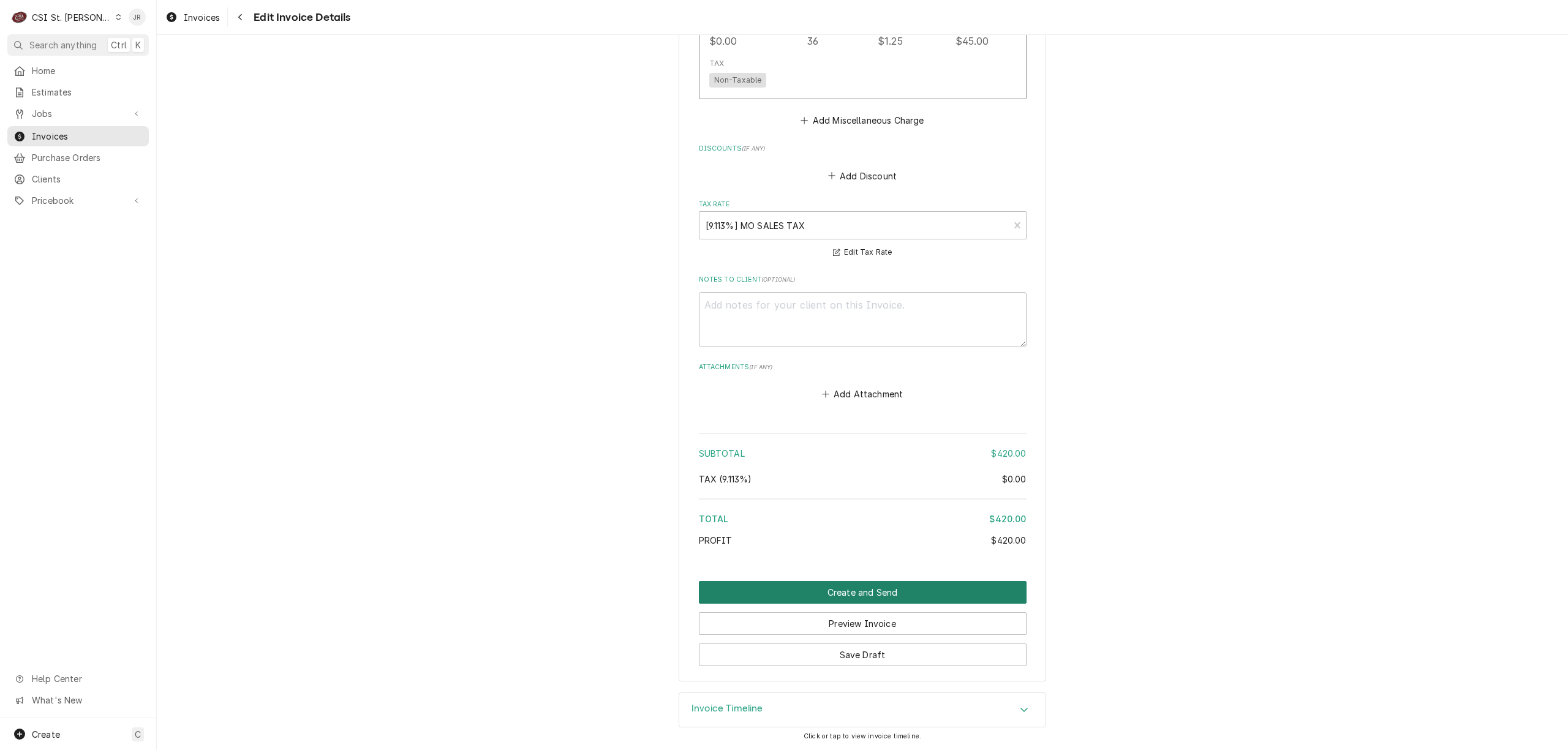
click at [883, 588] on button "Create and Send" at bounding box center [862, 592] width 328 height 23
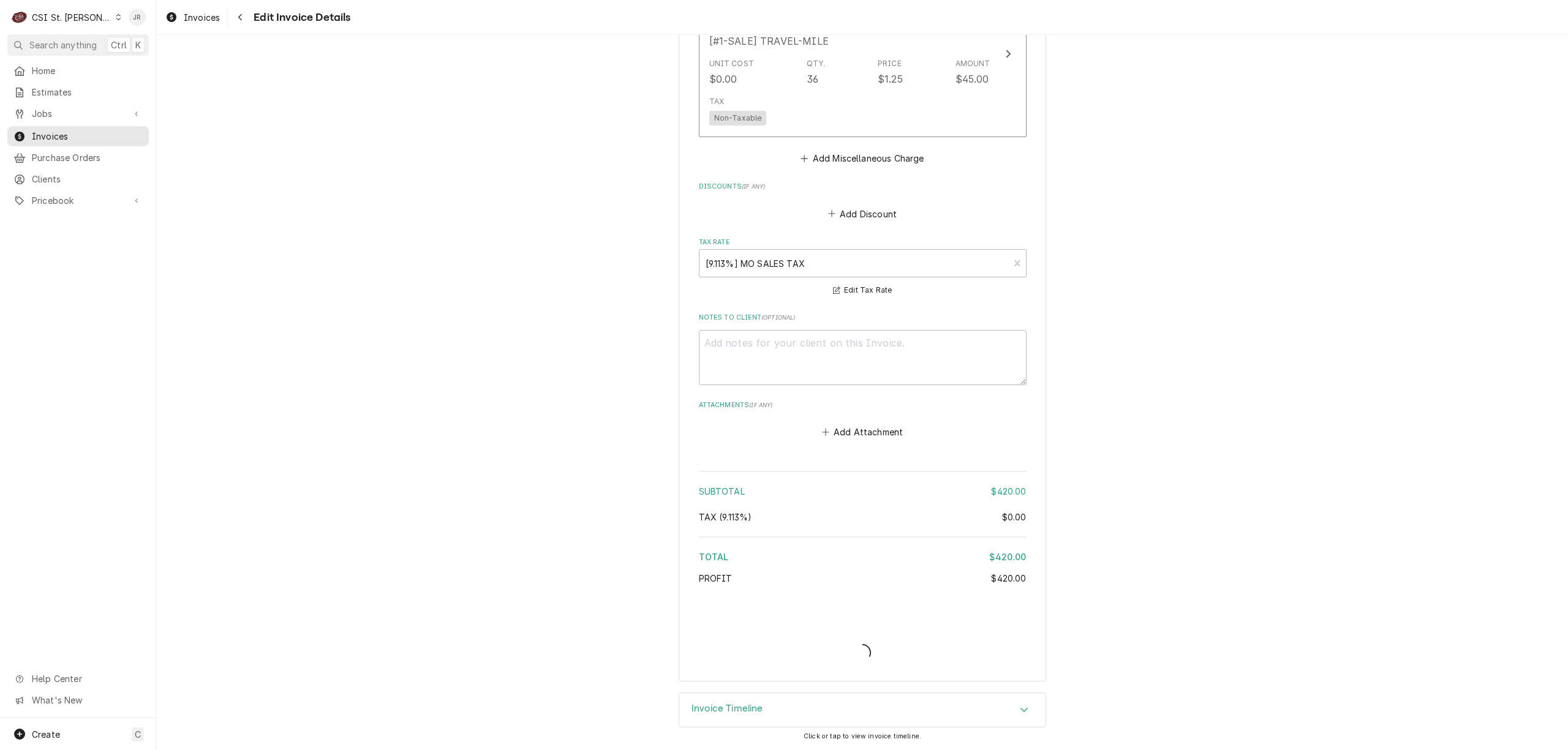
type textarea "x"
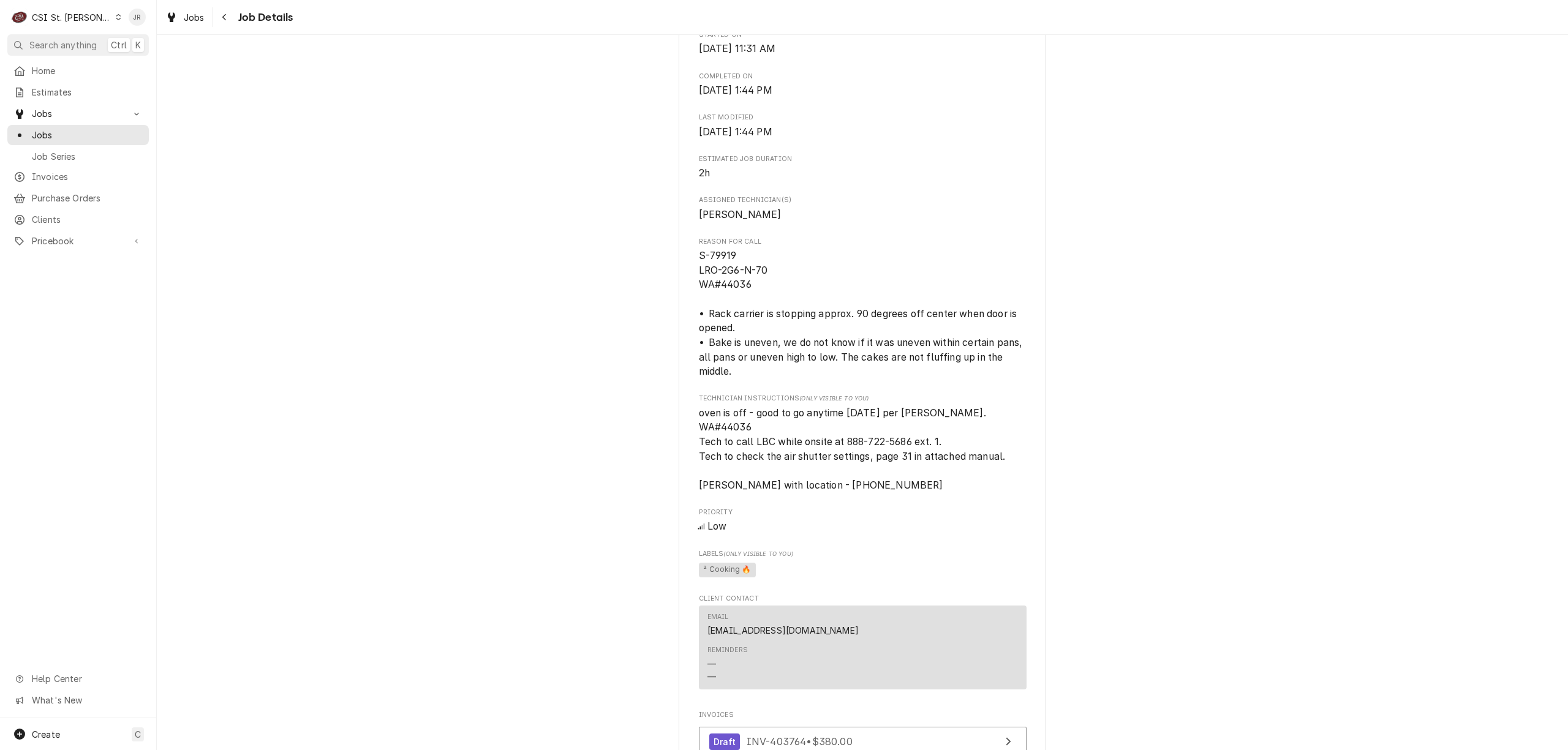
scroll to position [408, 0]
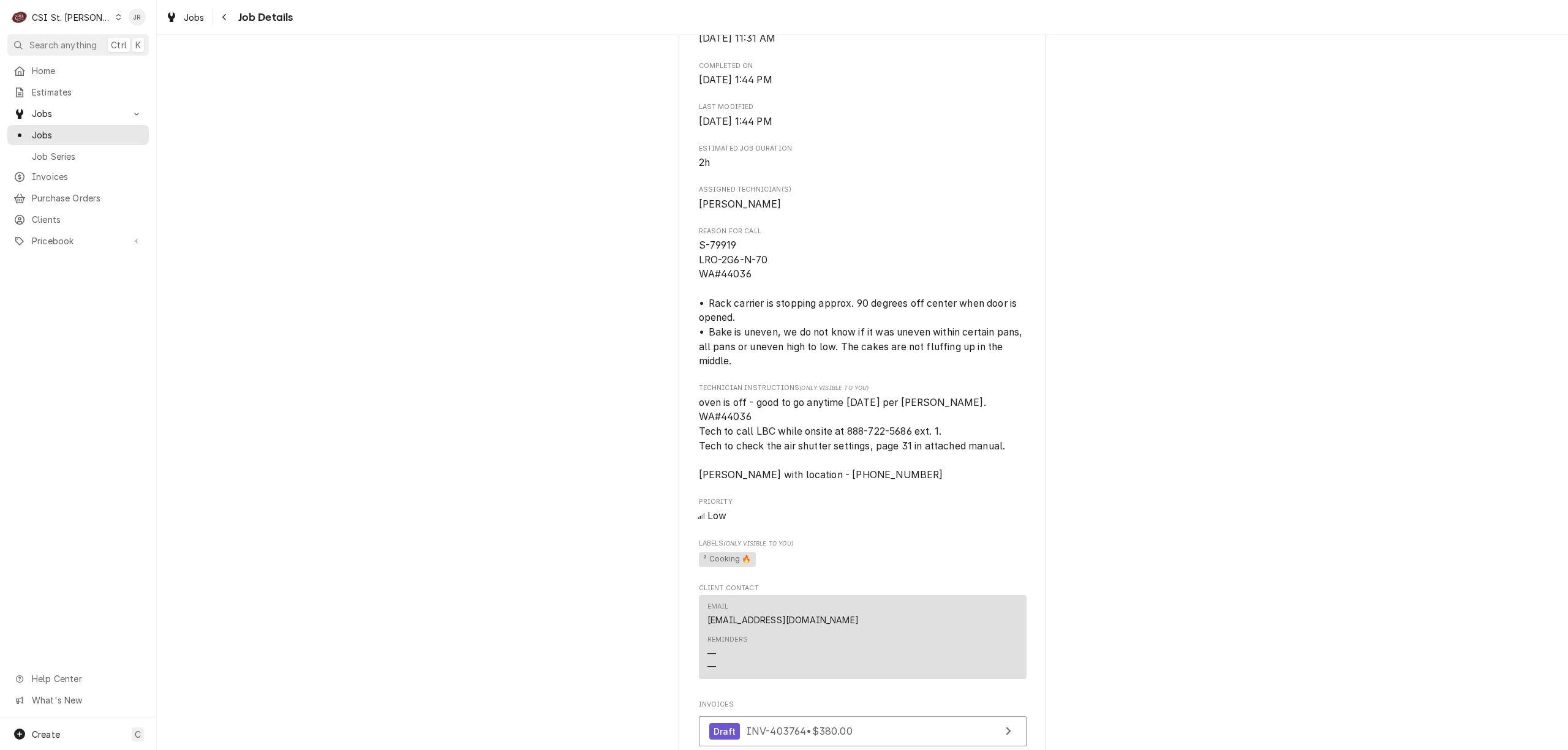
click at [762, 426] on span "oven is off - good to go anytime [DATE] per [PERSON_NAME]. WA#44036 Tech to cal…" at bounding box center [862, 439] width 328 height 87
drag, startPoint x: 753, startPoint y: 433, endPoint x: 709, endPoint y: 434, distance: 44.0
click at [687, 433] on div "LBC BAKERY EQUIPMENT Nothing Bundt Cakes #[STREET_ADDRESS][PERSON_NAME][US_STAT…" at bounding box center [862, 408] width 367 height 1474
copy span "WA#44036"
click at [297, 21] on div "Jobs Job Details" at bounding box center [862, 17] width 1411 height 35
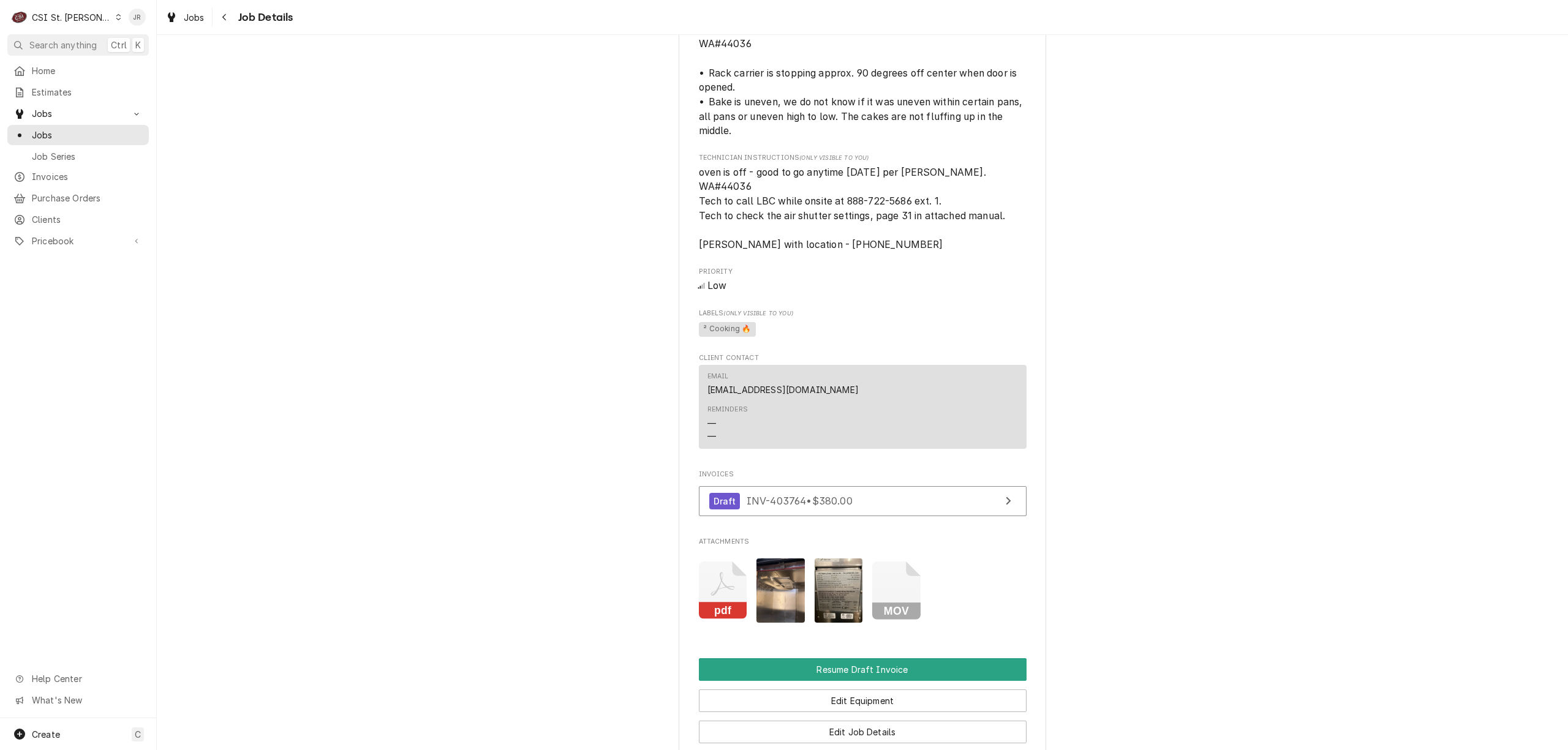
scroll to position [980, 0]
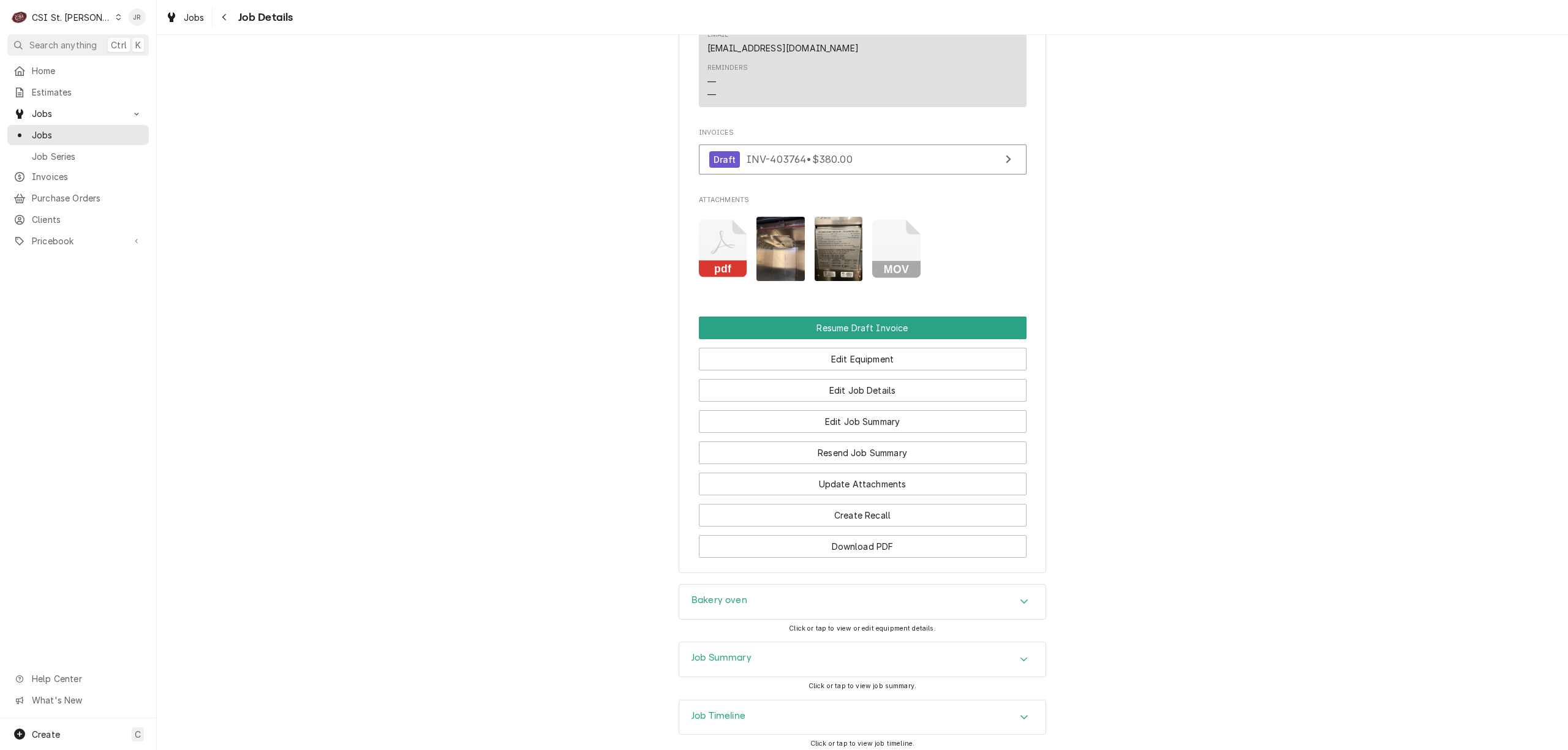
drag, startPoint x: 688, startPoint y: 674, endPoint x: 702, endPoint y: 670, distance: 14.6
click at [691, 664] on h3 "Job Summary" at bounding box center [721, 658] width 60 height 11
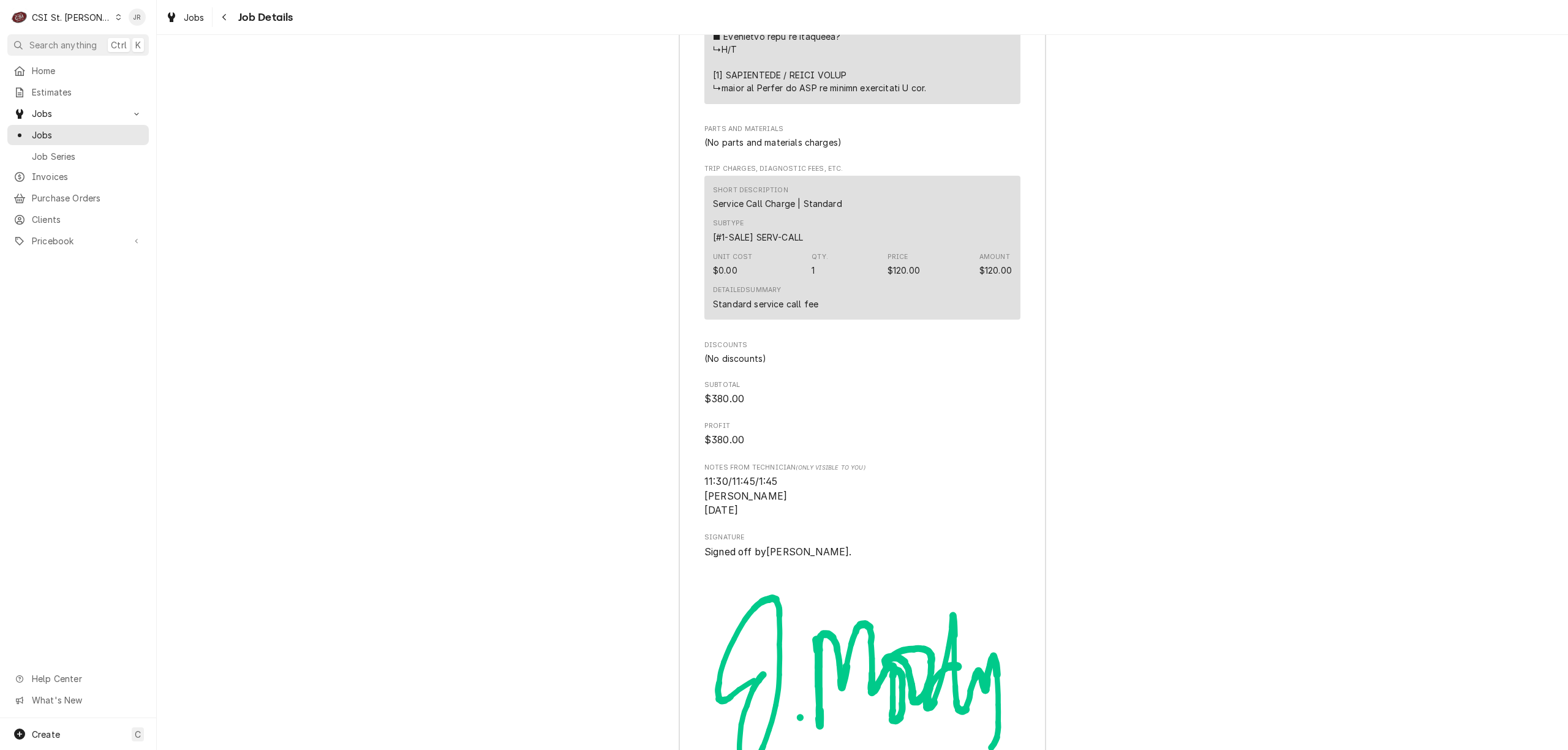
scroll to position [3183, 0]
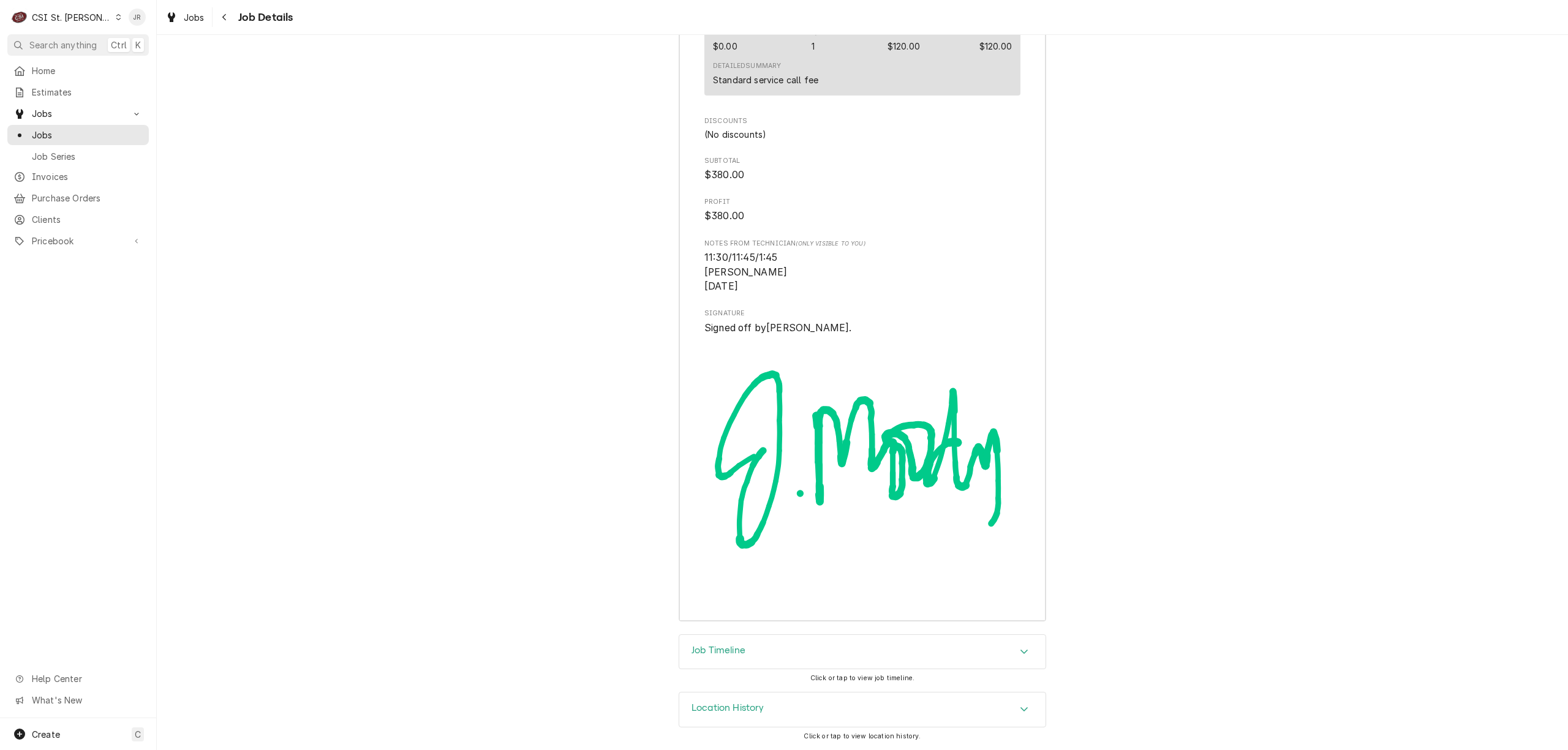
drag, startPoint x: 692, startPoint y: 665, endPoint x: 755, endPoint y: 624, distance: 75.2
click at [695, 659] on div "Job Timeline" at bounding box center [862, 652] width 367 height 35
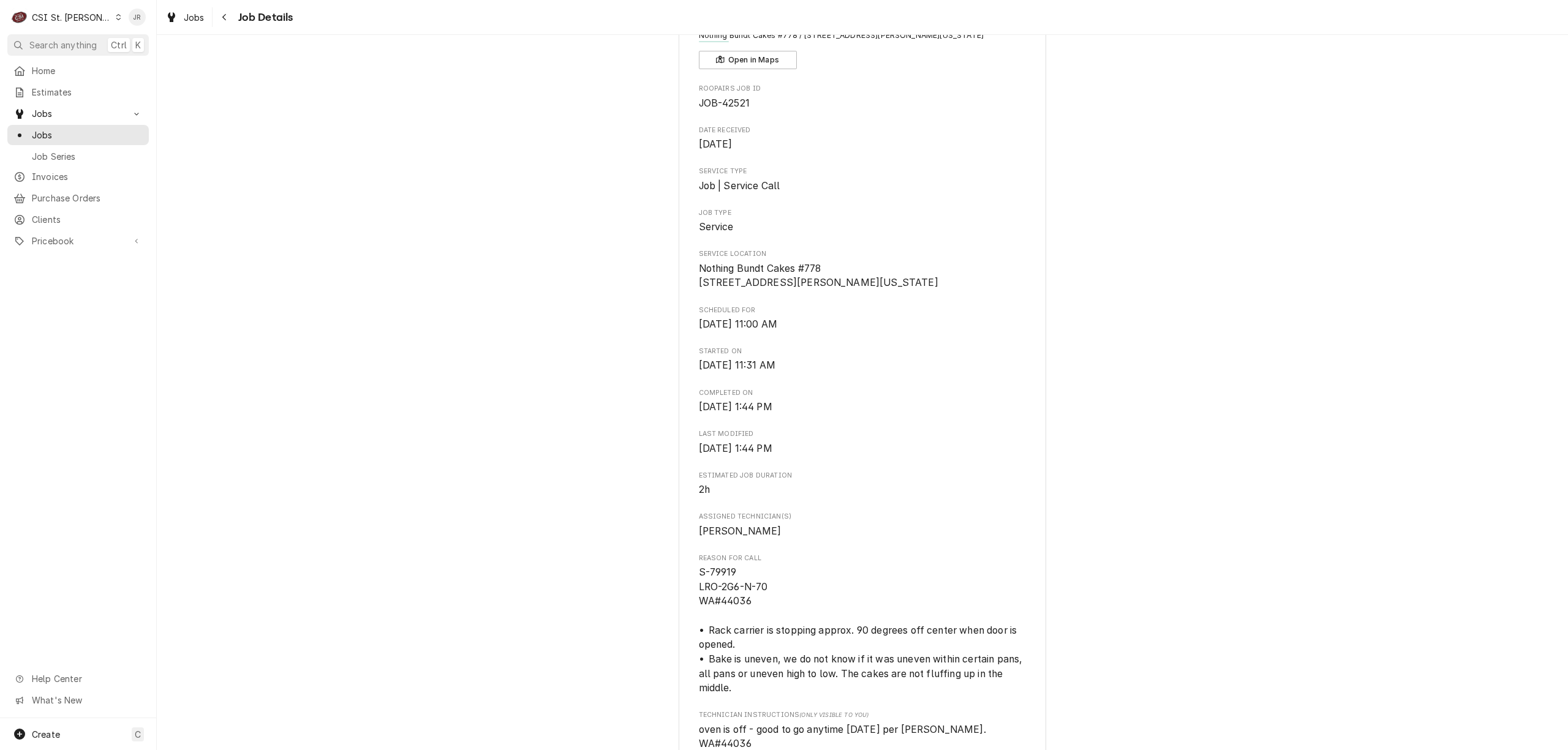
scroll to position [0, 0]
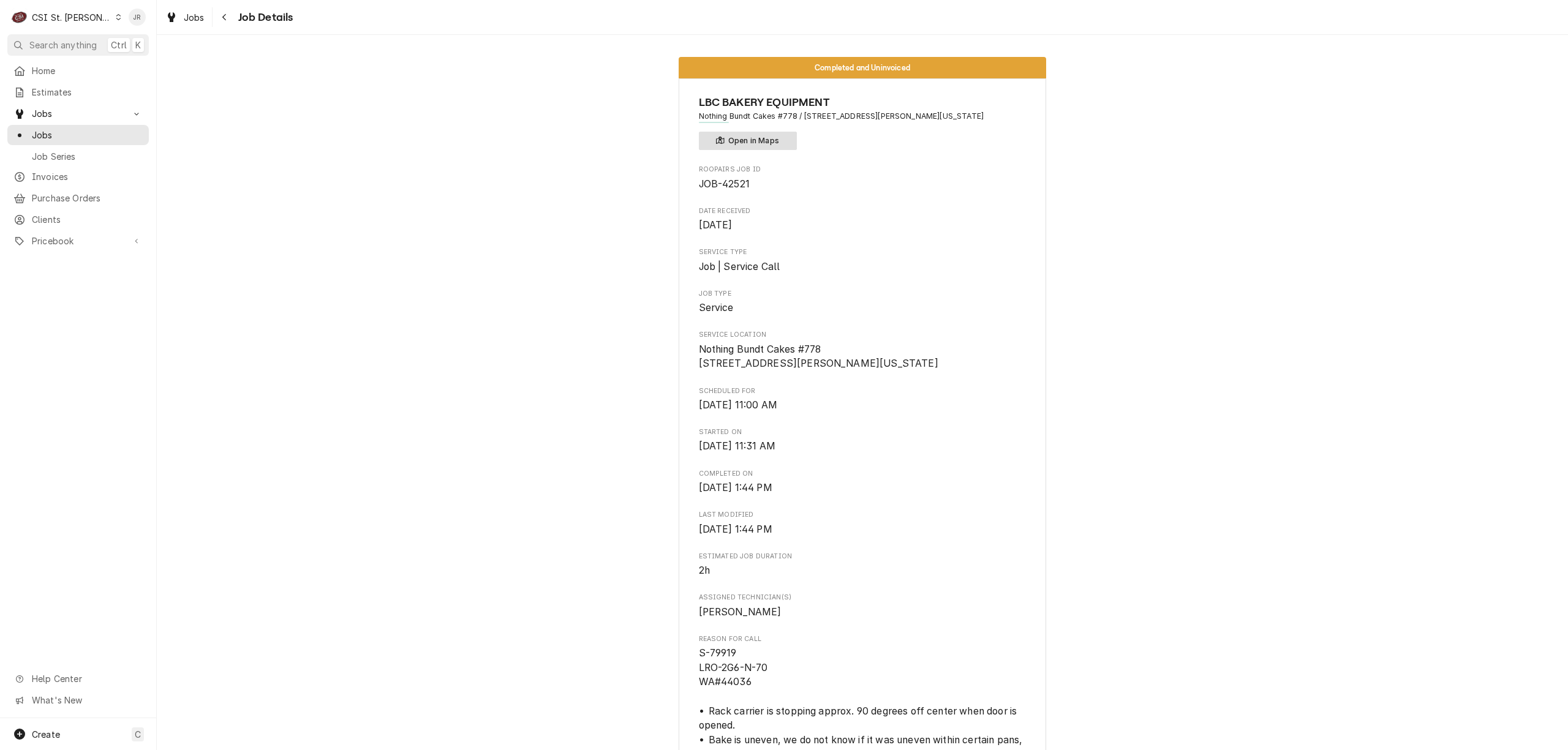
click at [765, 142] on button "Open in Maps" at bounding box center [748, 140] width 98 height 19
click at [60, 14] on div "CSI St. [PERSON_NAME]" at bounding box center [72, 18] width 80 height 13
click at [162, 50] on div "CSI [US_STATE]" at bounding box center [189, 46] width 162 height 13
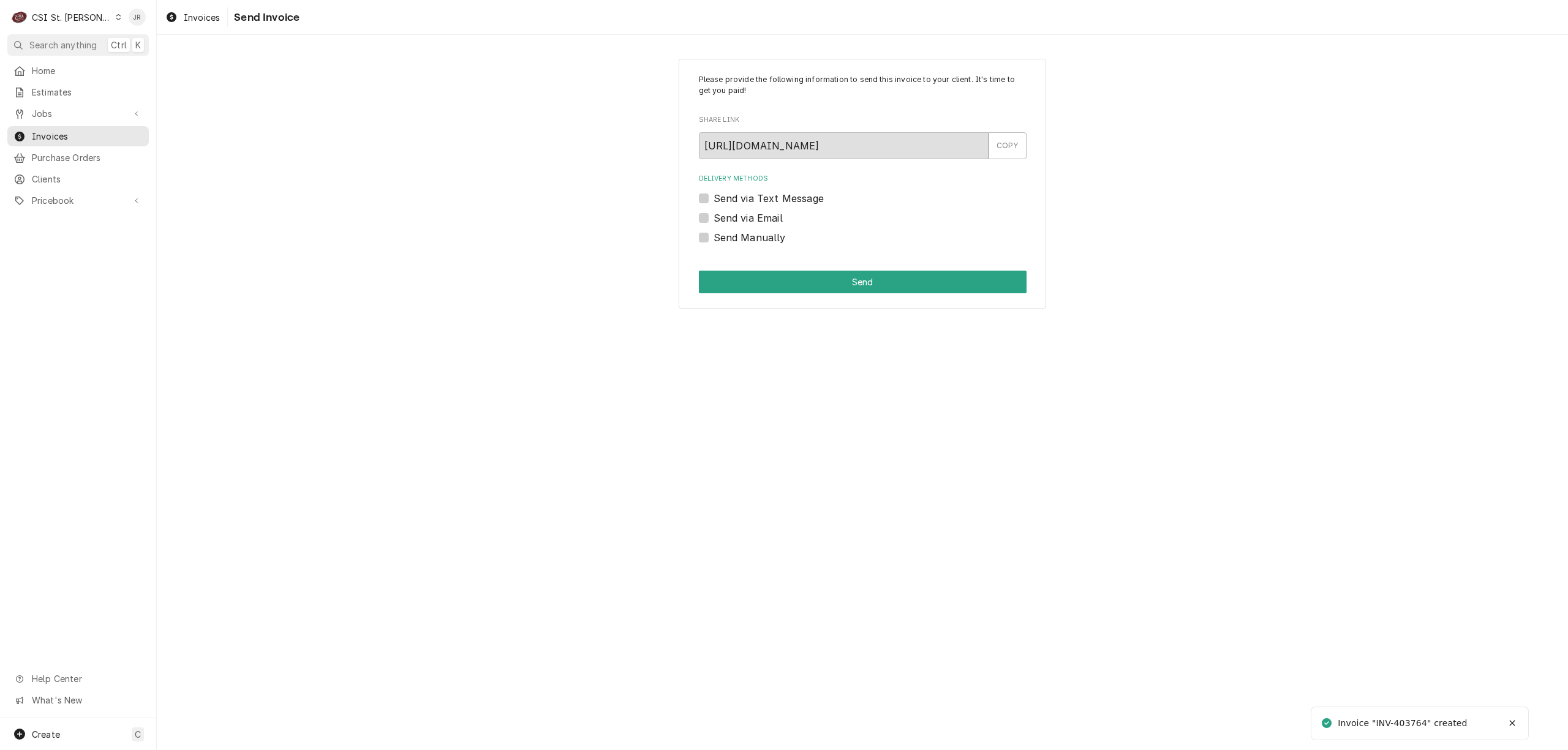
click at [1415, 726] on div "Invoice "INV-403764" created" at bounding box center [1403, 723] width 131 height 13
click at [1415, 725] on div "Invoice "INV-403764" created" at bounding box center [1403, 723] width 131 height 13
copy div "403764"
click at [714, 241] on label "Send Manually" at bounding box center [750, 238] width 73 height 15
click at [714, 241] on input "Send Manually" at bounding box center [877, 243] width 328 height 27
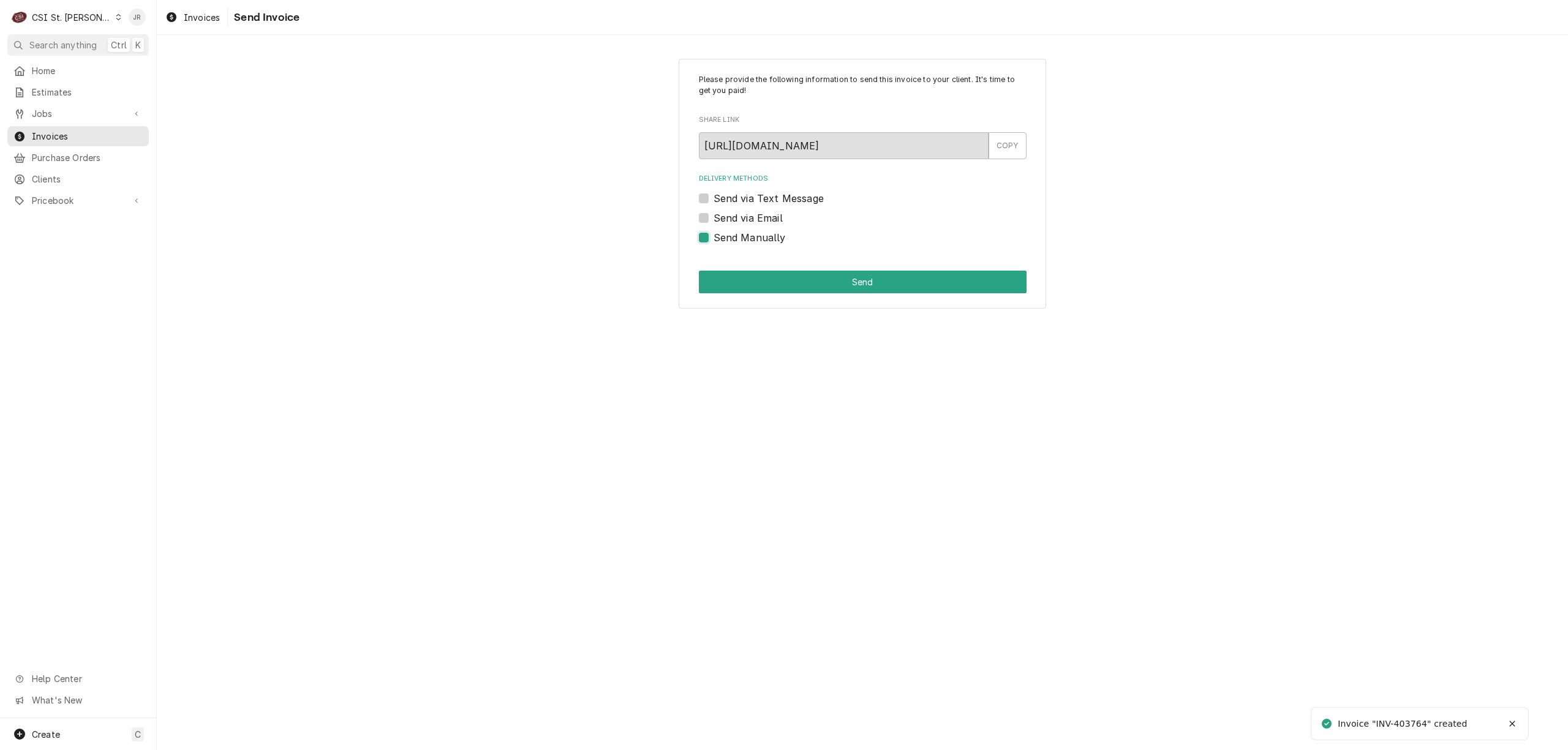
checkbox input "true"
click at [738, 259] on div "Please provide the following information to send this invoice to your client. I…" at bounding box center [862, 184] width 367 height 251
click at [775, 271] on button "Send" at bounding box center [862, 282] width 328 height 23
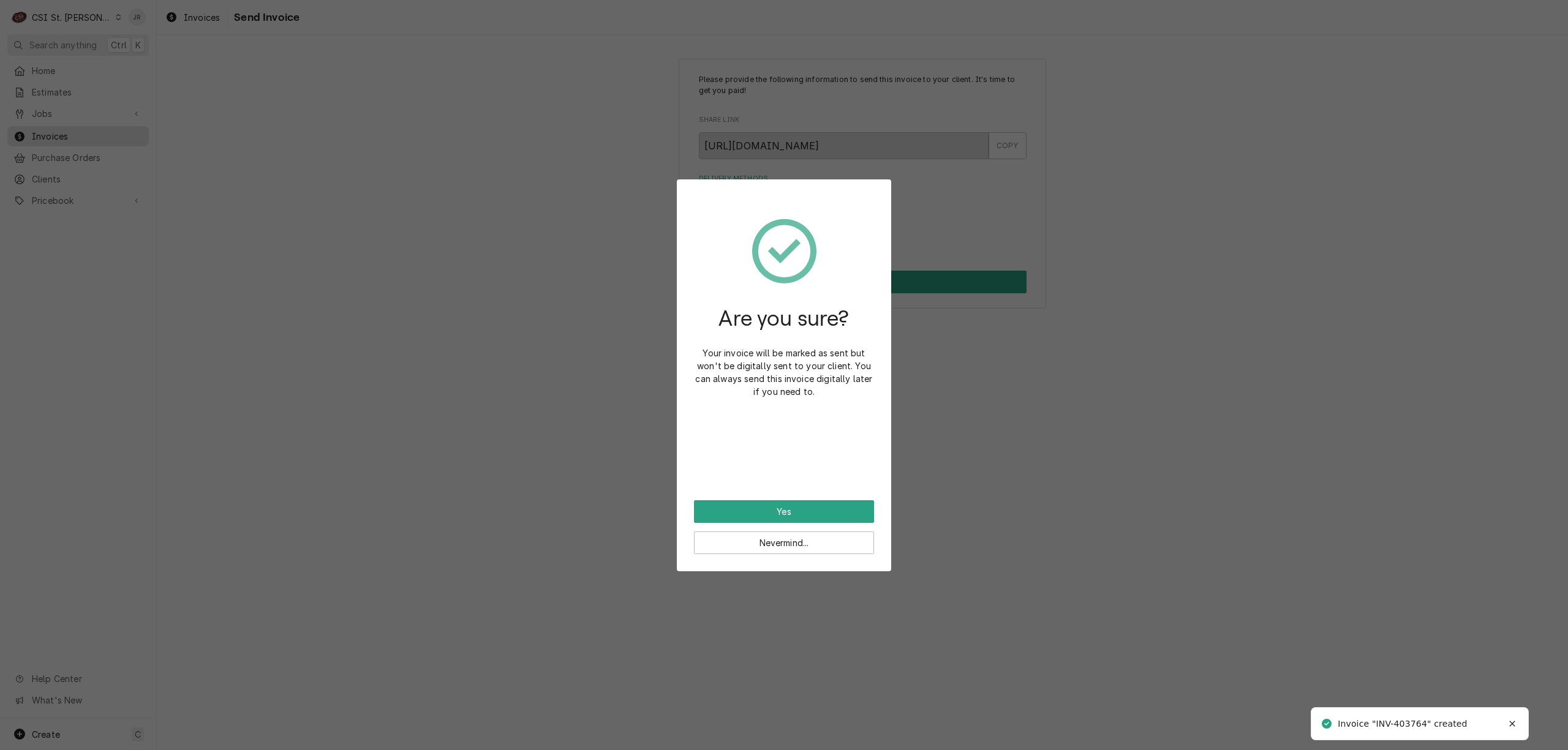
click at [806, 497] on div "Are you sure? Your invoice will be marked as sent but won't be digitally sent t…" at bounding box center [783, 348] width 180 height 304
click at [808, 503] on button "Yes" at bounding box center [783, 512] width 180 height 23
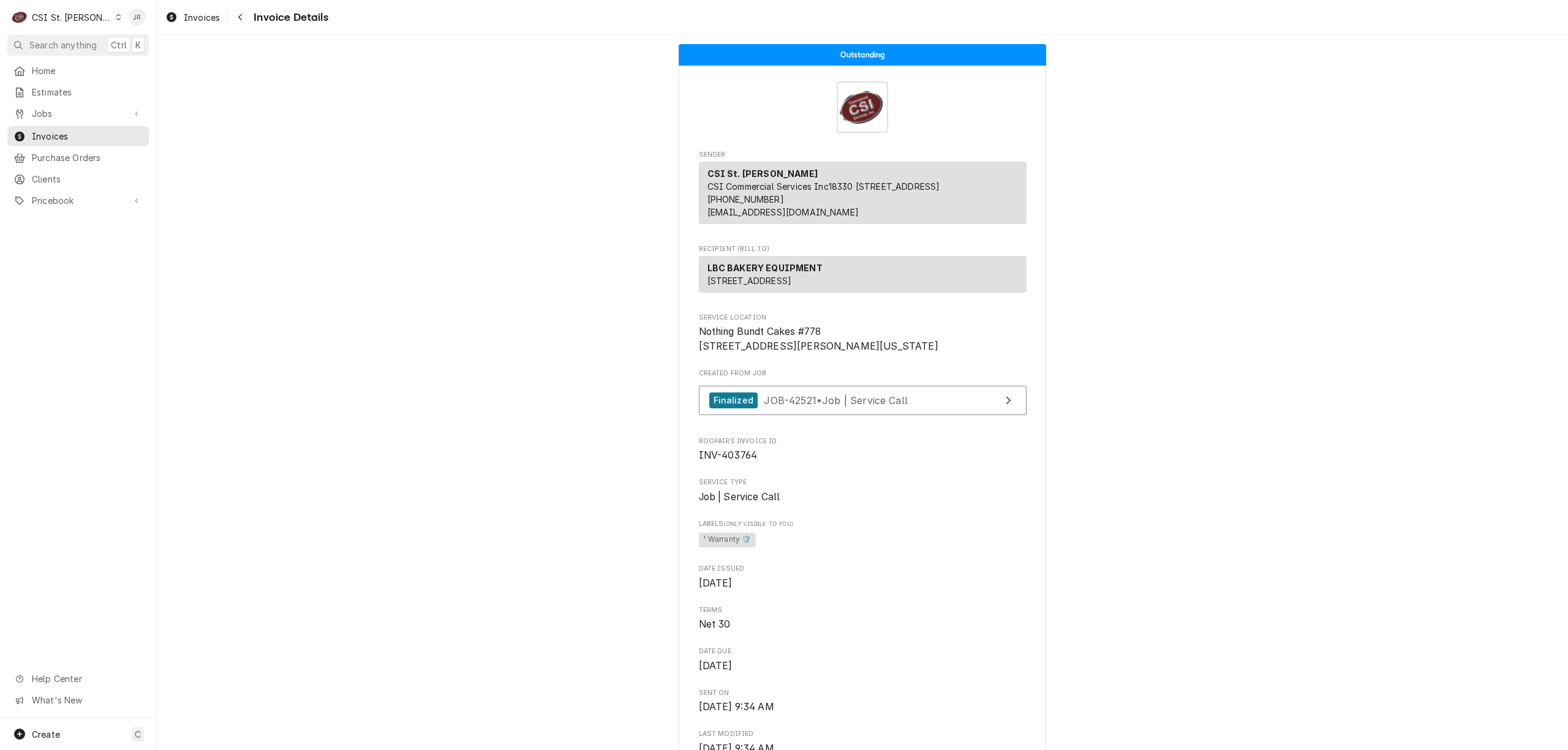
click at [94, 6] on div "C CSI St. [PERSON_NAME]" at bounding box center [66, 17] width 118 height 24
click at [144, 44] on div "CSI [US_STATE]" at bounding box center [189, 46] width 162 height 13
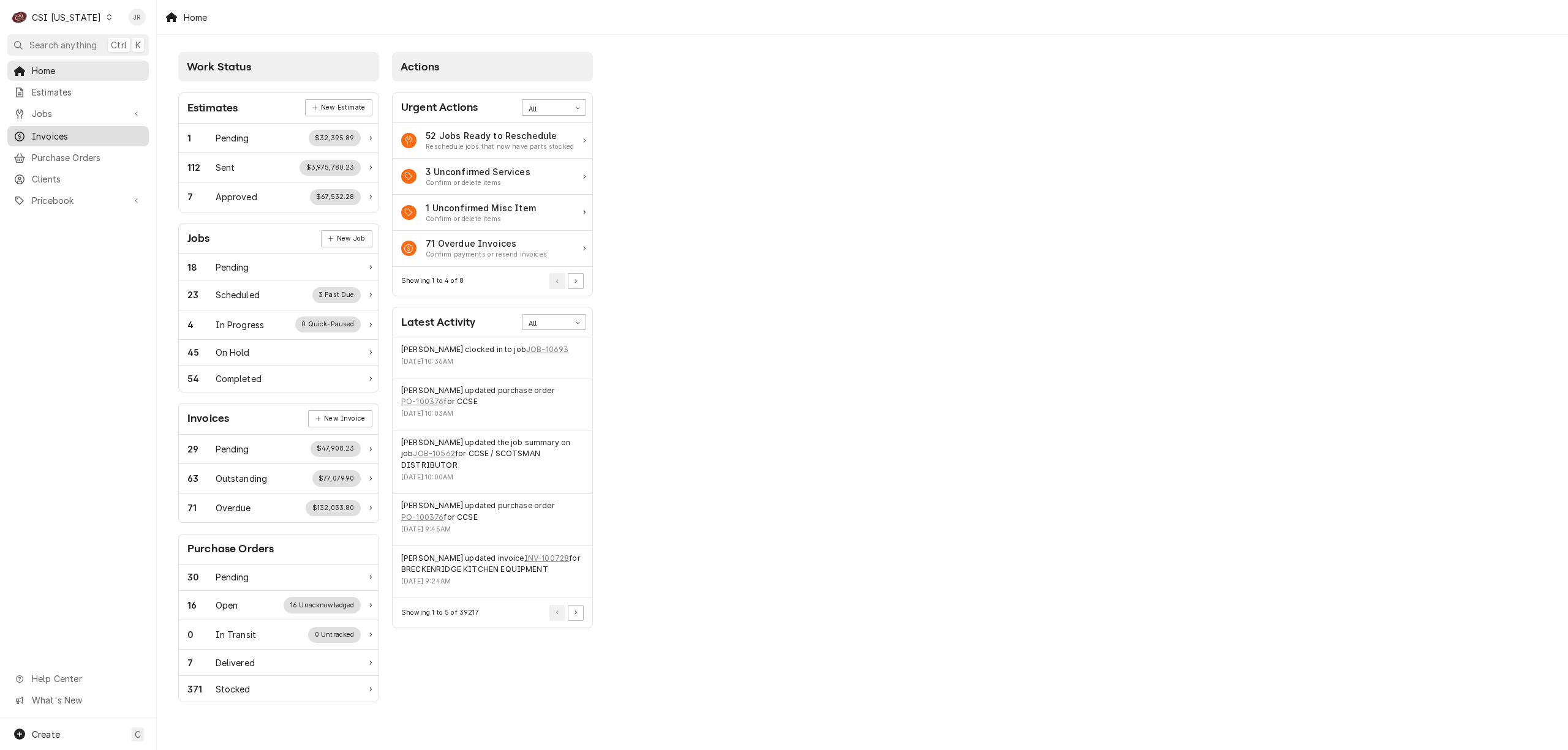
click at [77, 132] on span "Invoices" at bounding box center [88, 136] width 111 height 13
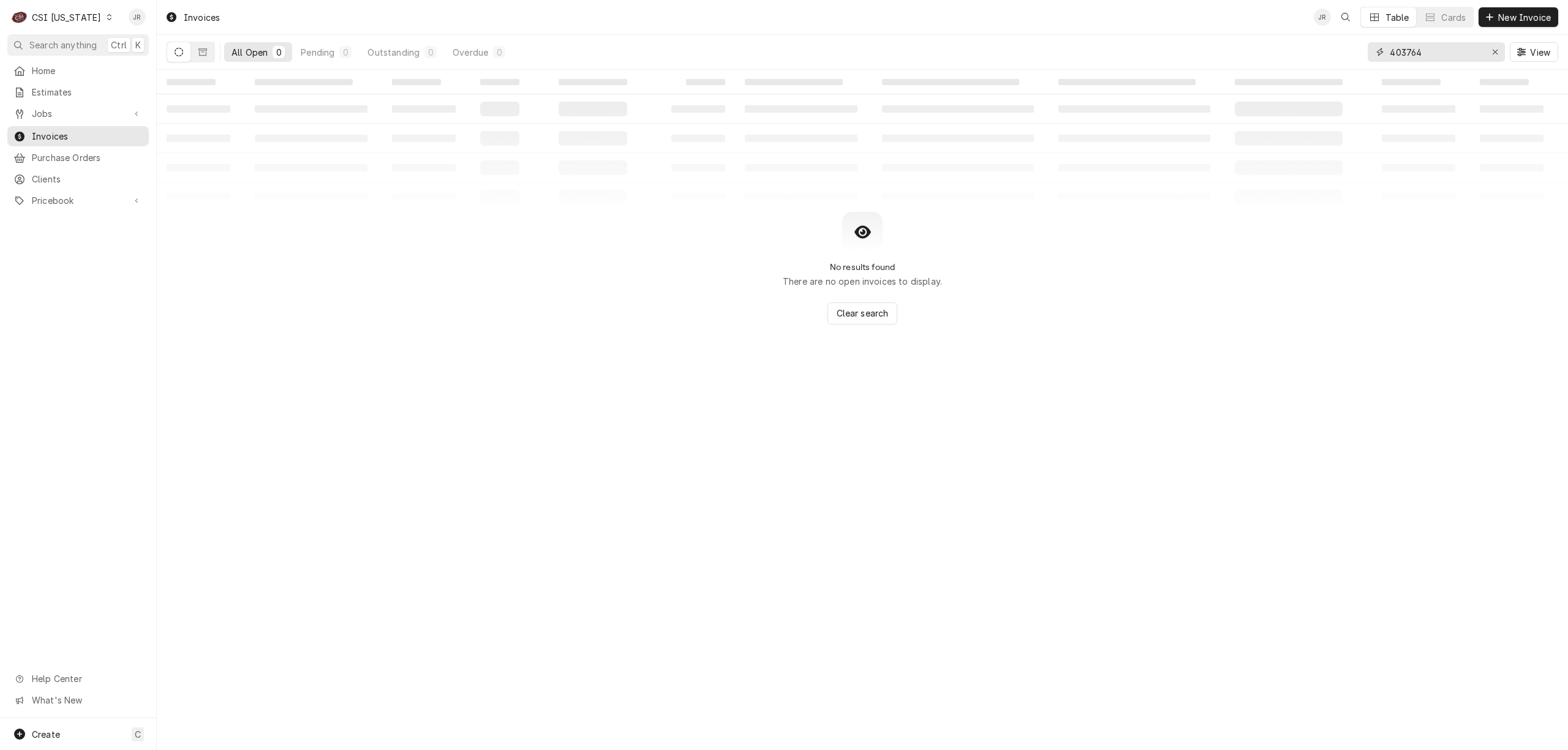
click at [1451, 52] on input "403764" at bounding box center [1436, 52] width 92 height 19
paste input "100780"
type input "100780"
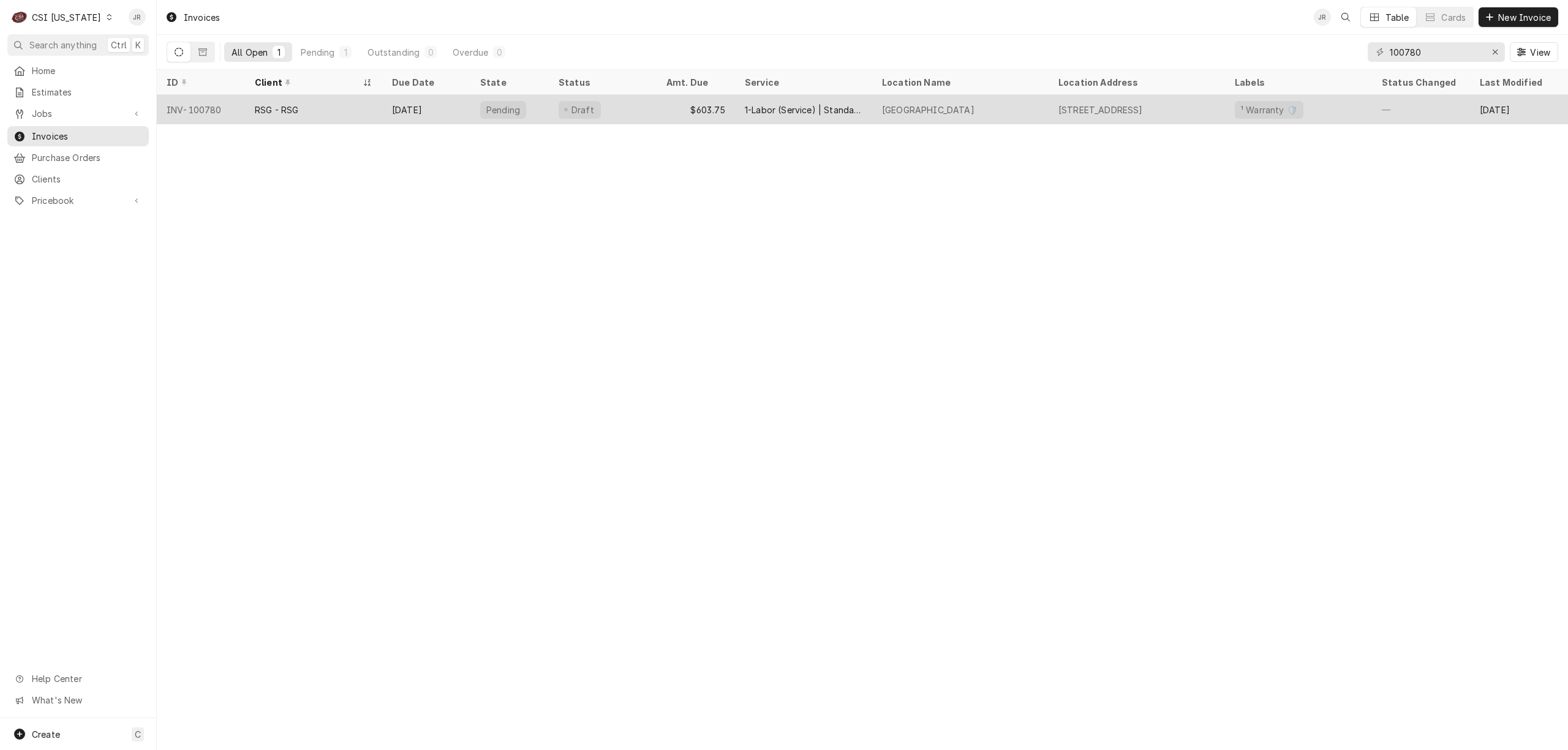
click at [442, 109] on div "[DATE]" at bounding box center [425, 110] width 88 height 29
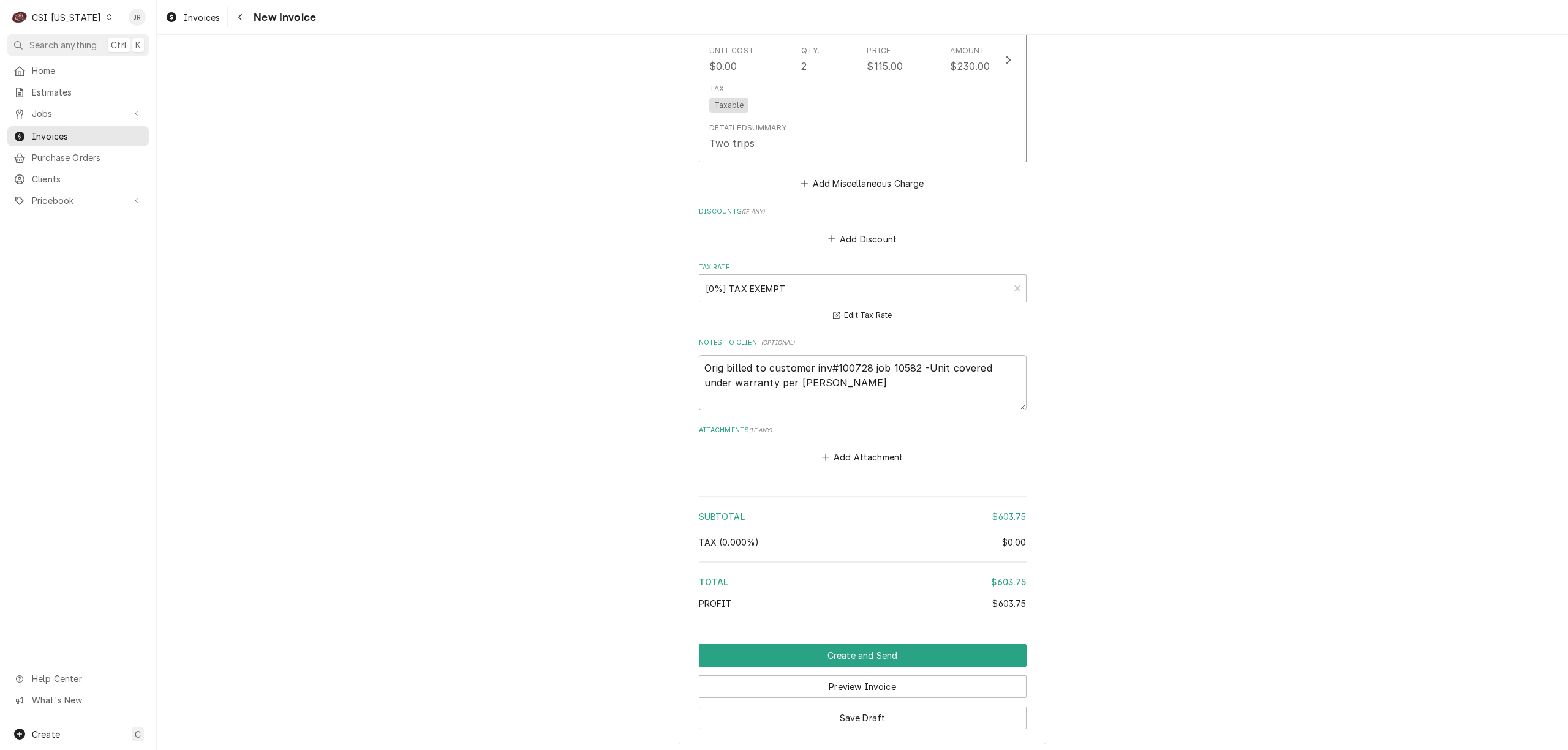
scroll to position [1624, 0]
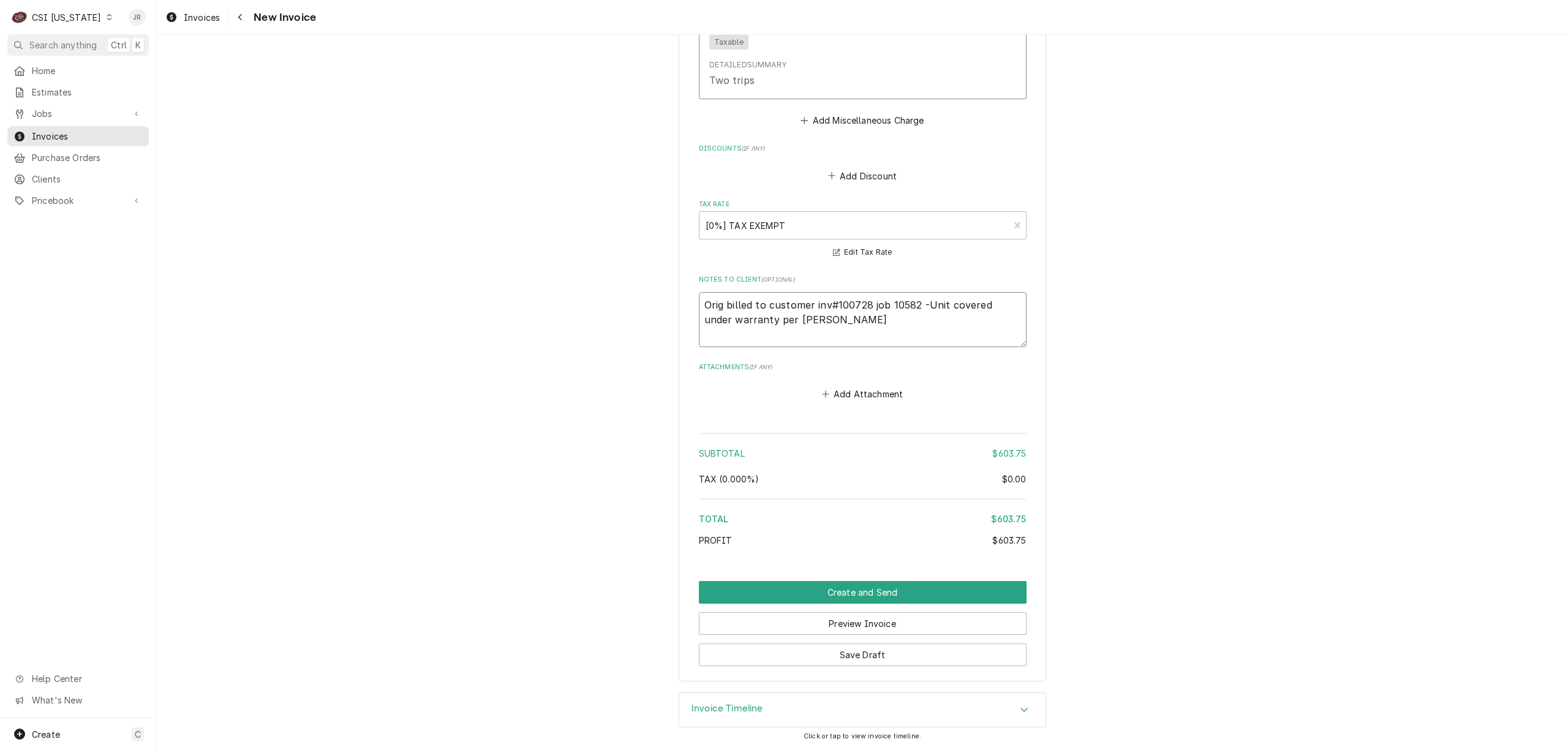
click at [897, 305] on textarea "Orig billed to customer inv#100728 job 10582 -Unit covered under warranty per […" at bounding box center [862, 320] width 328 height 56
click at [897, 305] on textarea "Orig billed to customer inv#100728 job 10582 -Unit covered under warranty per J…" at bounding box center [862, 320] width 328 height 56
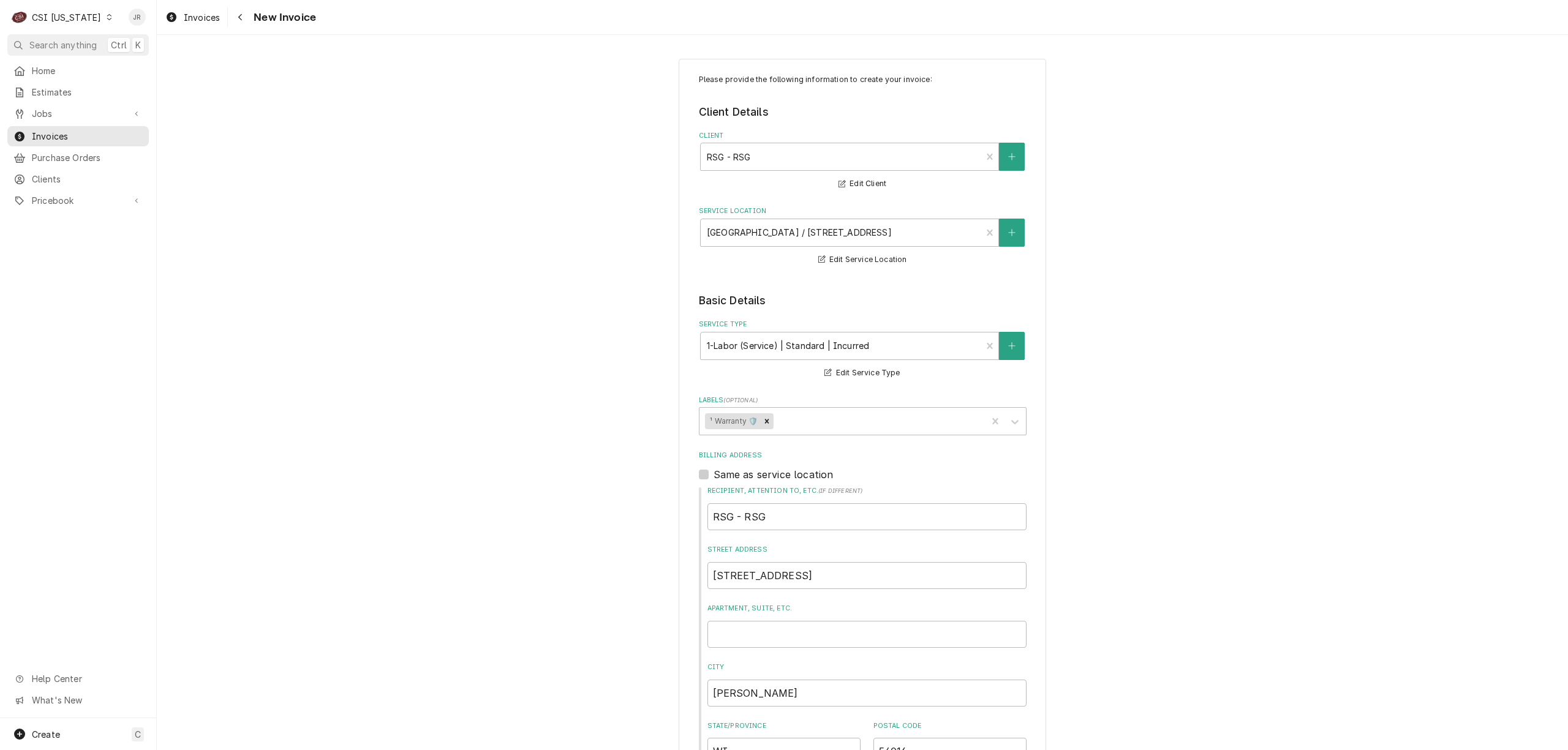
scroll to position [653, 0]
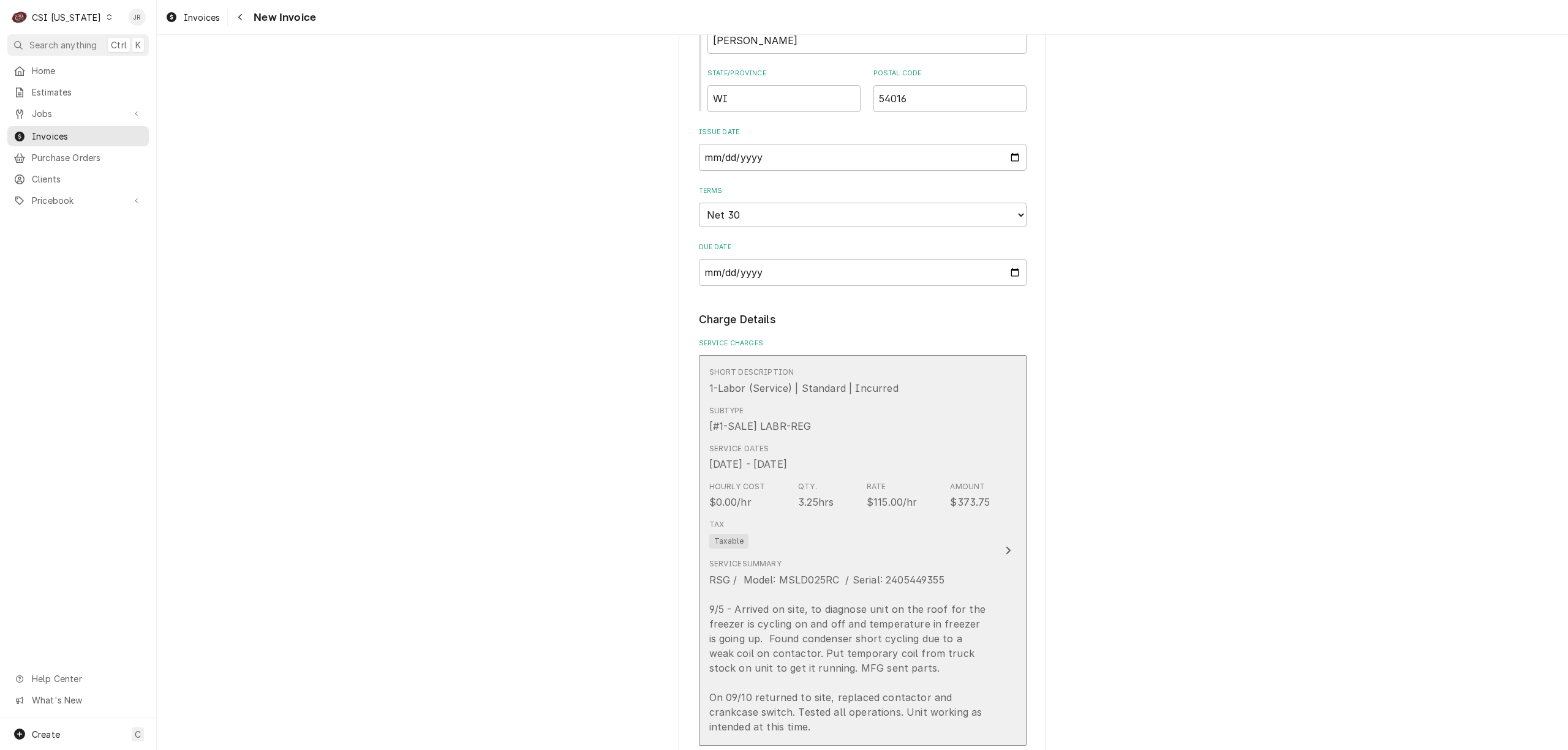
click at [915, 581] on div "RSG / Model: MSLD025RC / Serial: 2405449355 9/5 - Arrived on site, to diagnose …" at bounding box center [849, 653] width 281 height 162
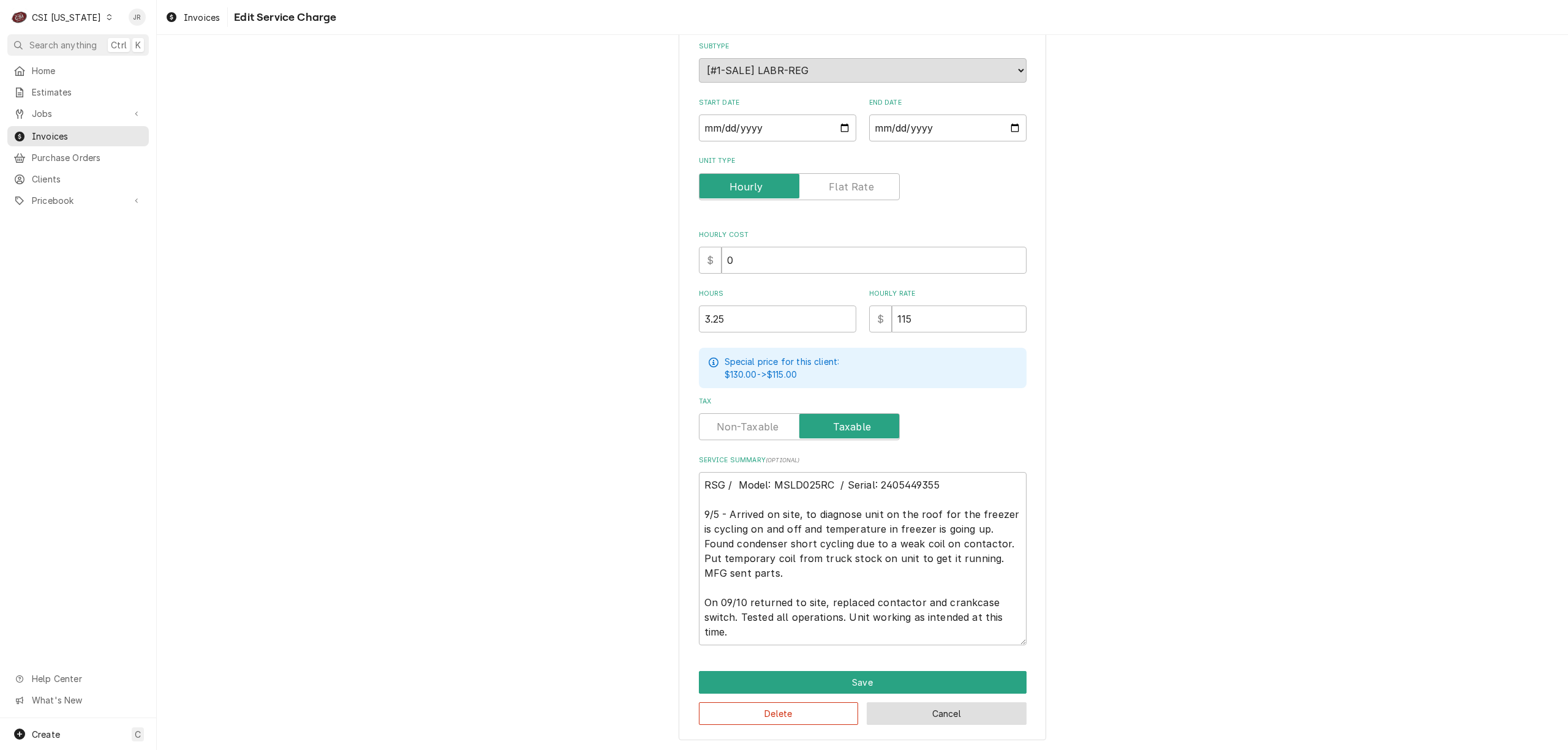
click at [917, 721] on button "Cancel" at bounding box center [947, 714] width 160 height 23
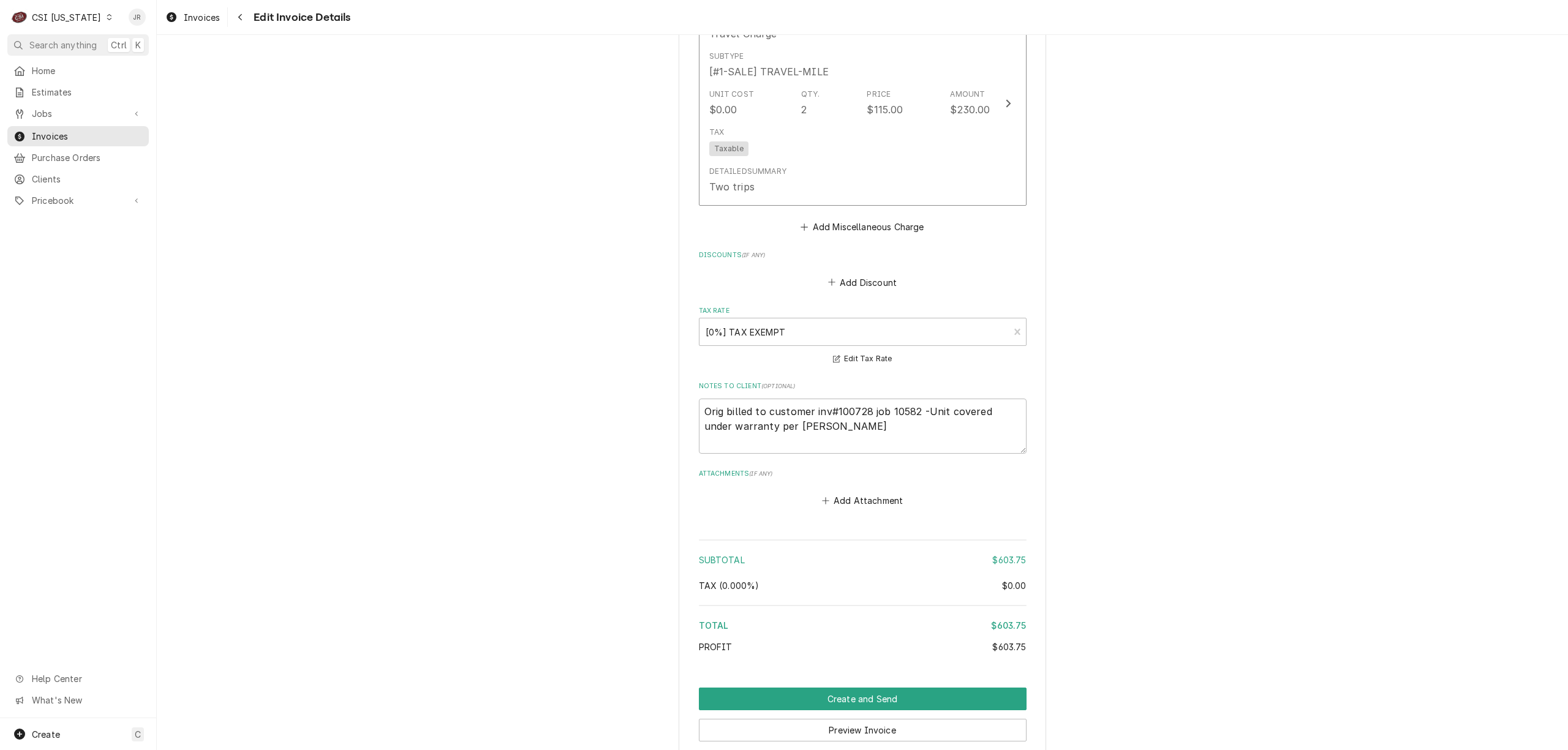
scroll to position [1624, 0]
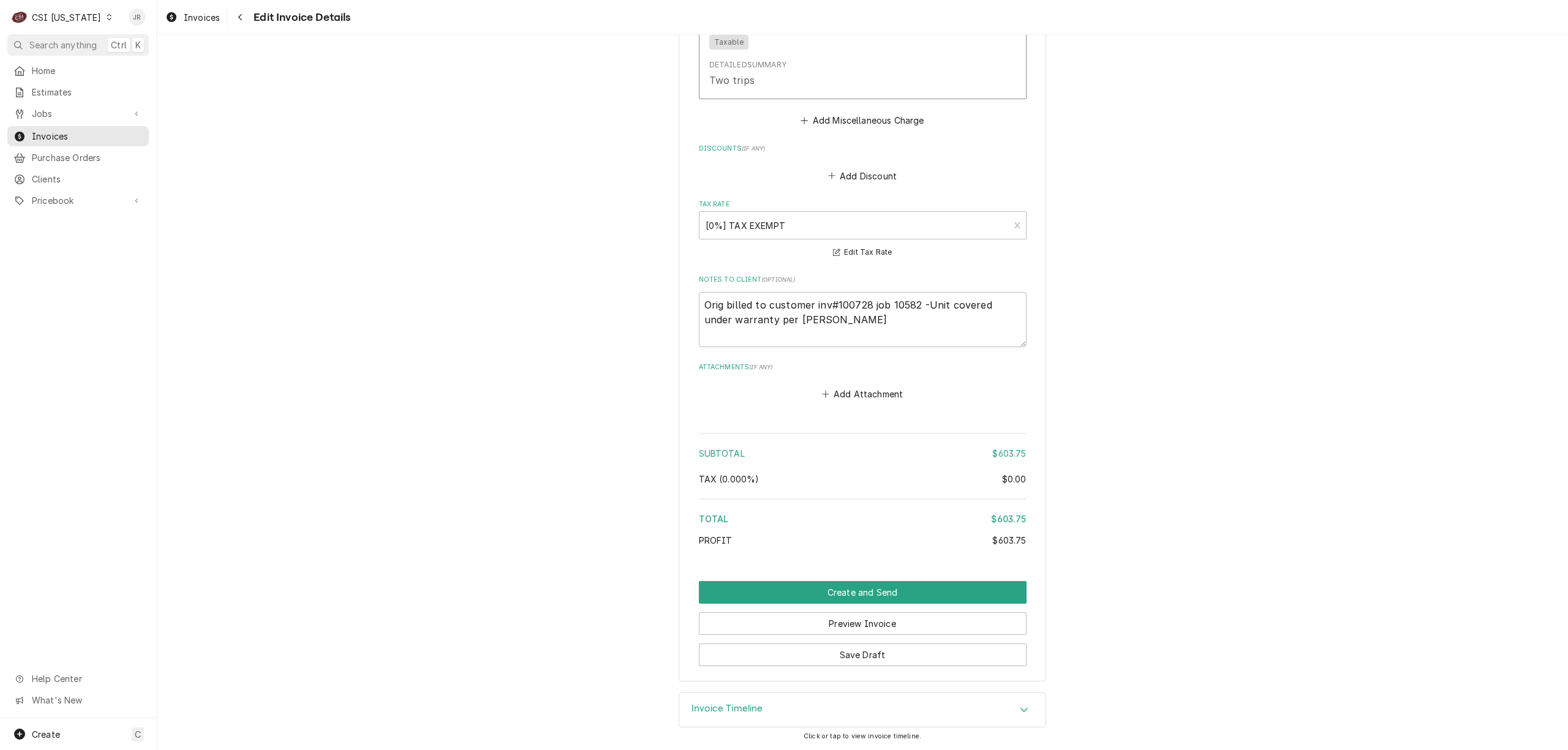
click at [725, 703] on h3 "Invoice Timeline" at bounding box center [727, 709] width 72 height 11
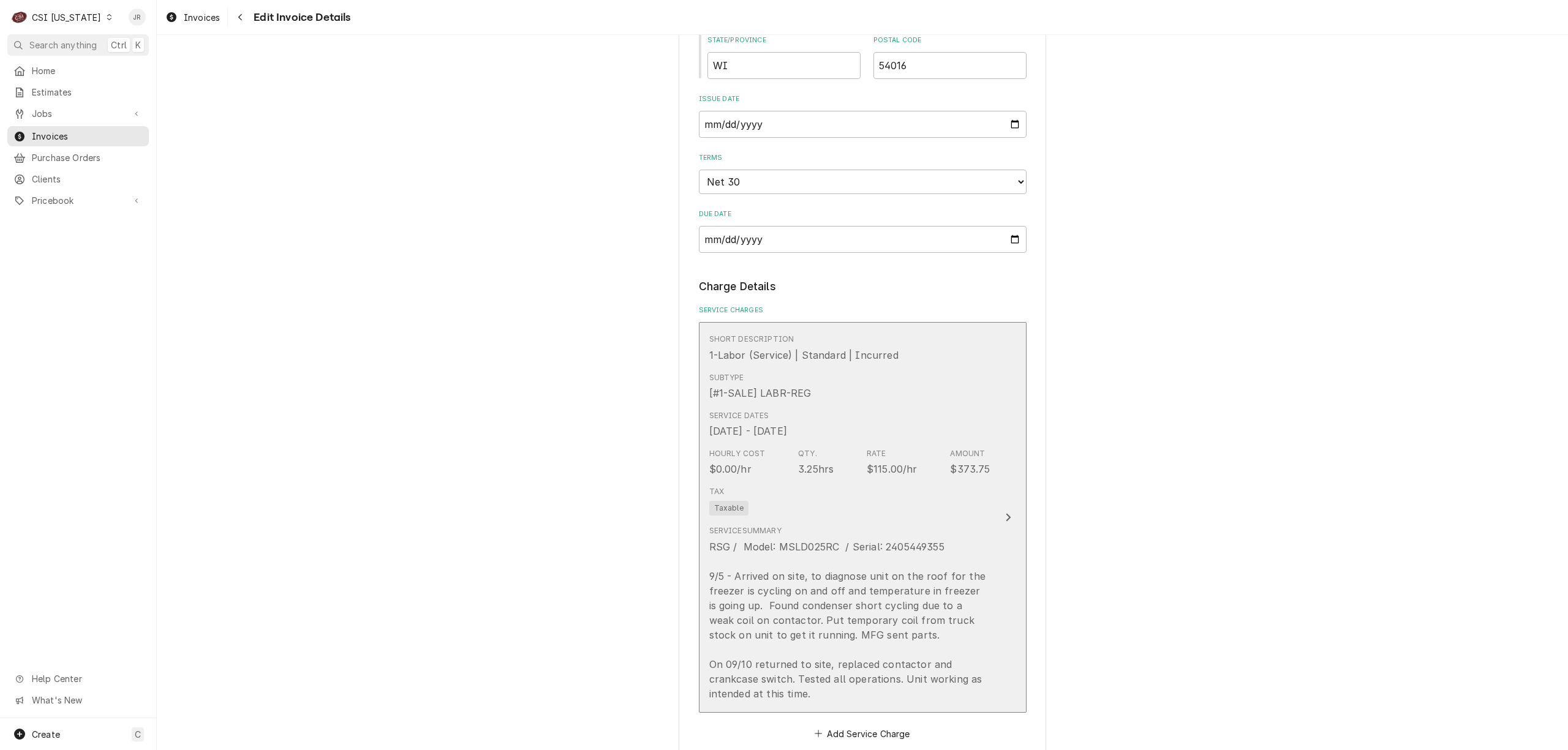
scroll to position [676, 0]
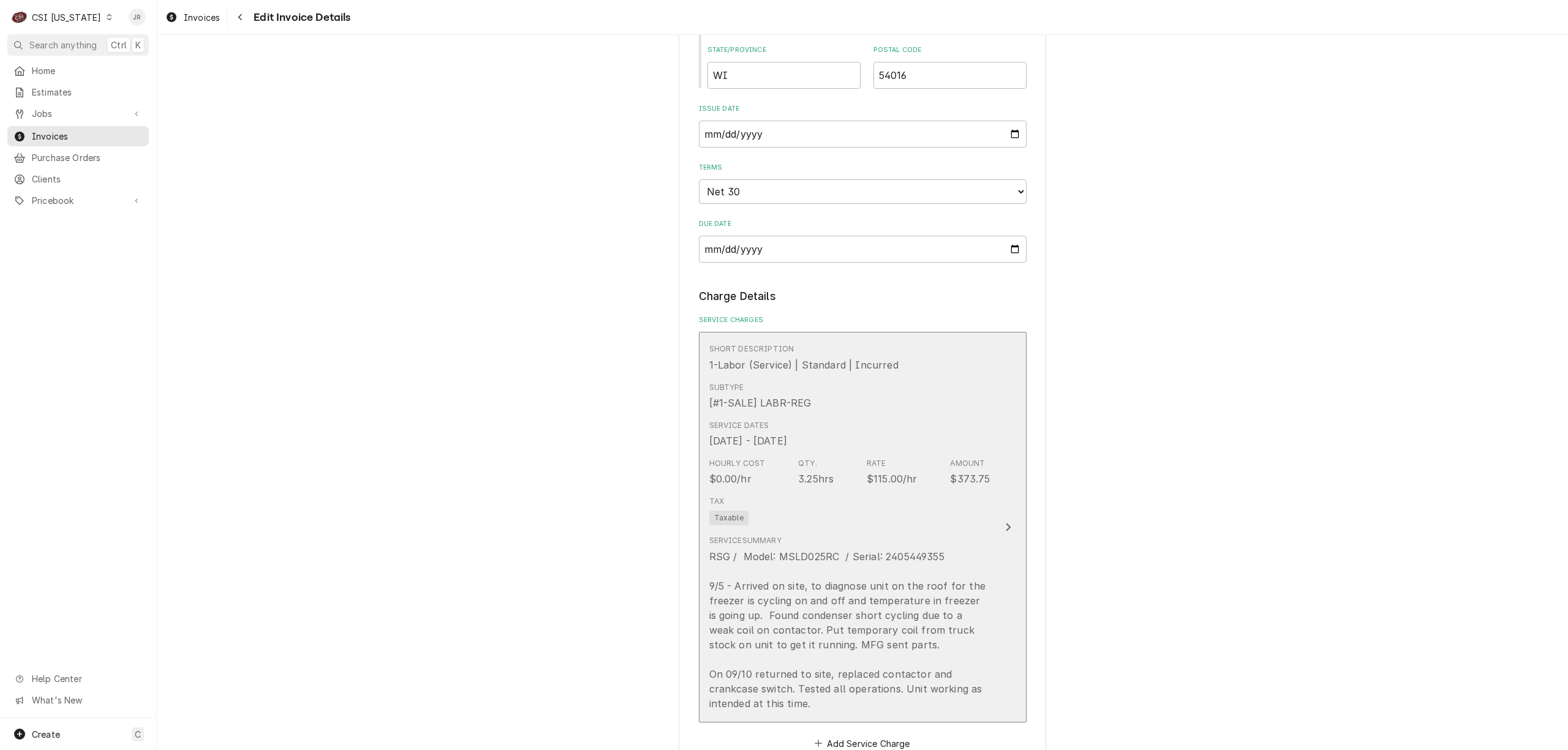
click at [948, 512] on div "Tax Taxable" at bounding box center [849, 511] width 281 height 39
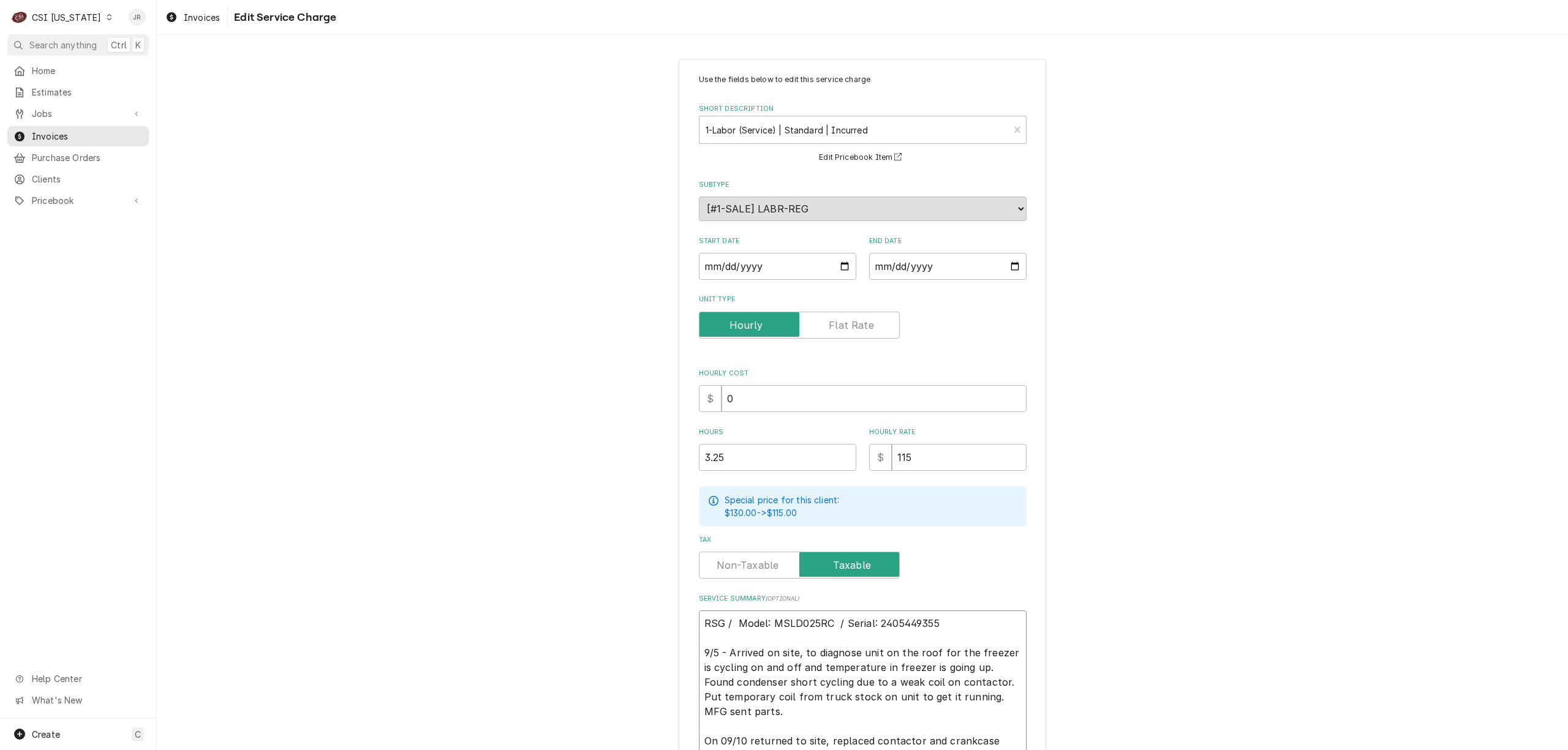
click at [873, 619] on textarea "RSG / Model: MSLD025RC / Serial: 2405449355 9/5 - Arrived on site, to diagnose …" at bounding box center [862, 697] width 328 height 173
type textarea "x"
type textarea "RSG / Model: MSLD025RC / Serial: 405449355 9/5 - Arrived on site, to diagnose u…"
type textarea "x"
type textarea "RSG / Model: MSLD025RC / Serial: 05449355 9/5 - Arrived on site, to diagnose un…"
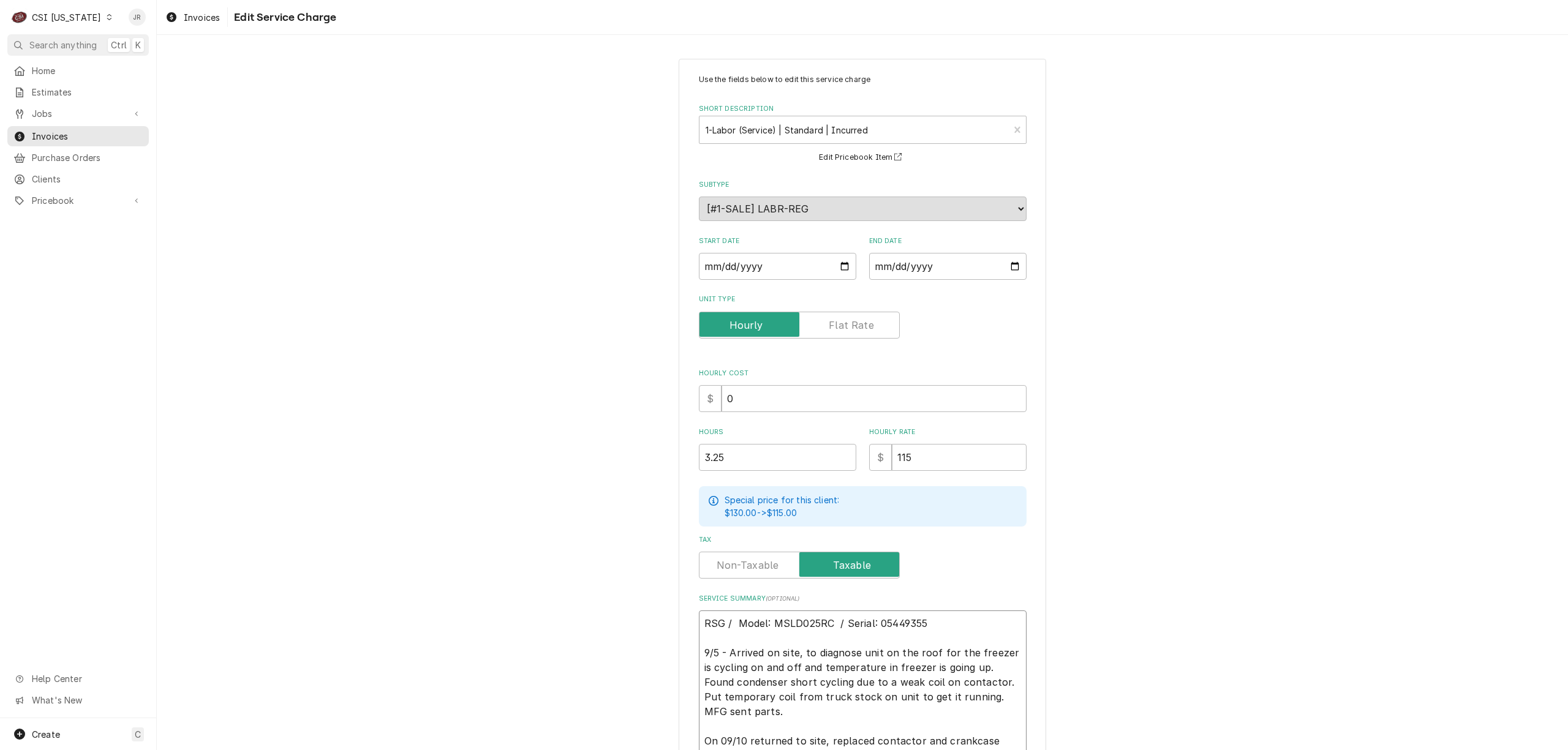
type textarea "x"
type textarea "RSG / Model: MSLD025RC / Serial: 5449355 9/5 - Arrived on site, to diagnose uni…"
type textarea "x"
drag, startPoint x: 883, startPoint y: 614, endPoint x: 885, endPoint y: 621, distance: 7.3
click at [883, 615] on textarea "RSG / Model: MSLD025RC / Serial: 449355 9/5 - Arrived on site, to diagnose unit…" at bounding box center [862, 697] width 328 height 173
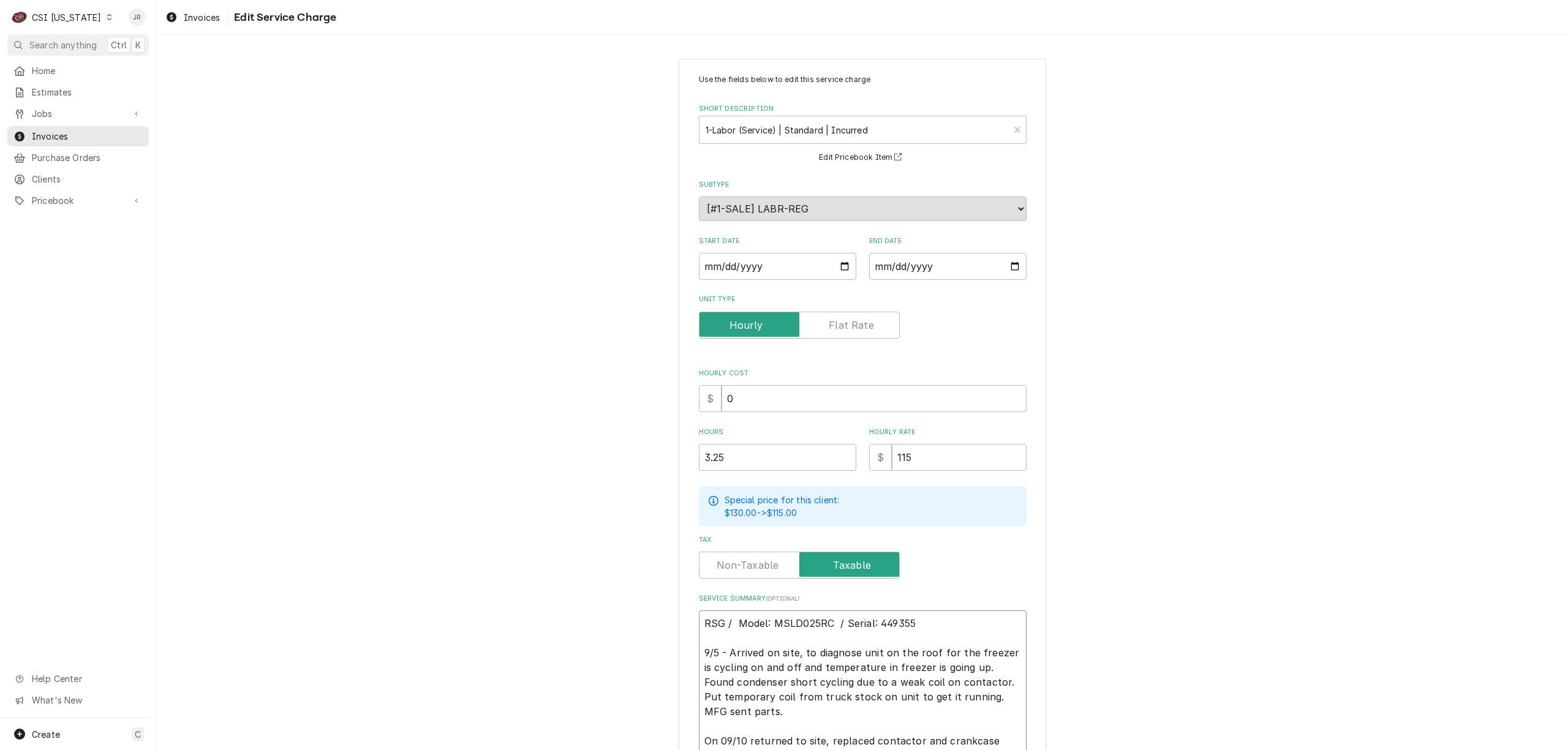
click at [890, 624] on textarea "RSG / Model: MSLD025RC / Serial: 449355 9/5 - Arrived on site, to diagnose unit…" at bounding box center [862, 697] width 328 height 173
type textarea "RSG / Model: MSLD025RC / Serial: 449355 9/5 - Arrived on site, to diagnose unit…"
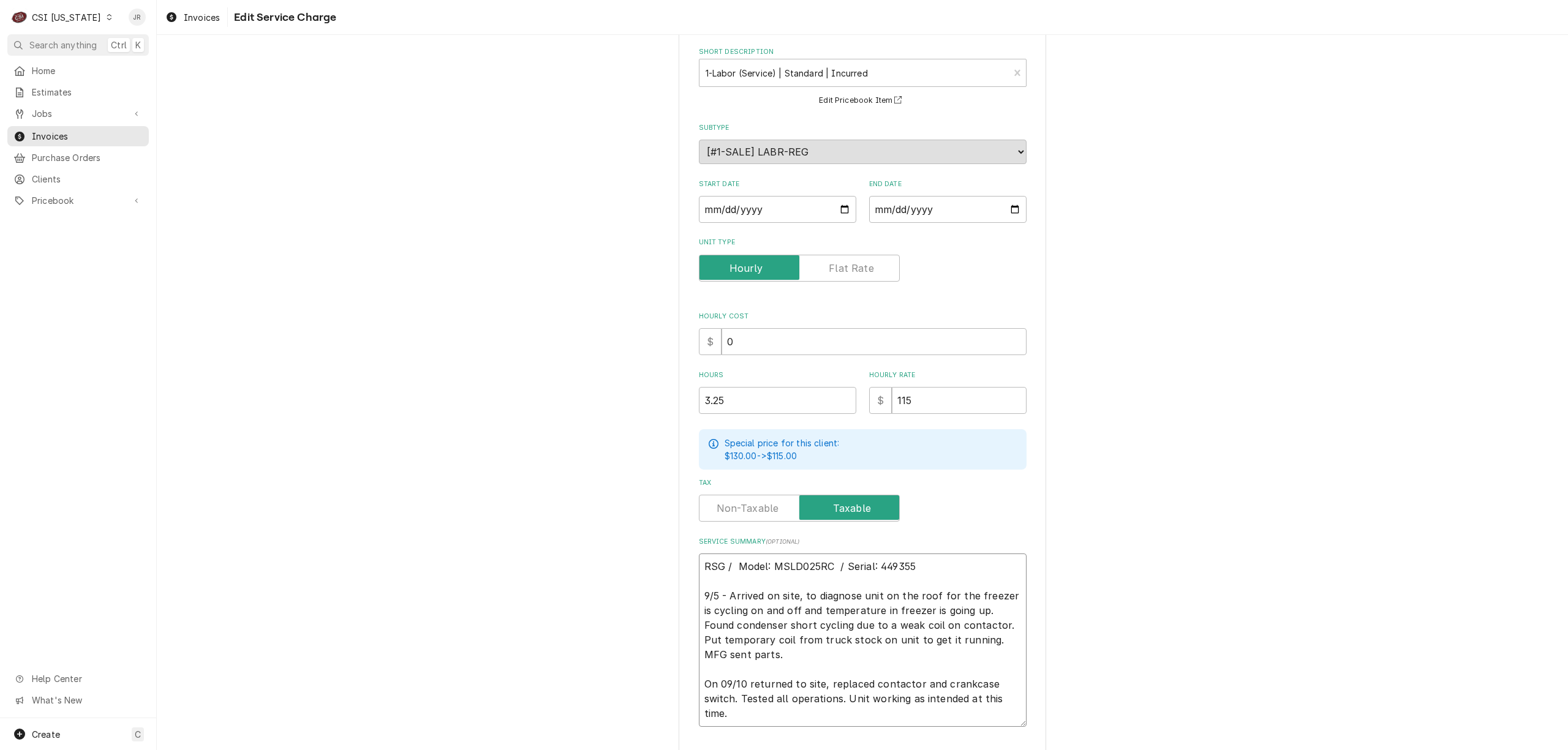
scroll to position [139, 0]
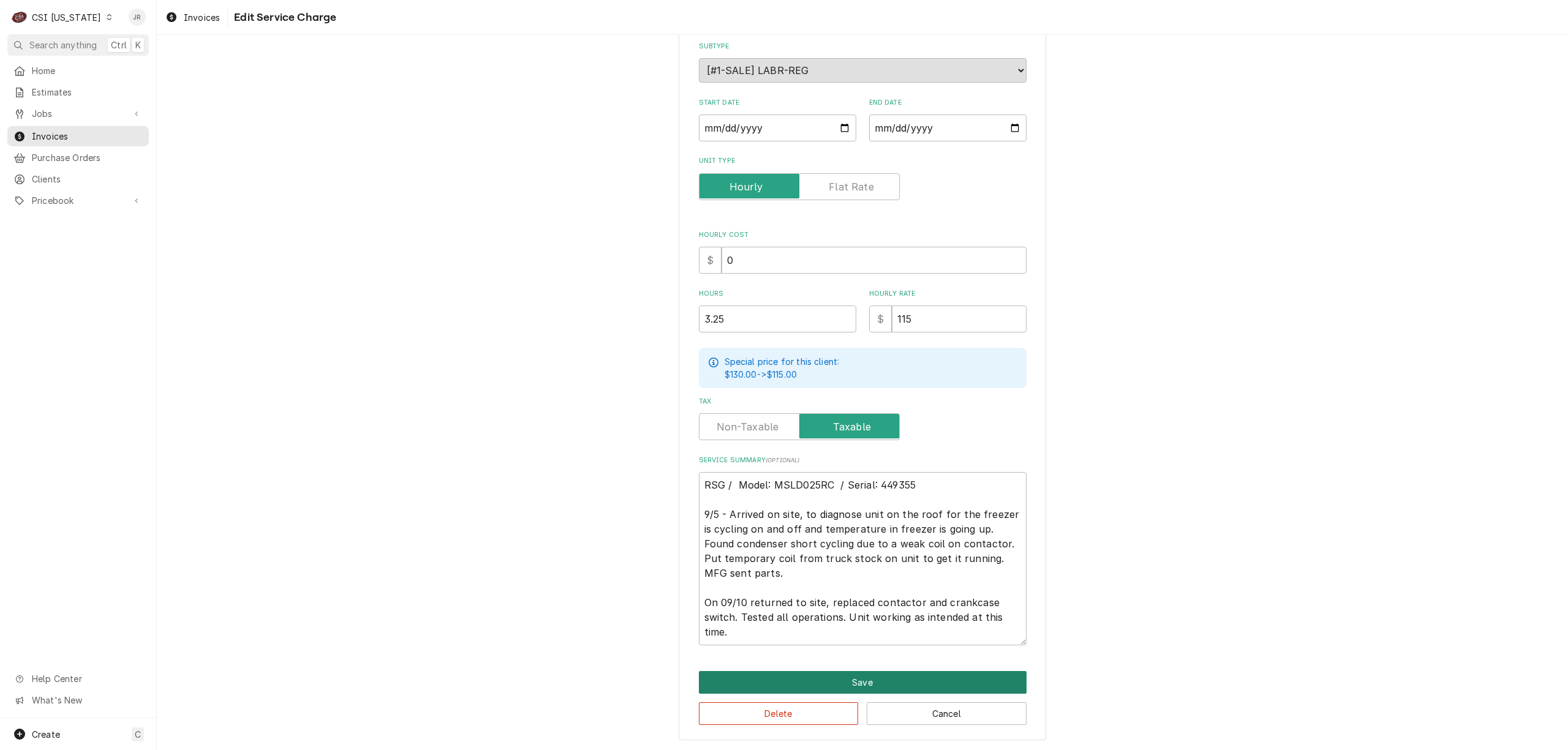
click at [897, 680] on button "Save" at bounding box center [862, 682] width 328 height 23
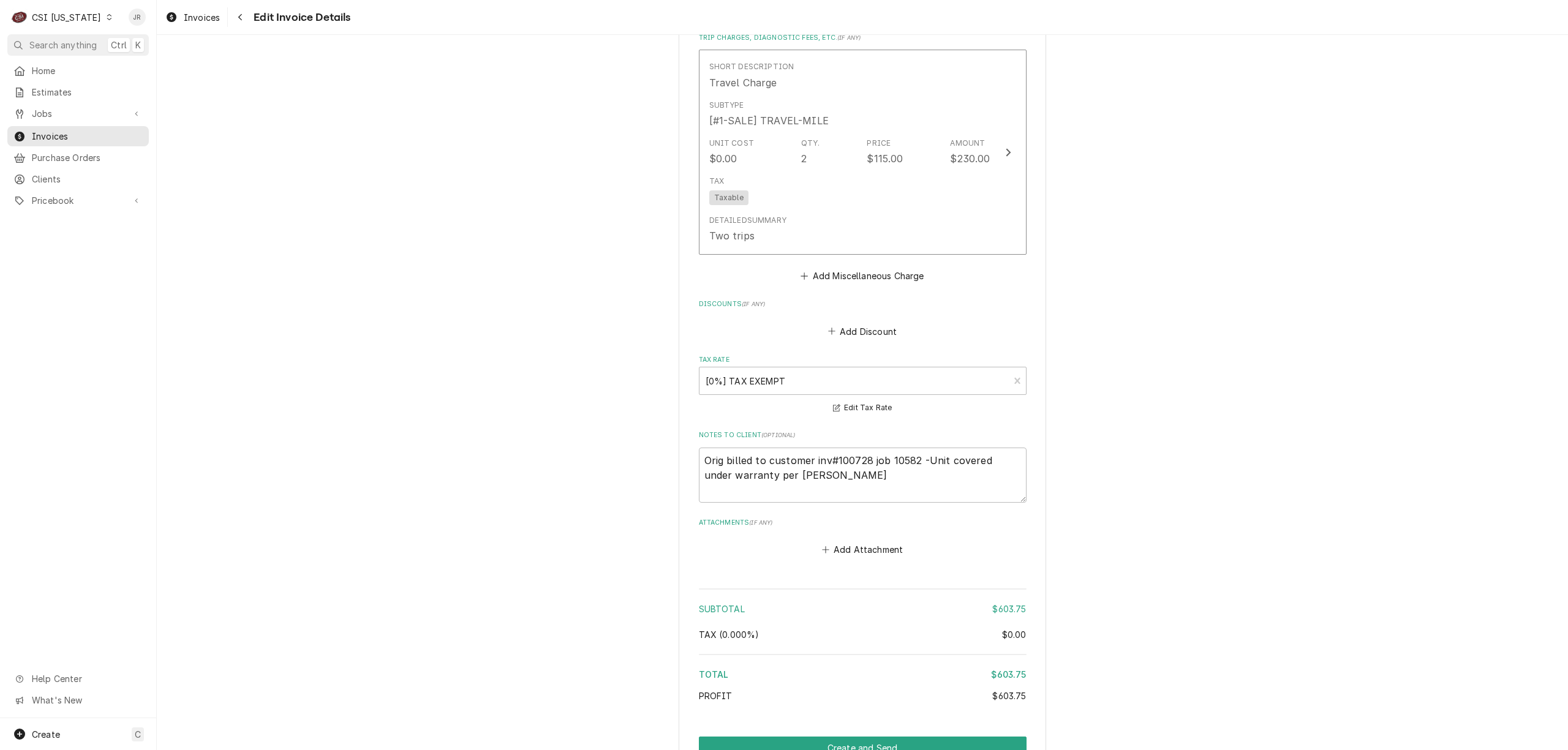
scroll to position [1624, 0]
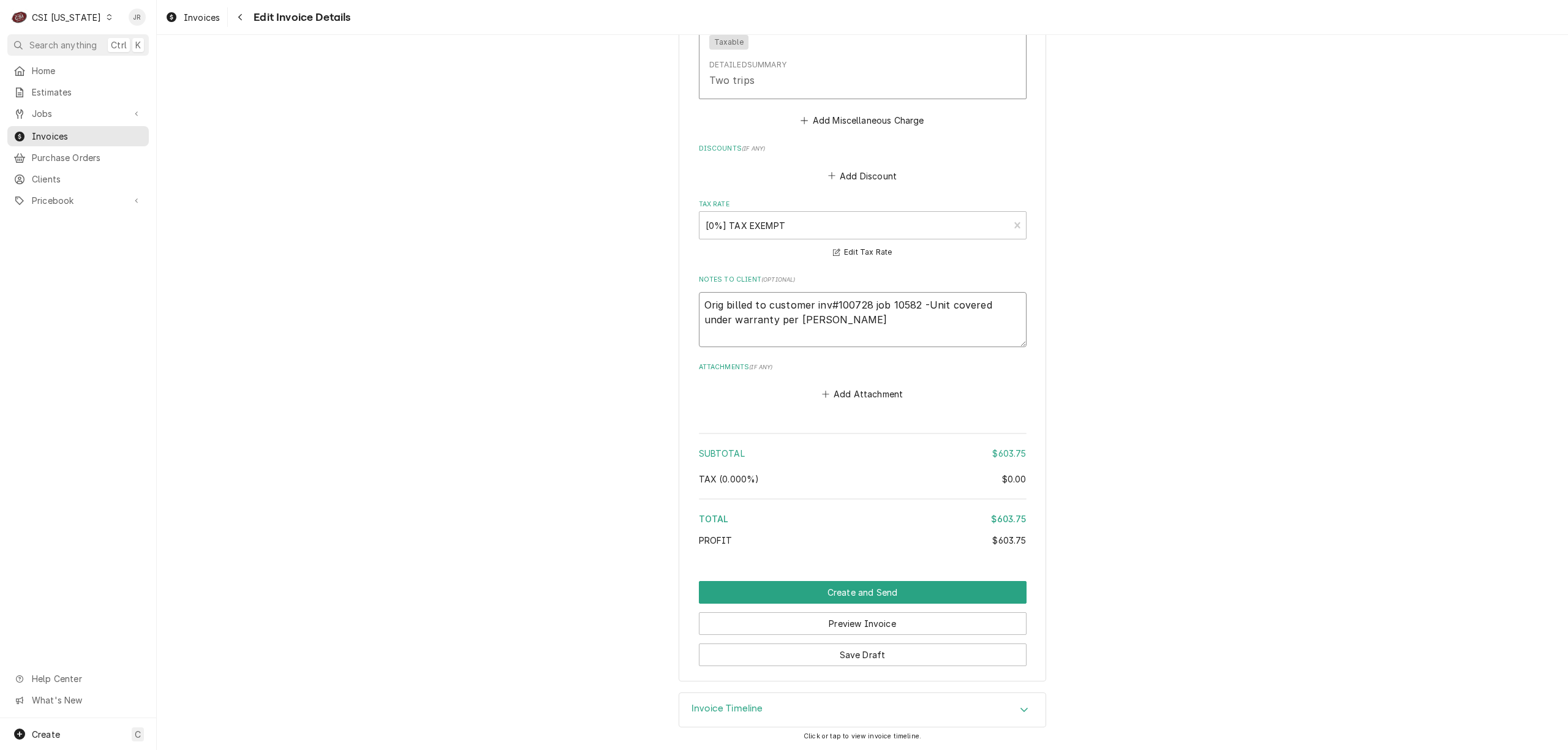
click at [862, 321] on textarea "Orig billed to customer inv#100728 job 10582 -Unit covered under warranty per J…" at bounding box center [862, 320] width 328 height 56
click at [881, 590] on button "Create and Send" at bounding box center [862, 592] width 328 height 23
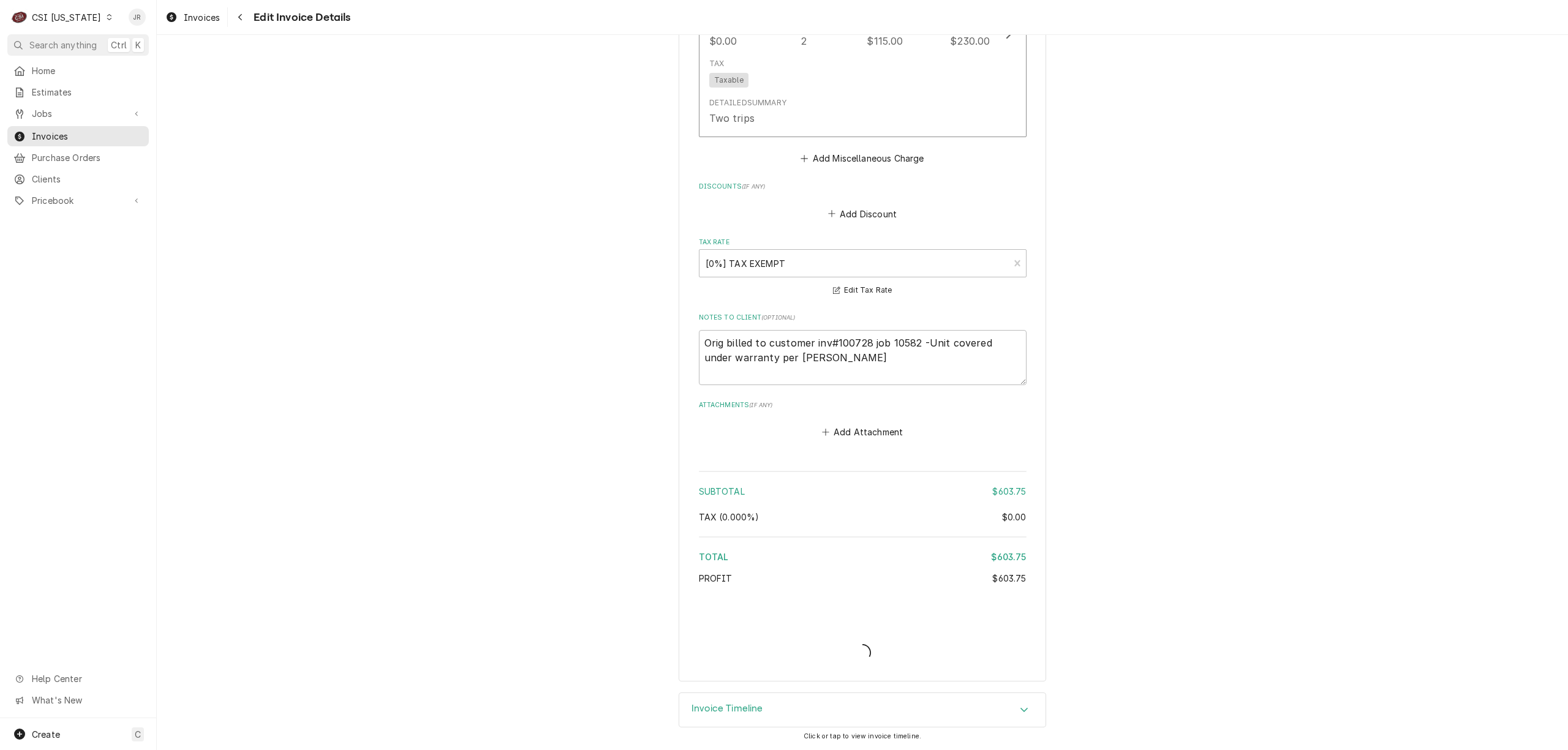
scroll to position [1585, 0]
type textarea "x"
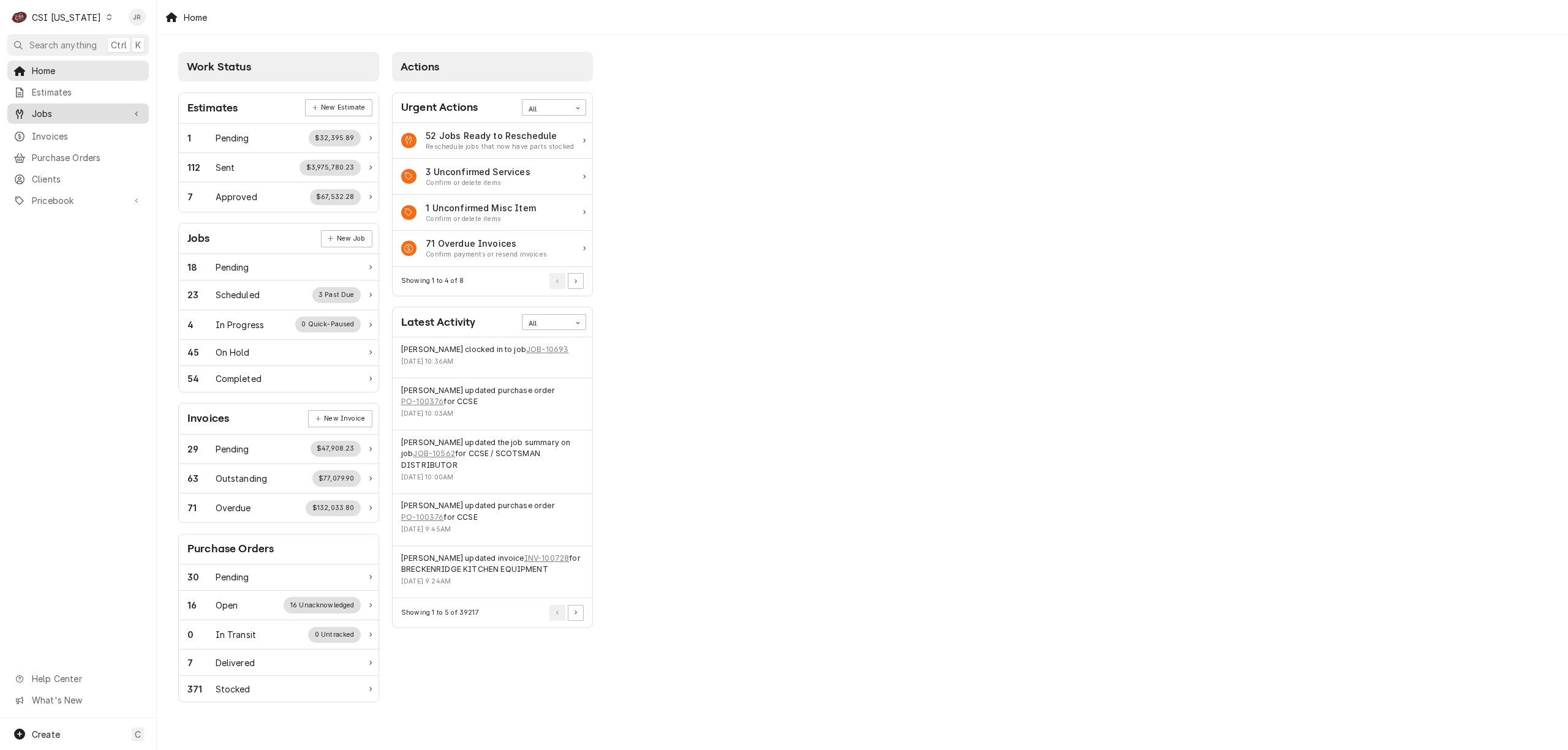
click at [60, 114] on span "Jobs" at bounding box center [78, 114] width 93 height 13
click at [68, 137] on div "Jobs" at bounding box center [78, 135] width 137 height 15
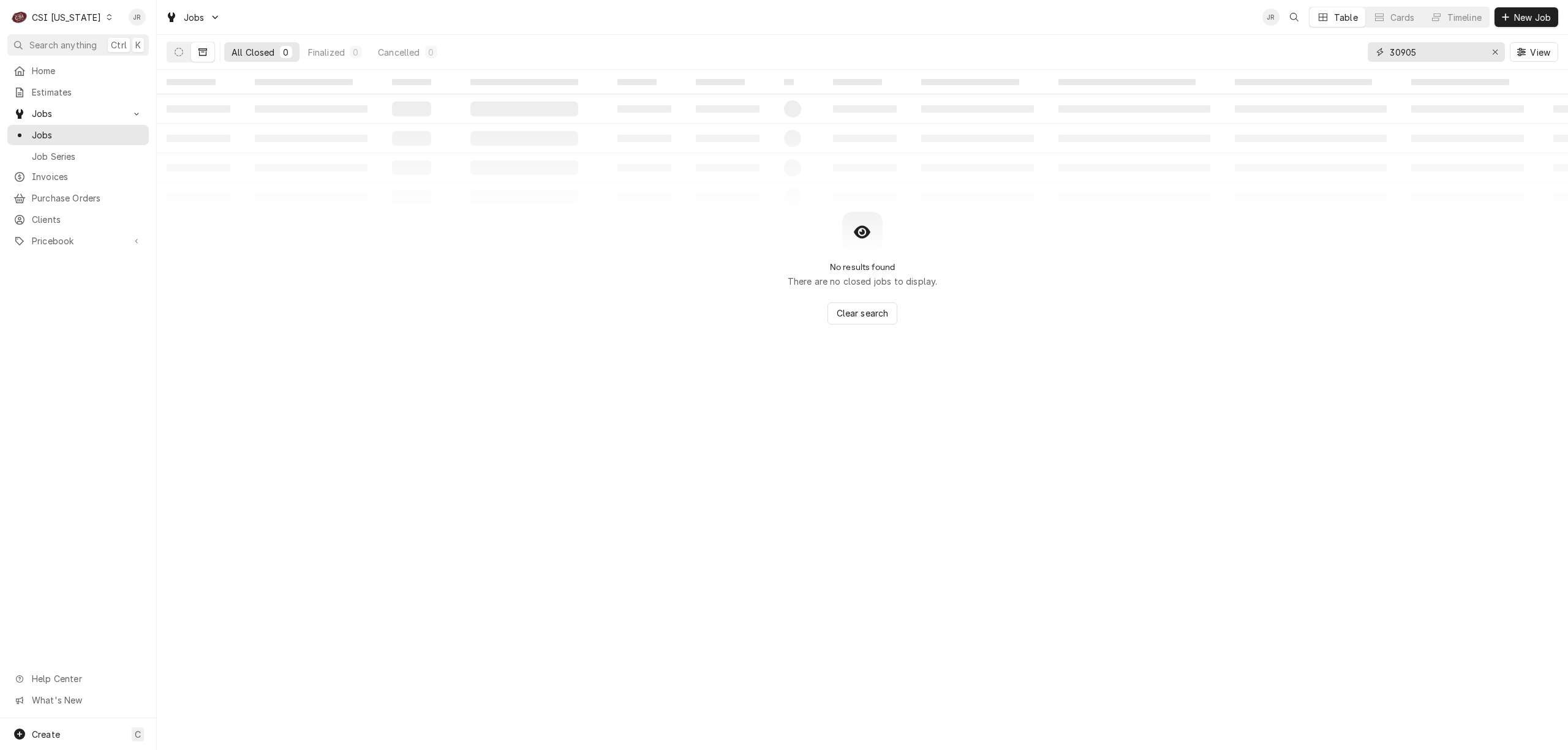
click at [1429, 50] on input "30905" at bounding box center [1436, 52] width 92 height 19
paste input "10582"
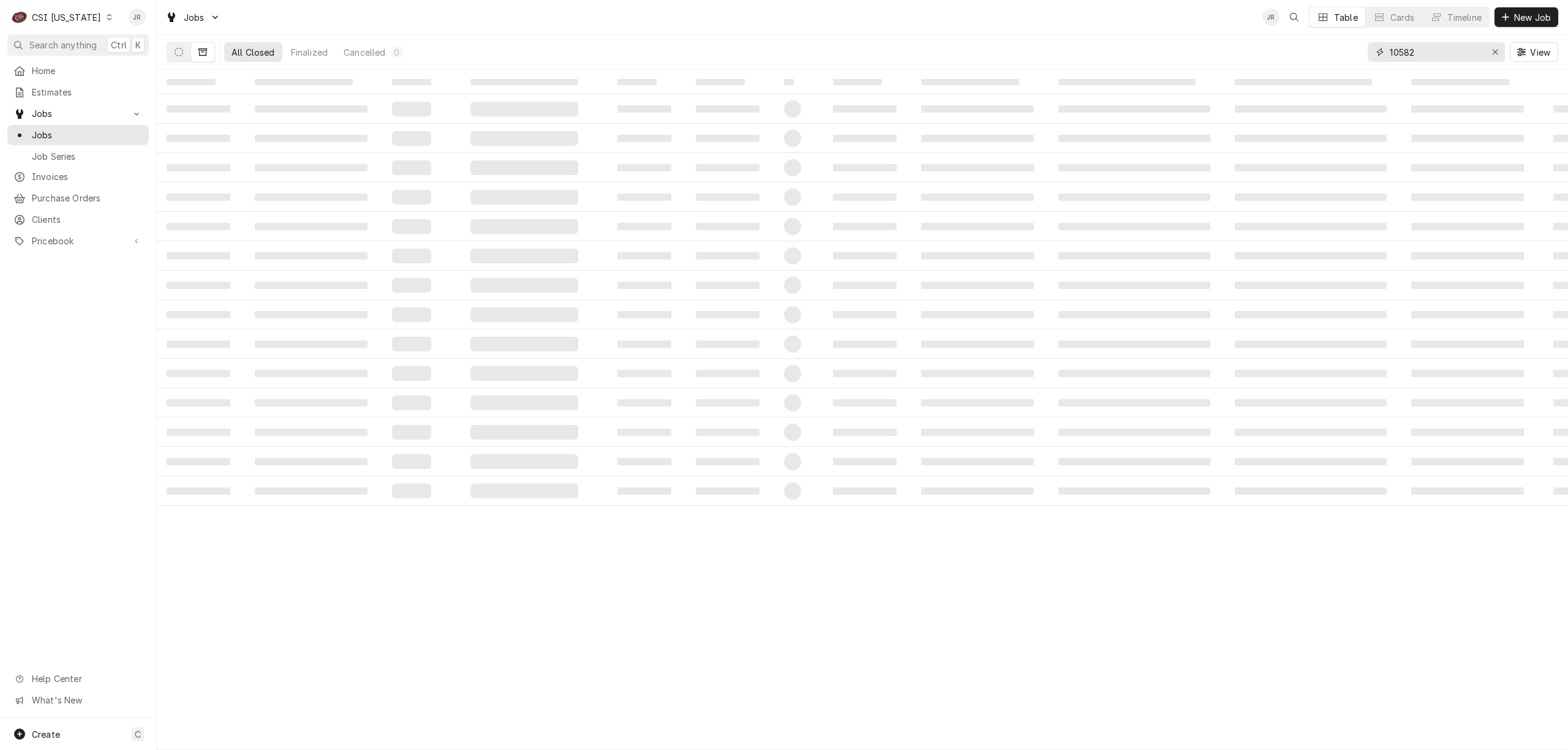
type input "10582"
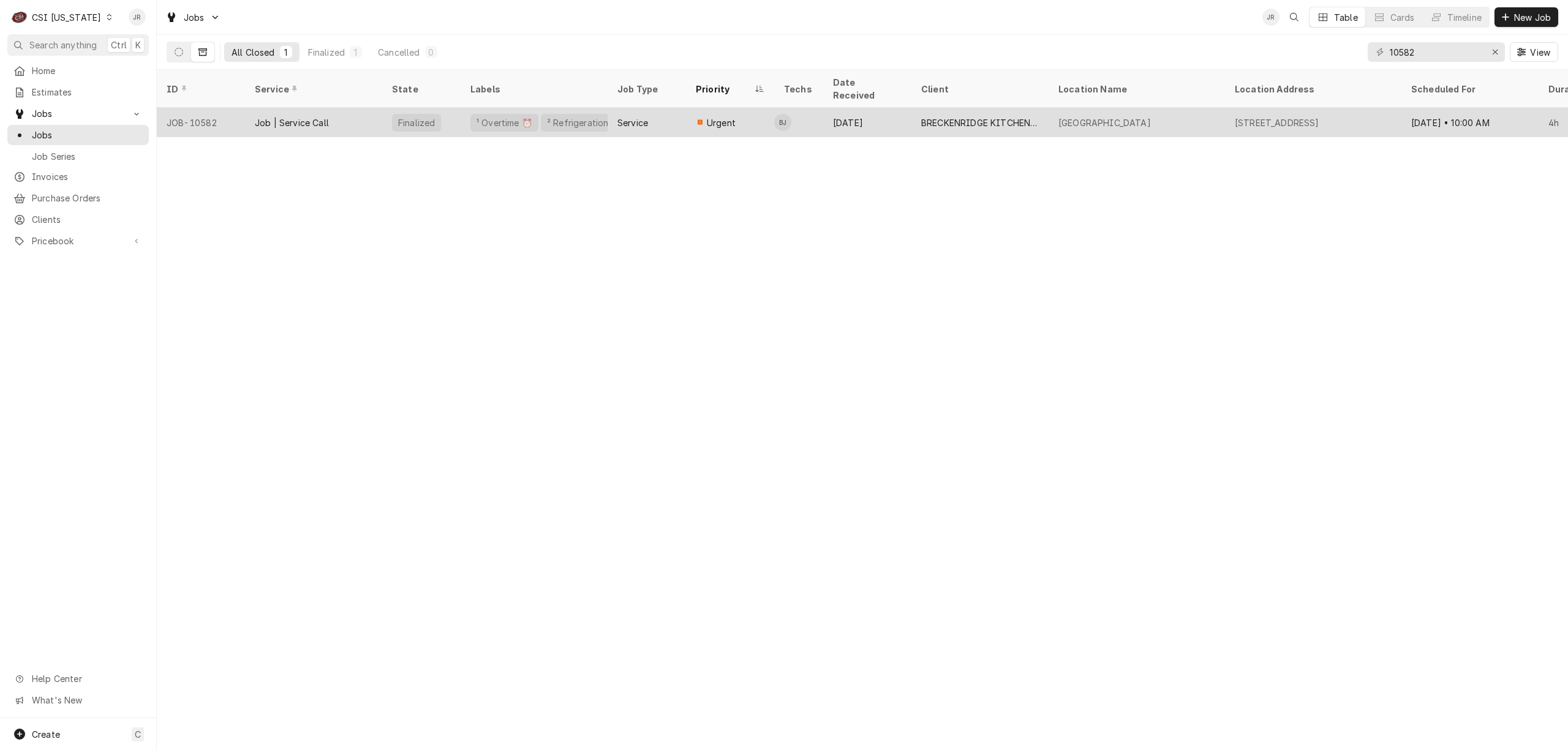
click at [974, 108] on div "BRECKENRIDGE KITCHEN EQUIPMENT" at bounding box center [980, 122] width 137 height 29
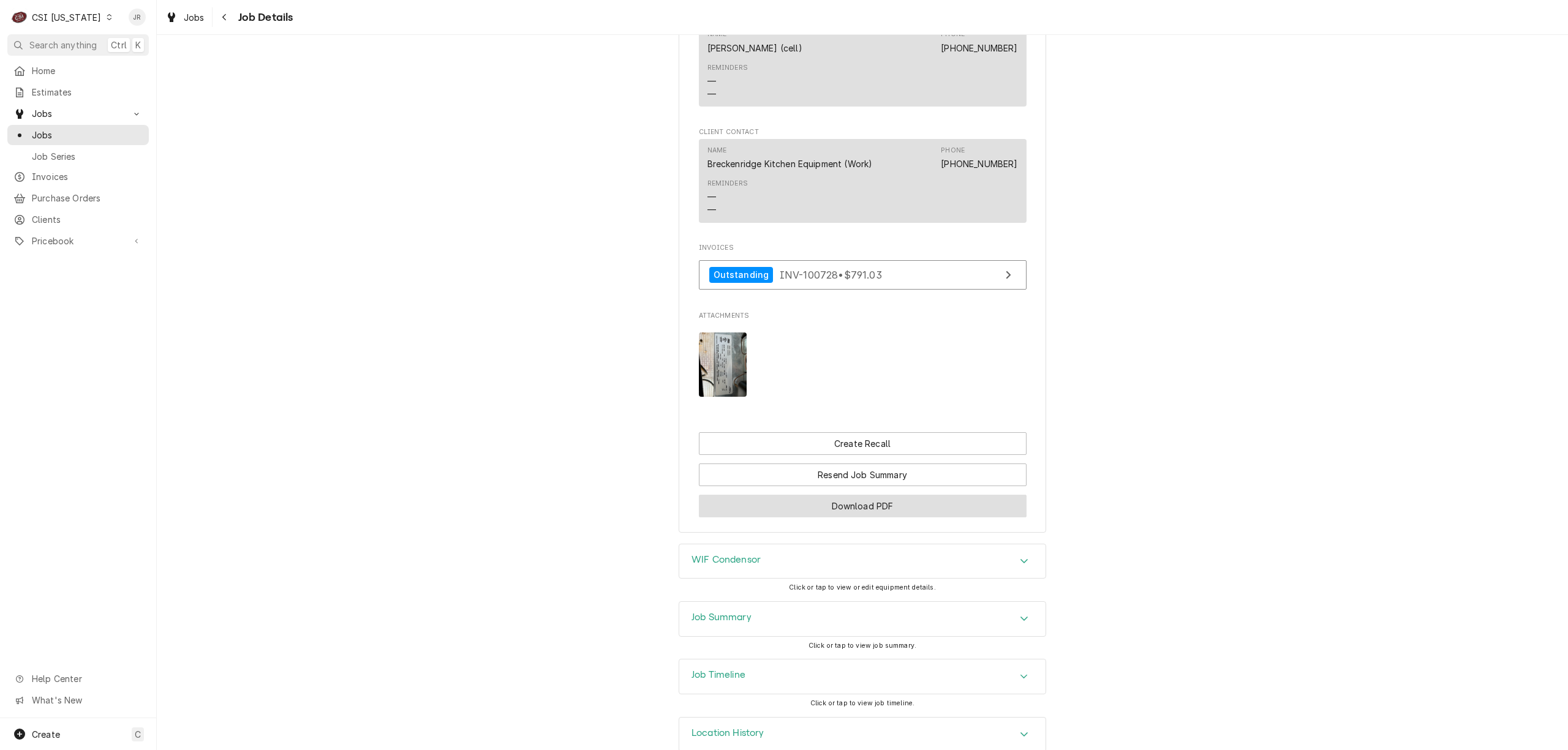
scroll to position [1149, 0]
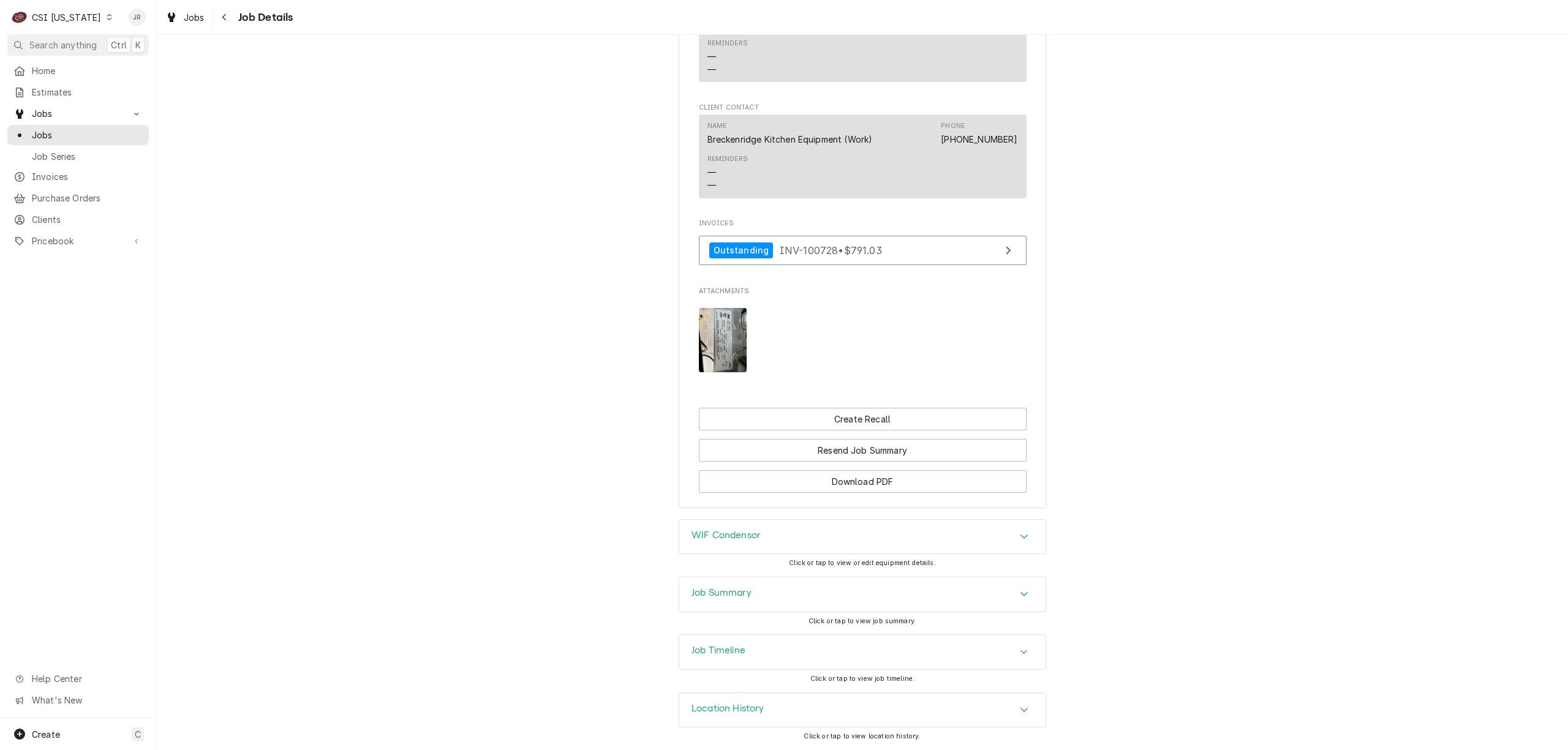
click at [779, 591] on div "Job Summary" at bounding box center [862, 595] width 367 height 35
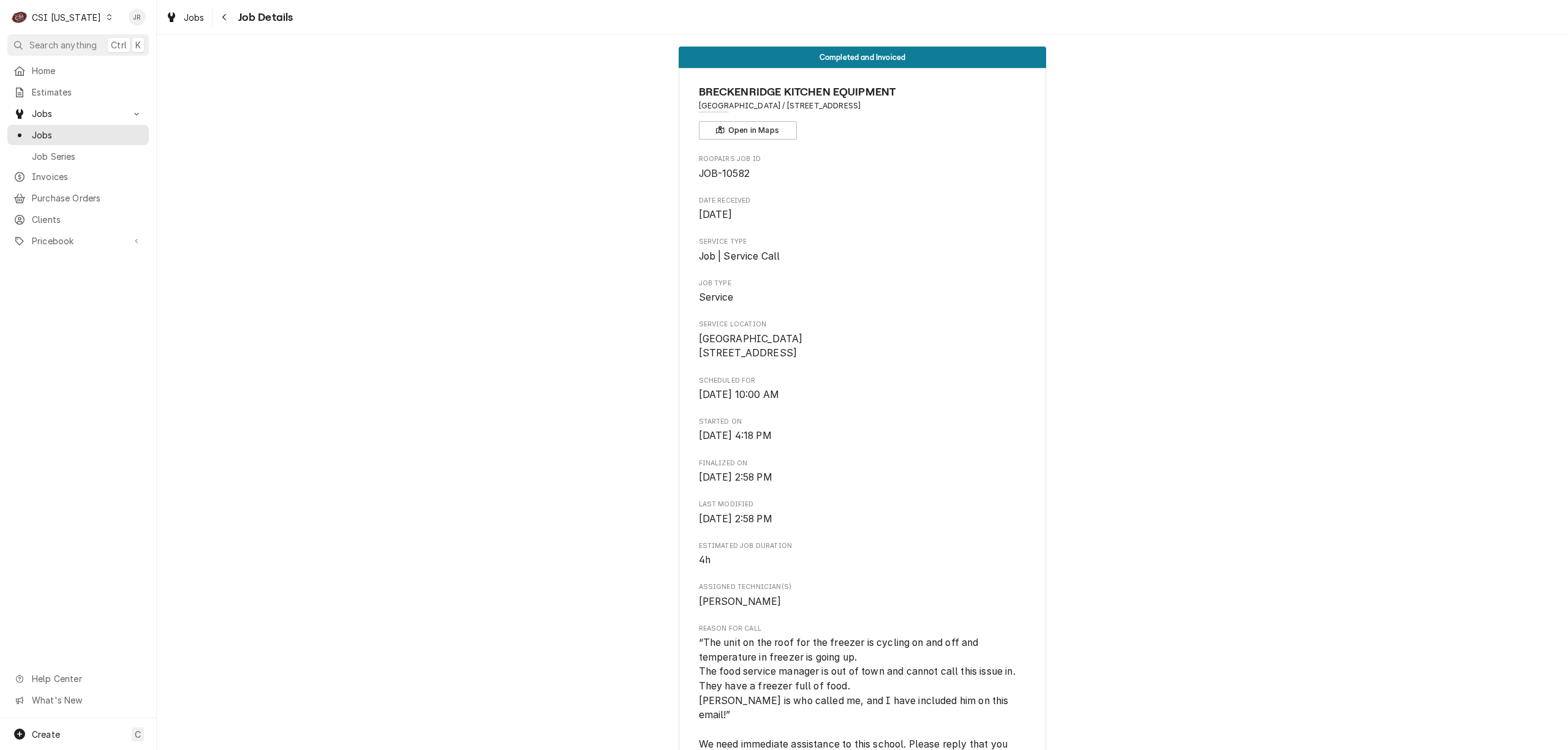
scroll to position [0, 0]
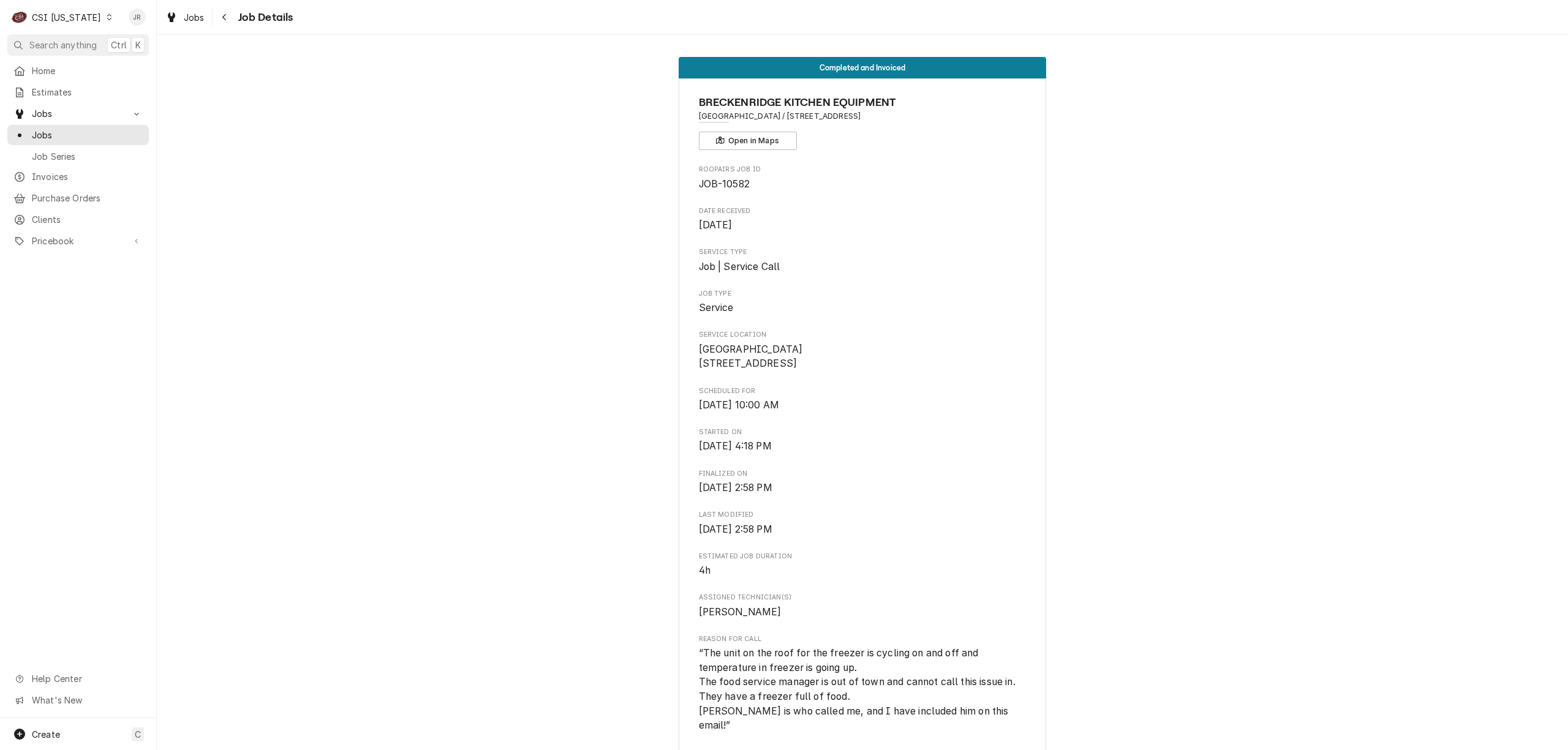
click at [878, 190] on span "JOB-10582" at bounding box center [862, 184] width 328 height 15
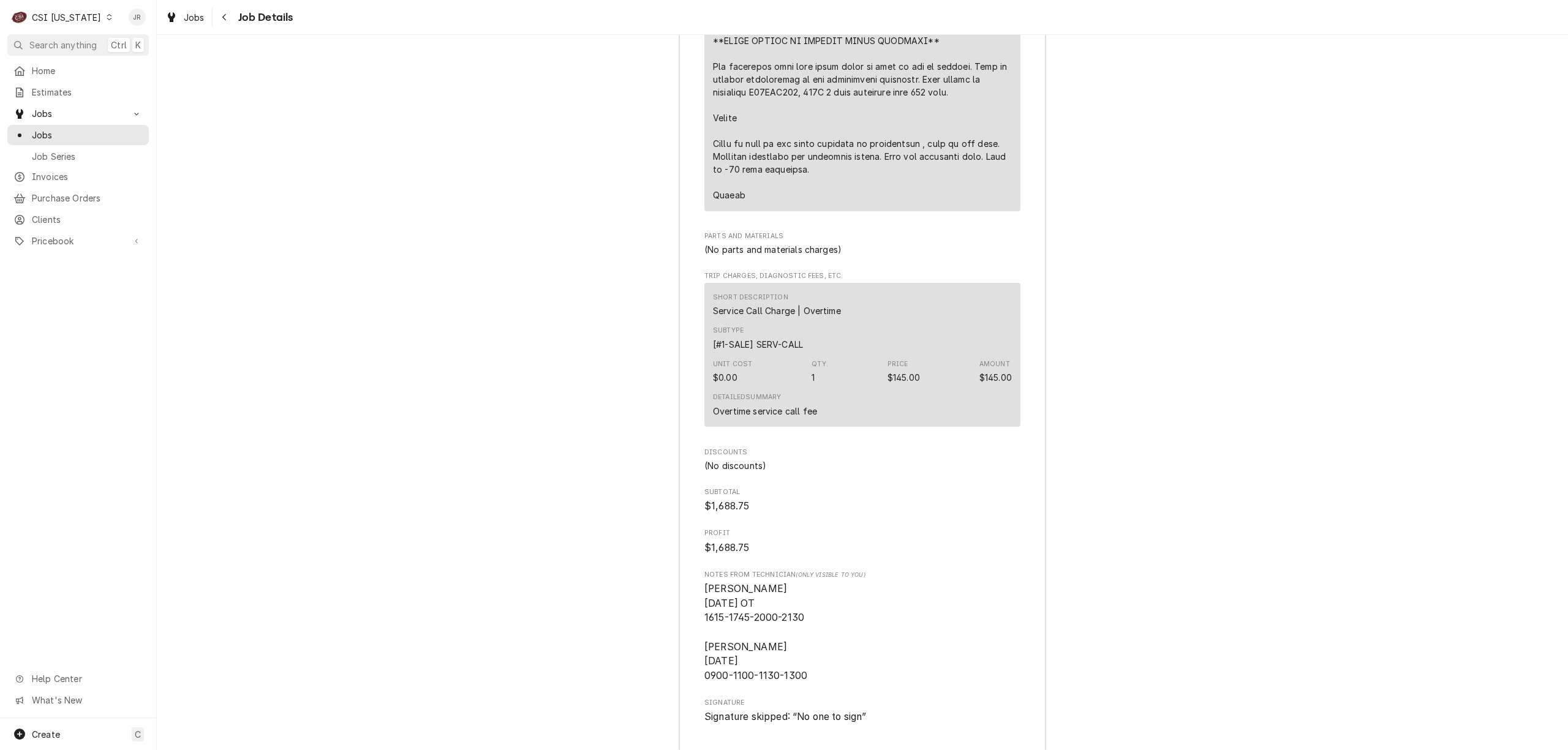
scroll to position [3266, 0]
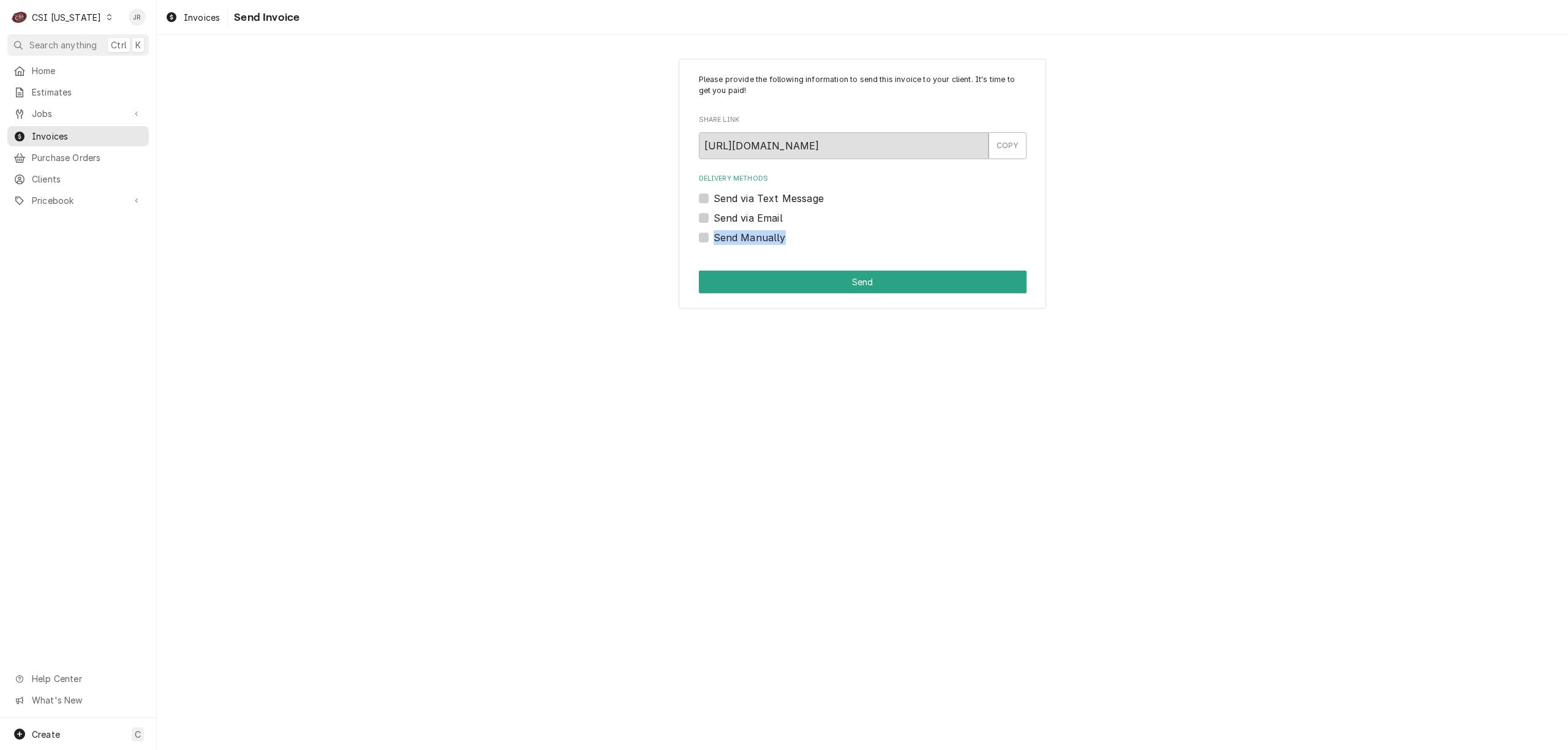
click at [702, 242] on div "Send Manually" at bounding box center [862, 238] width 328 height 15
click at [714, 240] on label "Send Manually" at bounding box center [750, 238] width 73 height 15
click at [714, 240] on input "Send Manually" at bounding box center [877, 243] width 328 height 27
checkbox input "true"
click at [762, 276] on button "Send" at bounding box center [862, 282] width 328 height 23
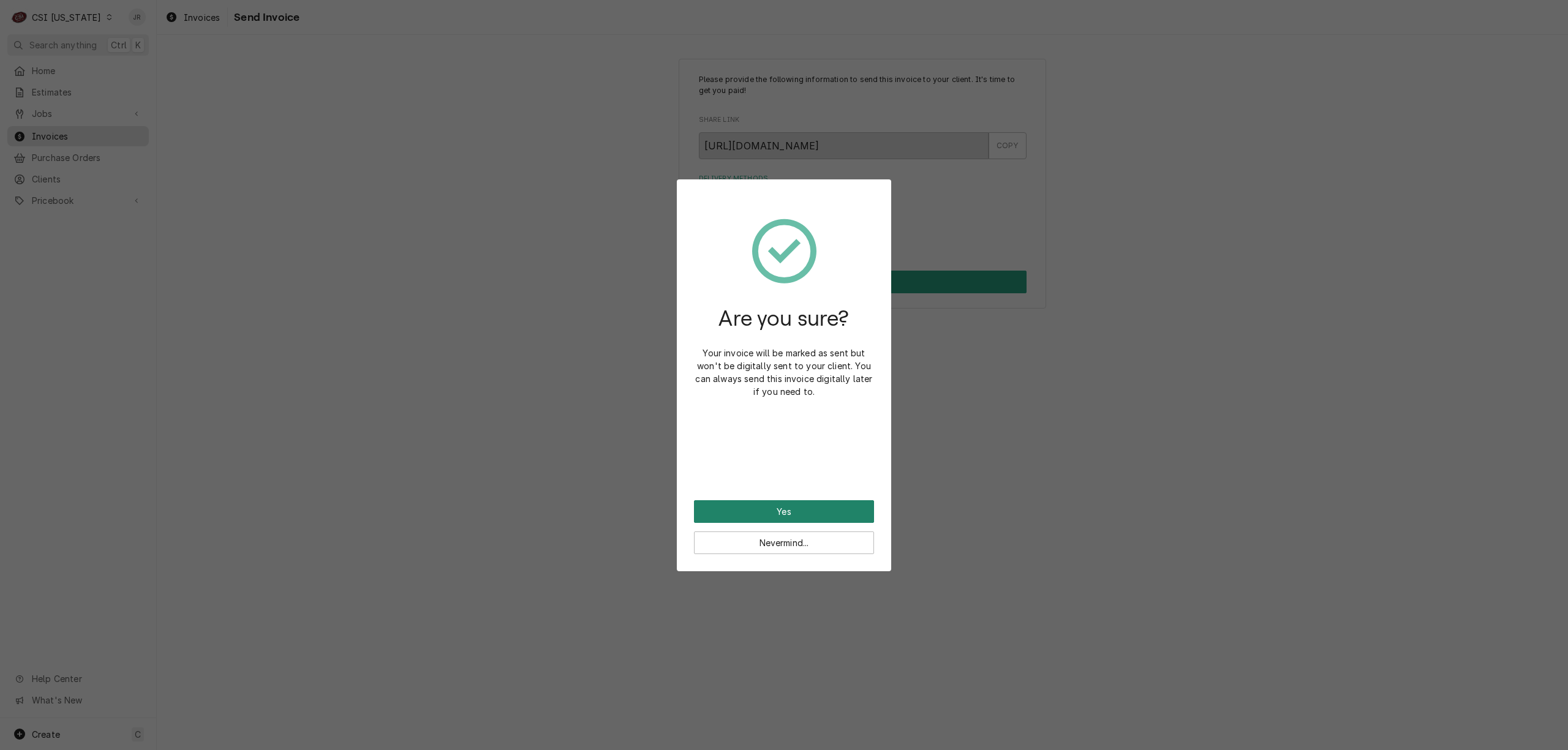
click at [810, 511] on button "Yes" at bounding box center [783, 512] width 180 height 23
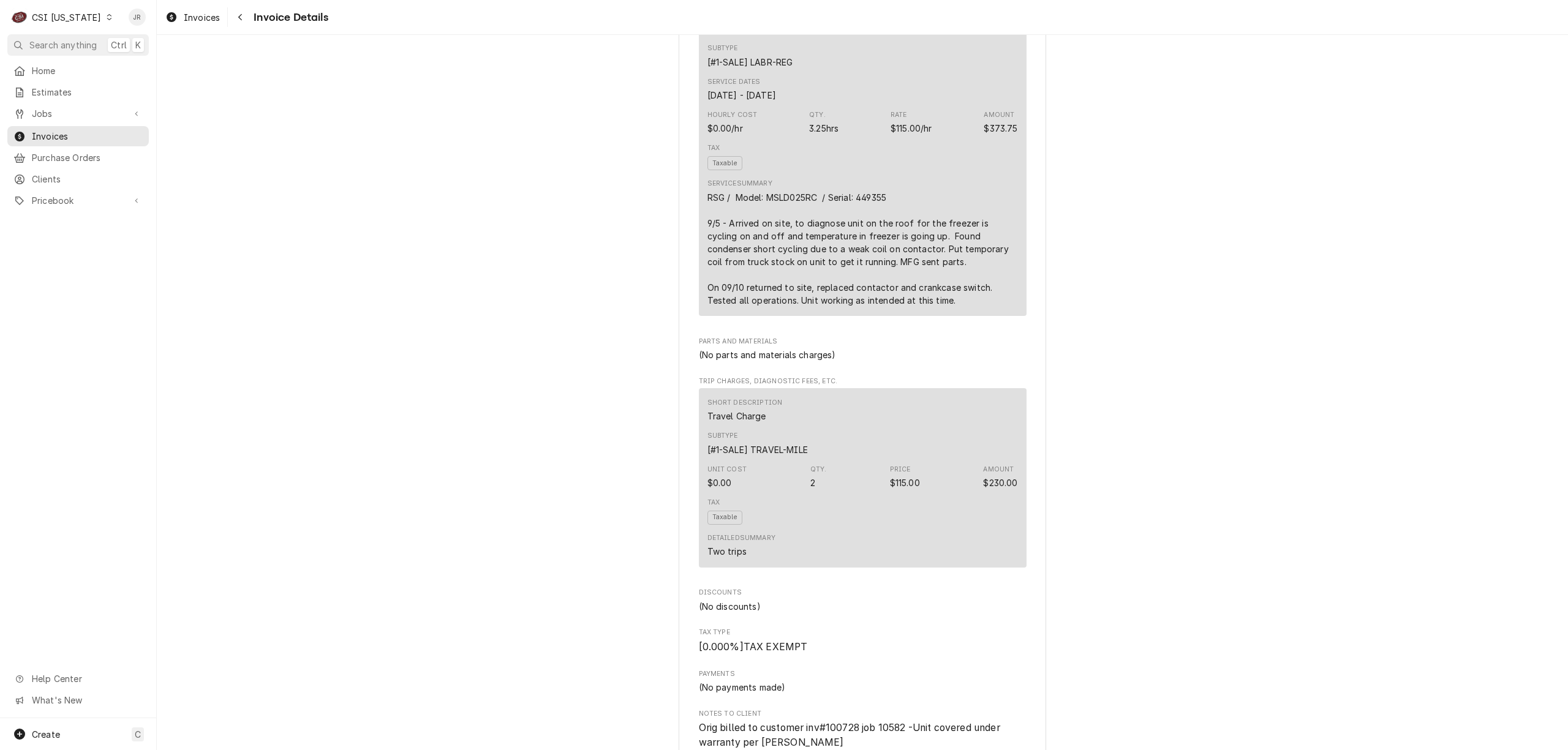
scroll to position [735, 0]
